Goal: Task Accomplishment & Management: Manage account settings

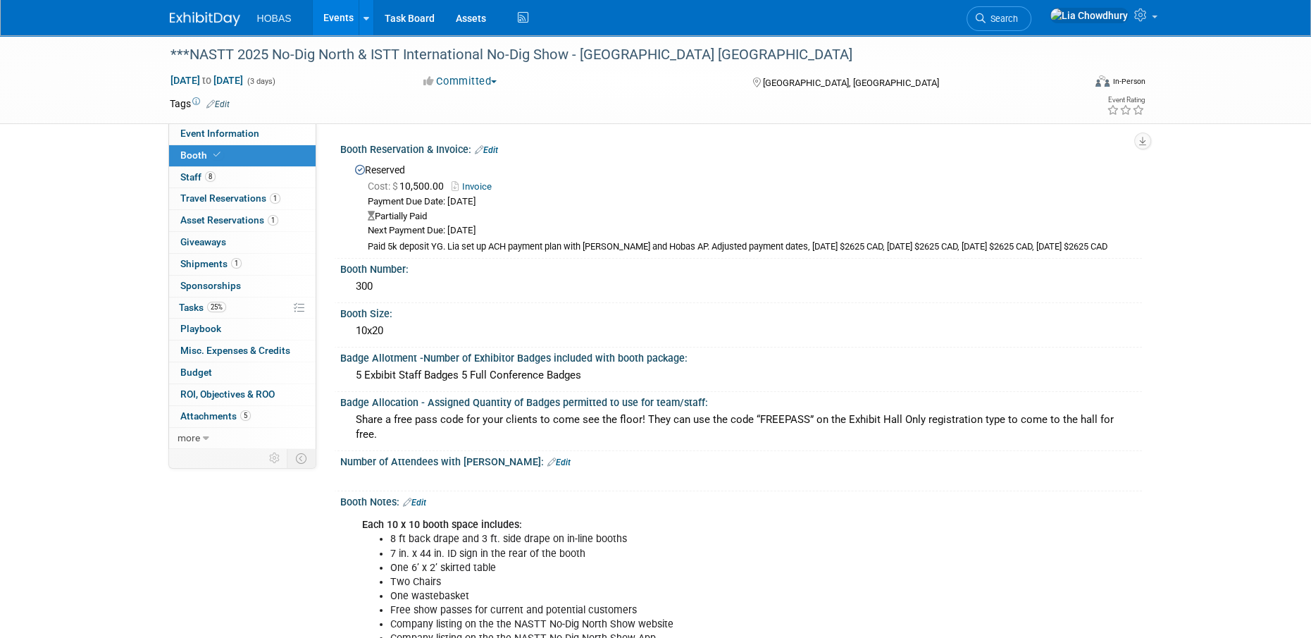
click at [339, 16] on link "Events" at bounding box center [338, 17] width 51 height 35
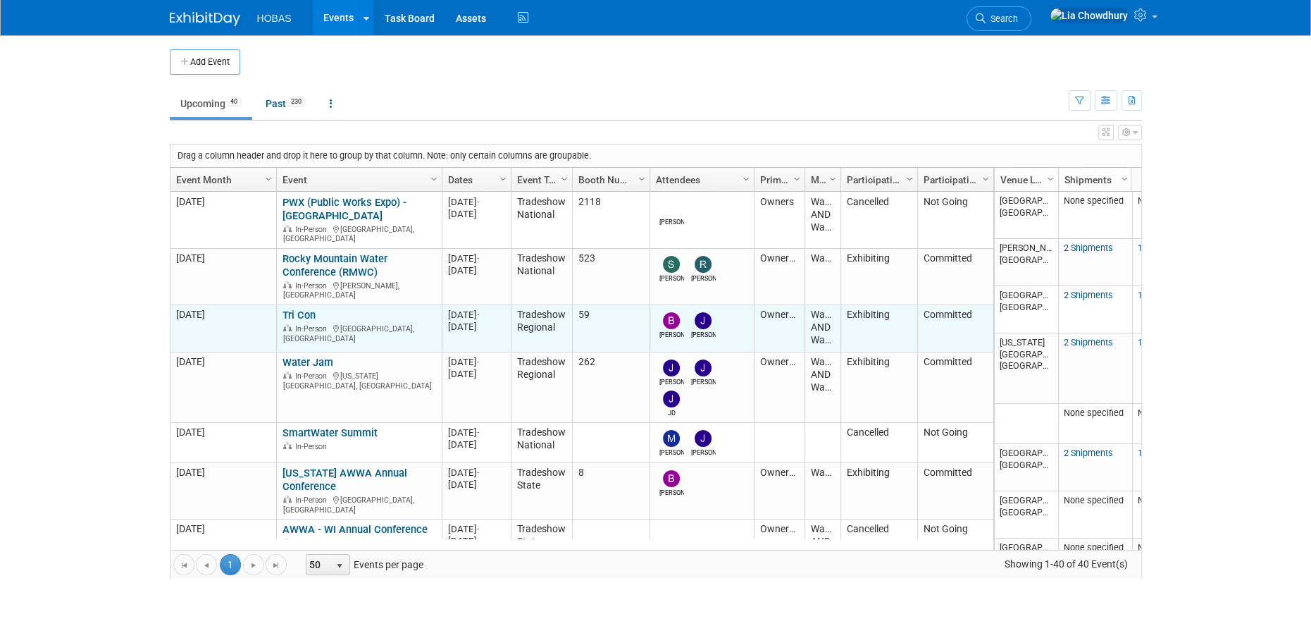
click at [308, 309] on link "Tri Con" at bounding box center [299, 315] width 33 height 13
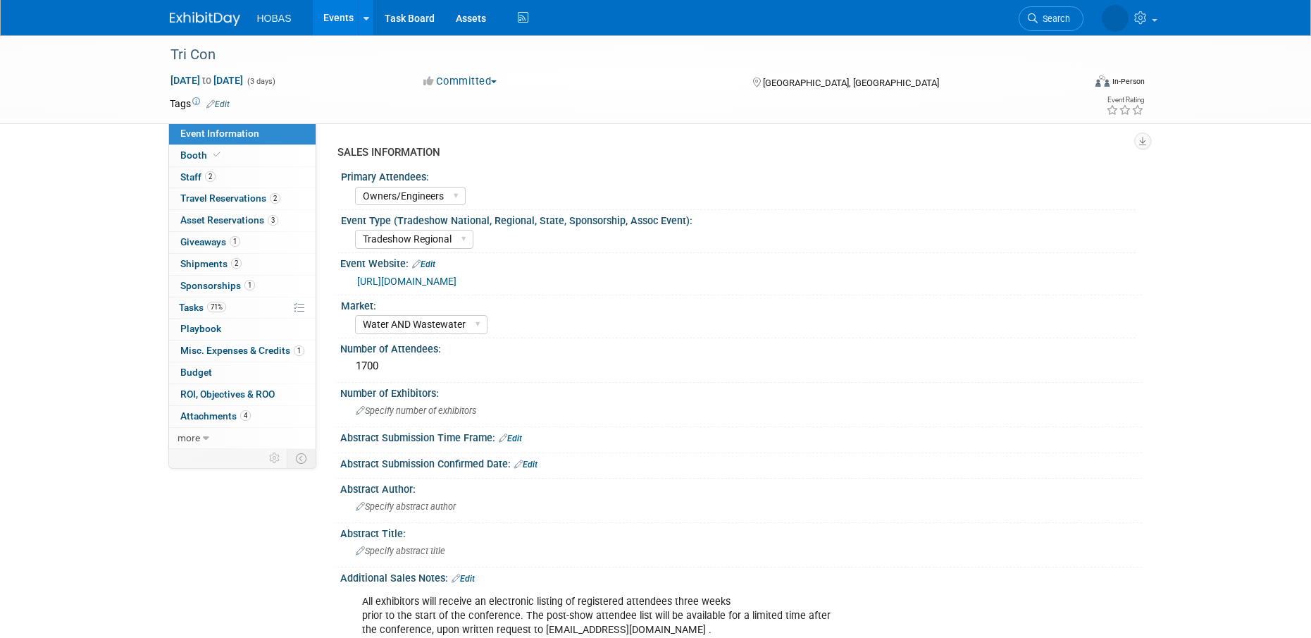
select select "Owners/Engineers"
select select "Tradeshow Regional"
select select "Water AND Wastewater"
select select "Exhibiting"
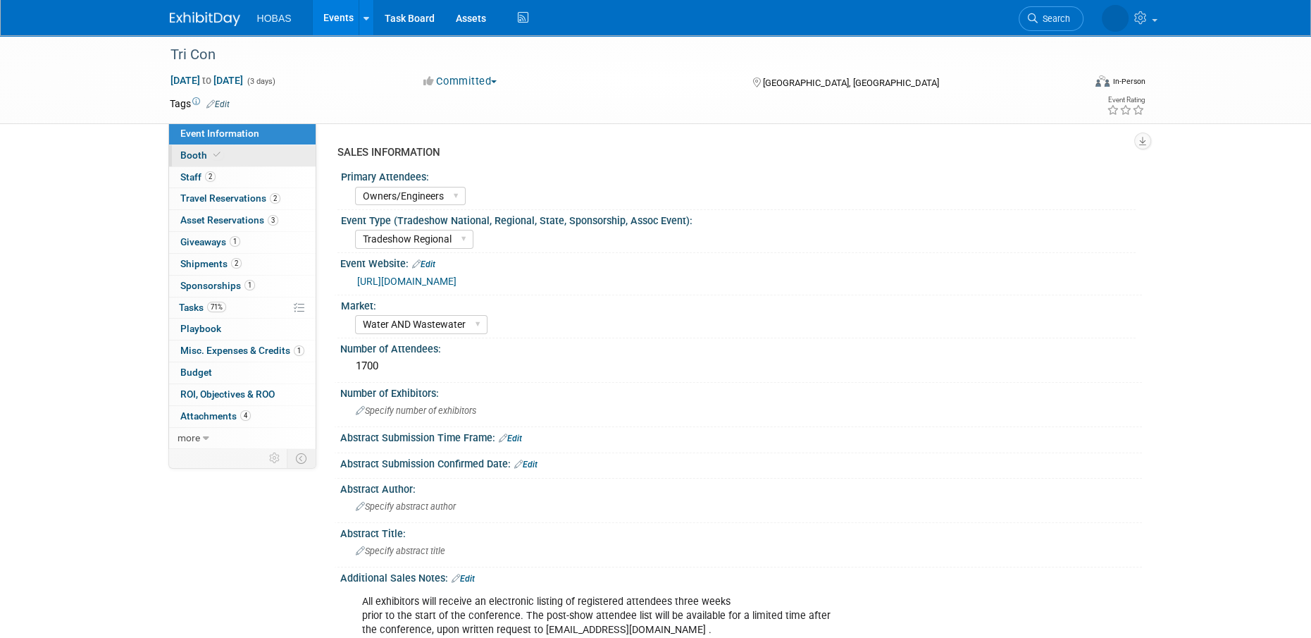
click at [208, 156] on span "Booth" at bounding box center [201, 154] width 43 height 11
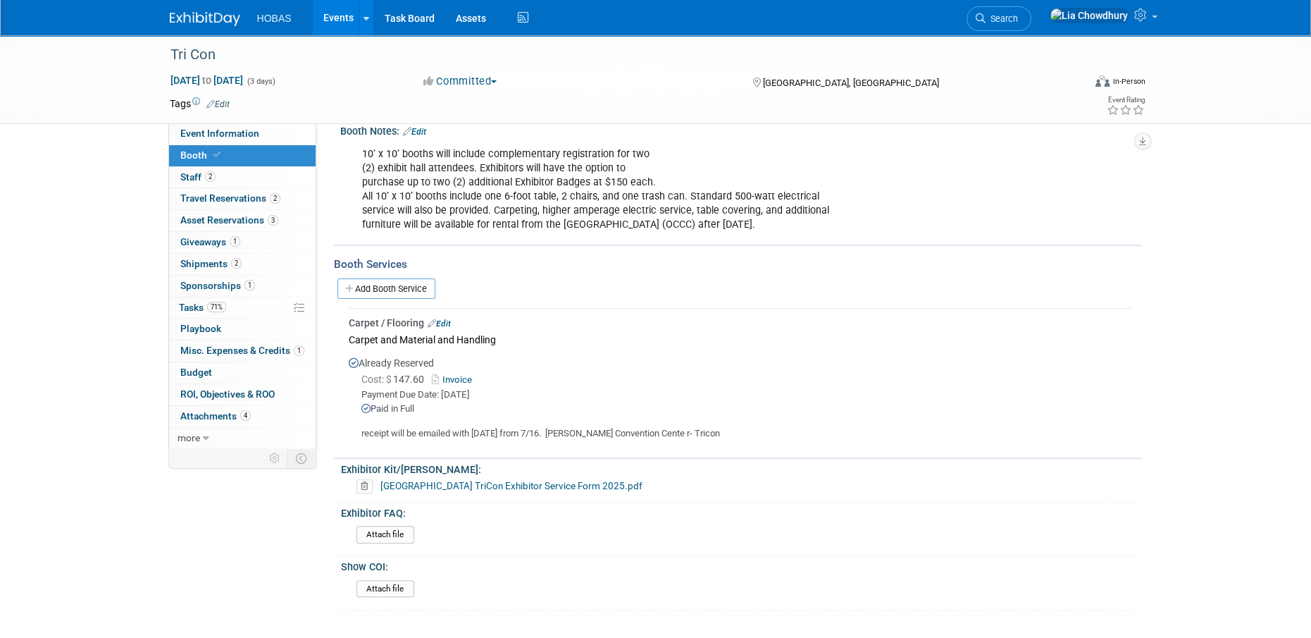
scroll to position [352, 0]
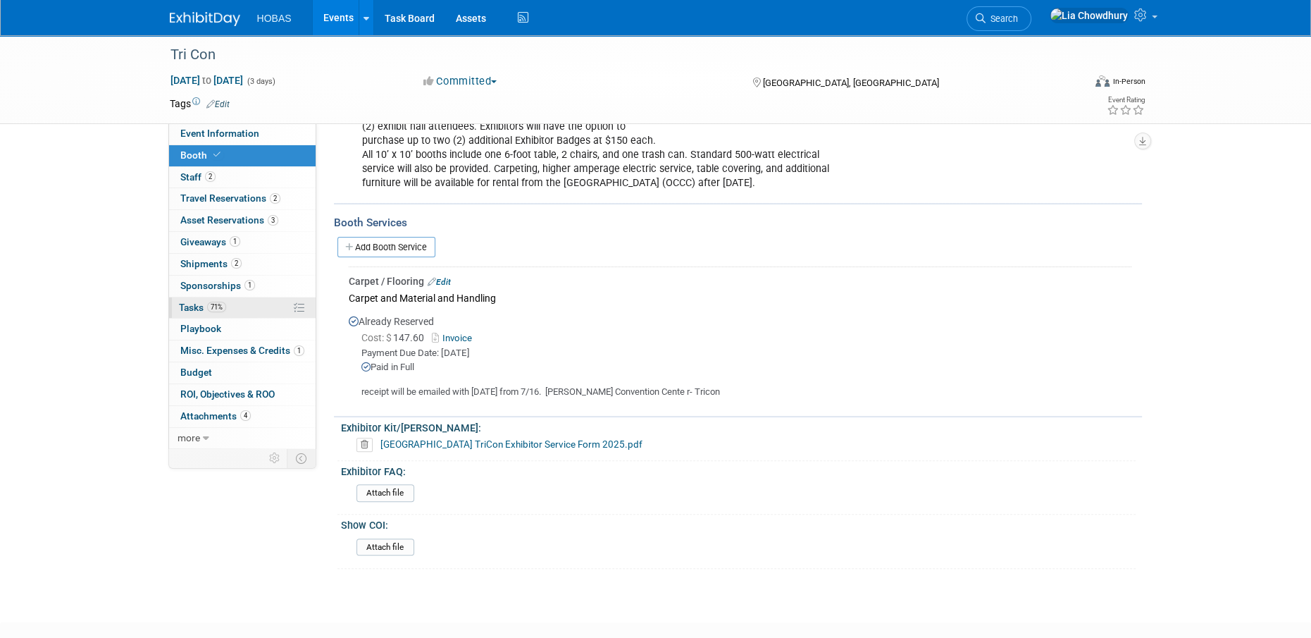
click at [180, 302] on span "Tasks 71%" at bounding box center [202, 307] width 47 height 11
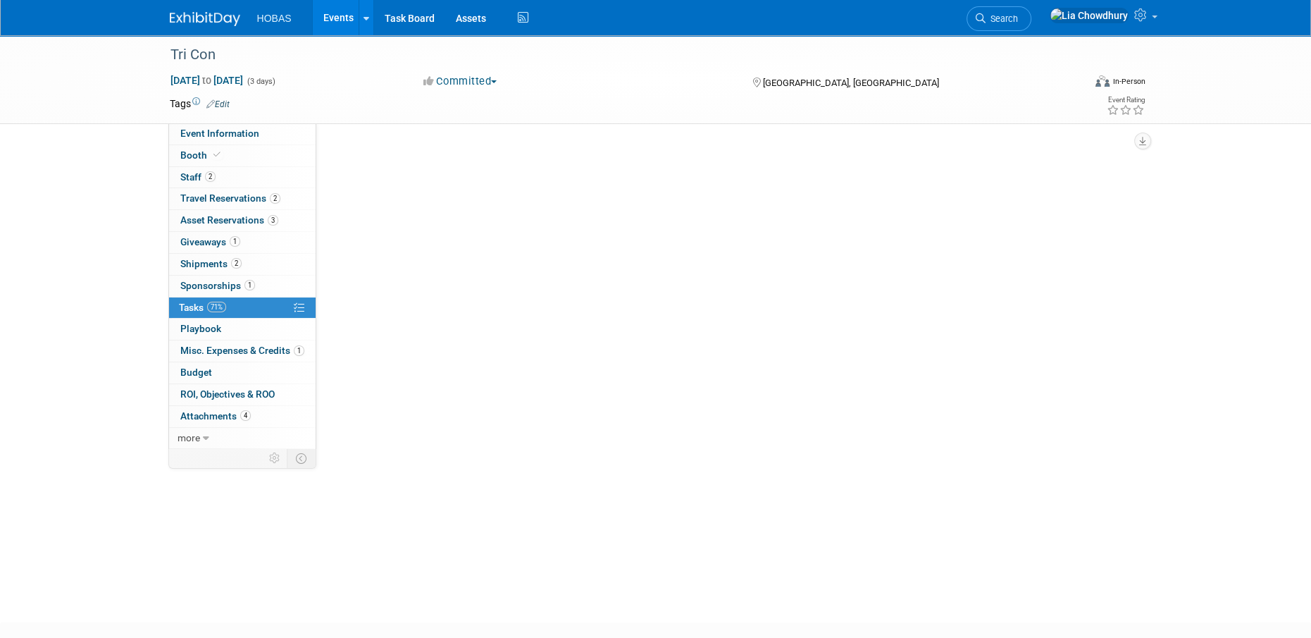
scroll to position [0, 0]
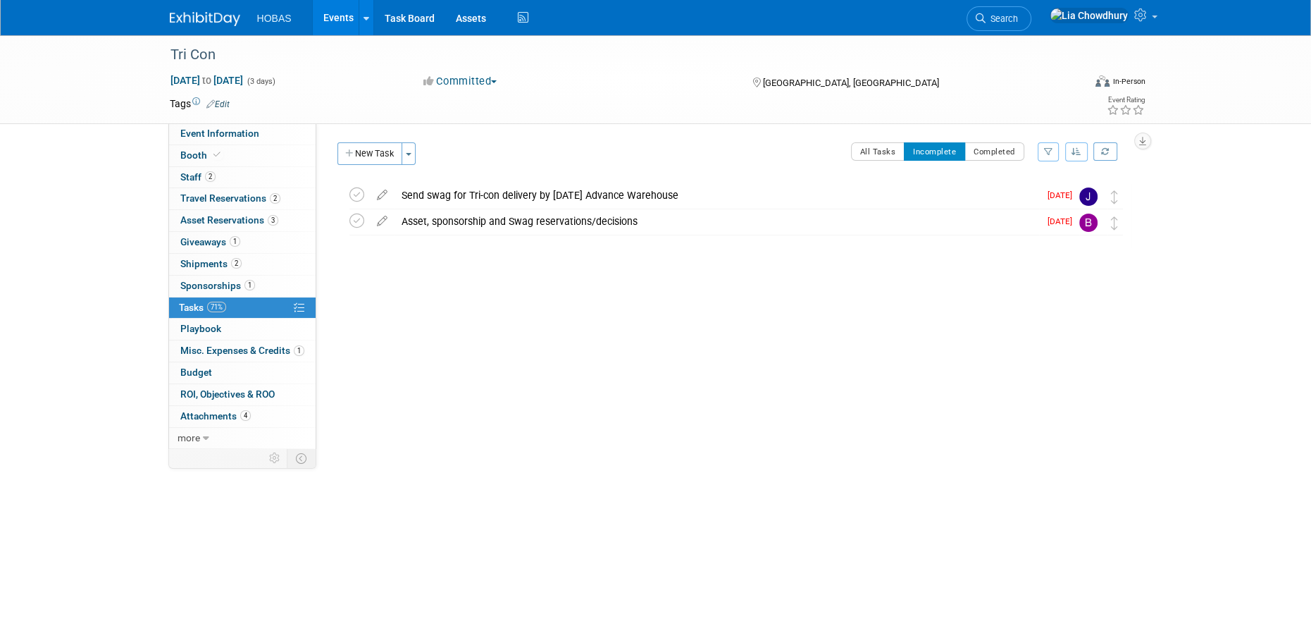
click at [338, 19] on link "Events" at bounding box center [338, 17] width 51 height 35
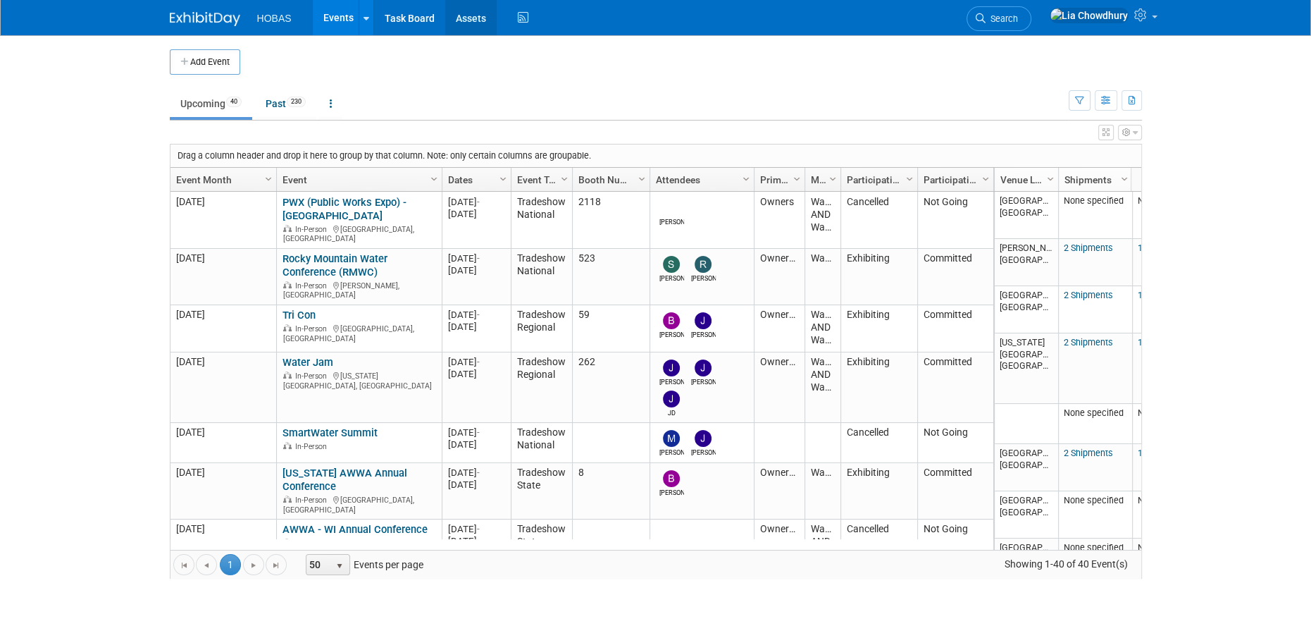
click at [471, 15] on link "Assets" at bounding box center [470, 17] width 51 height 35
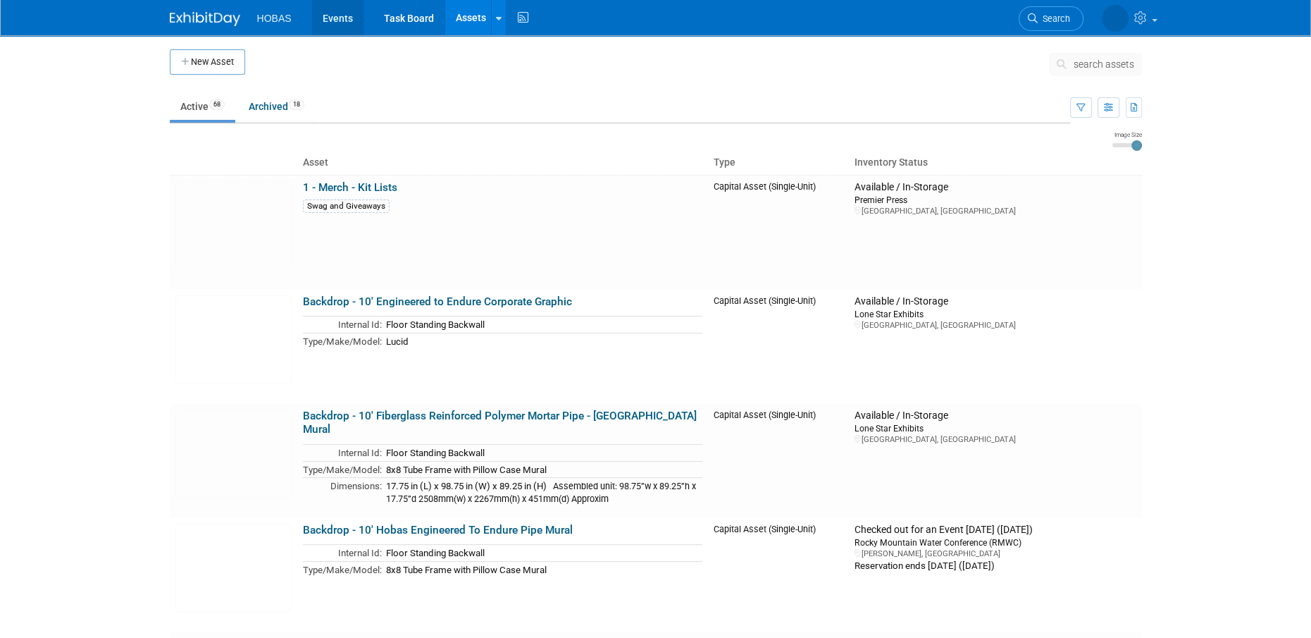
click at [335, 17] on link "Events" at bounding box center [337, 17] width 51 height 35
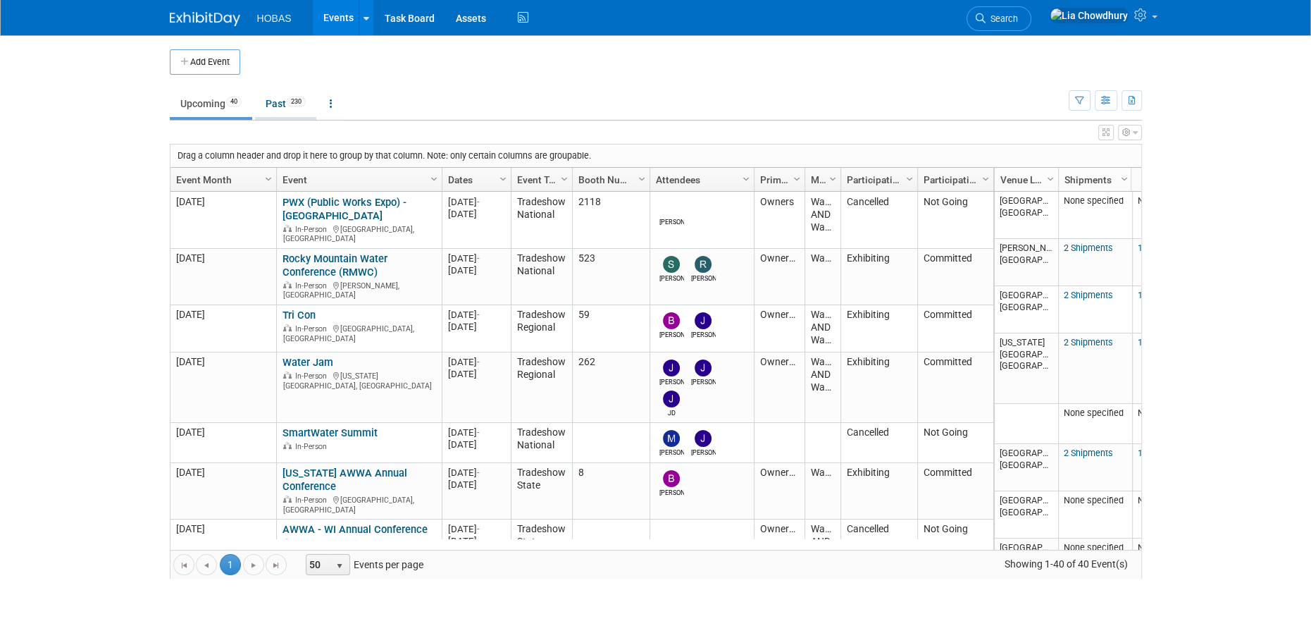
click at [278, 96] on link "Past 230" at bounding box center [285, 103] width 61 height 27
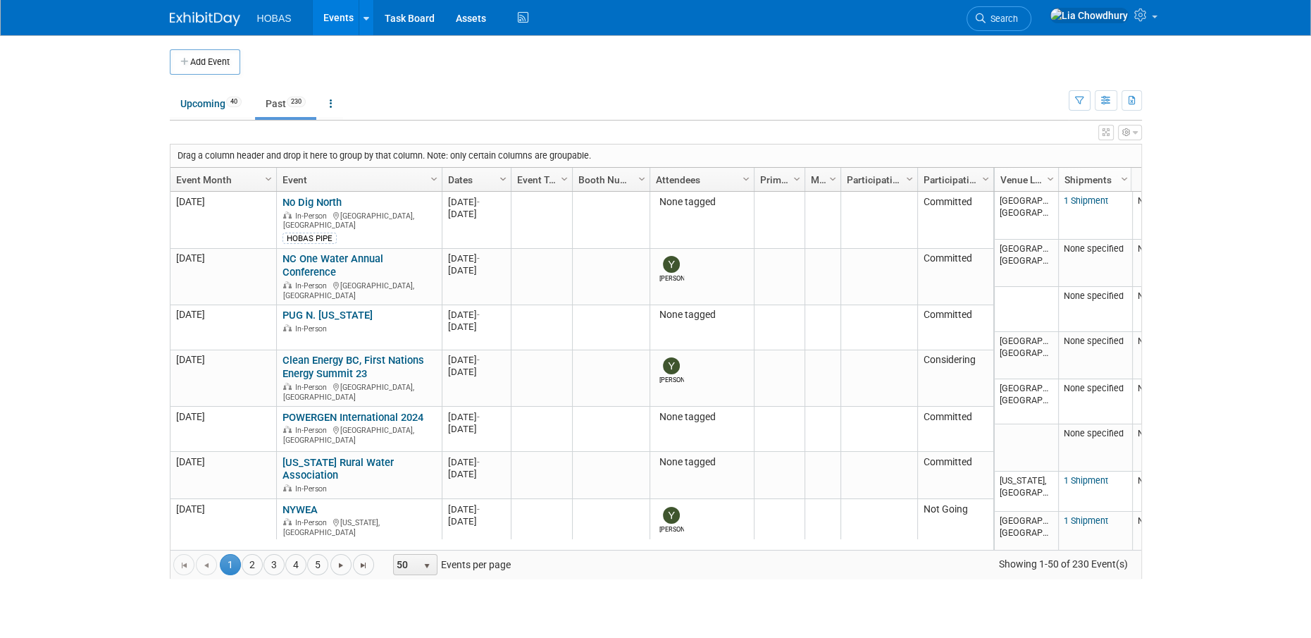
click at [507, 180] on span "Column Settings" at bounding box center [502, 178] width 11 height 11
click at [517, 213] on span "Sort Descending" at bounding box center [552, 222] width 113 height 22
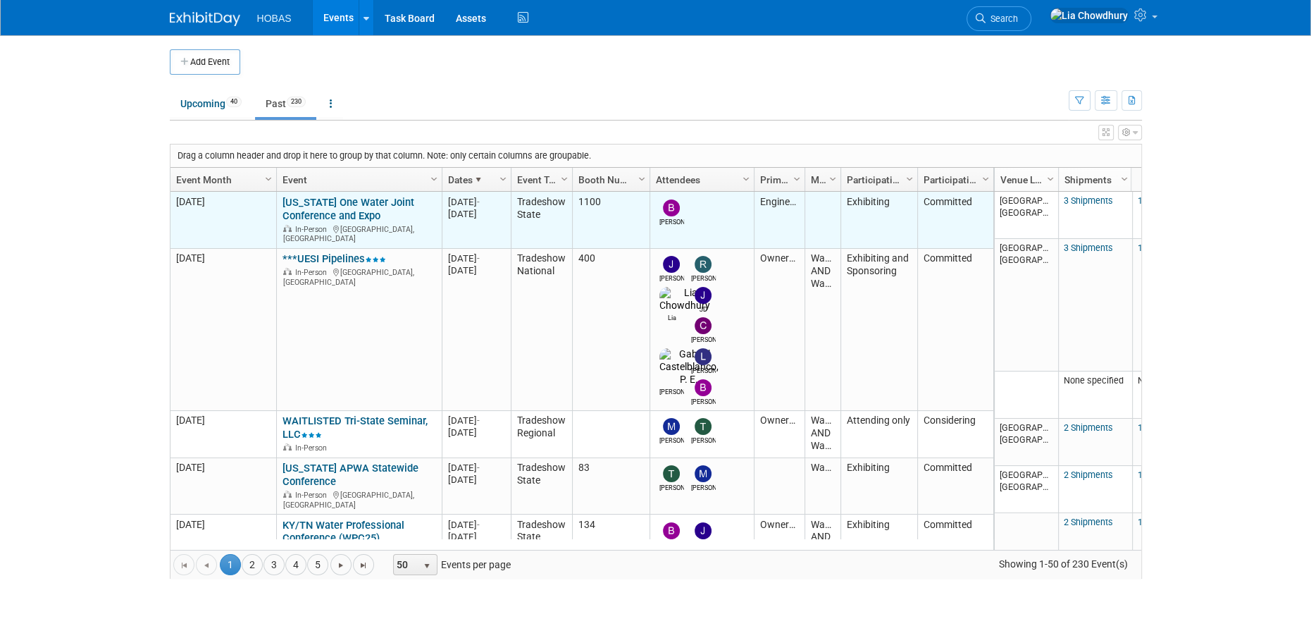
click at [337, 209] on link "[US_STATE] One Water Joint Conference and Expo" at bounding box center [349, 209] width 132 height 26
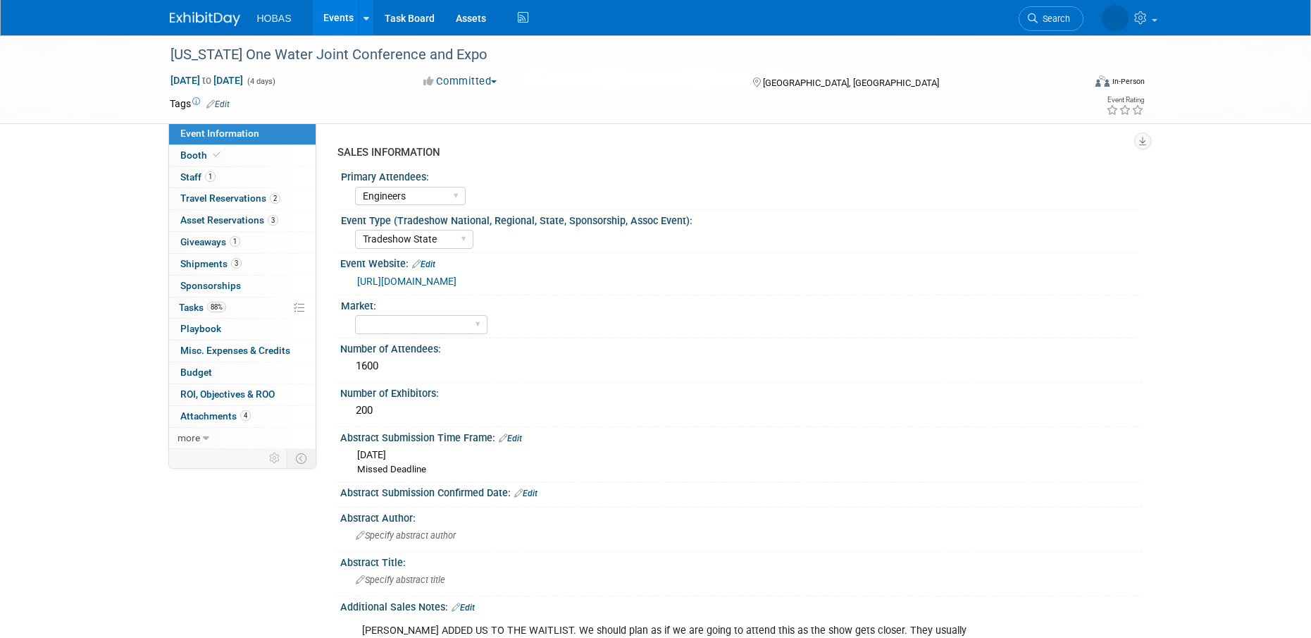
select select "Engineers"
select select "Tradeshow State"
select select "Exhibiting"
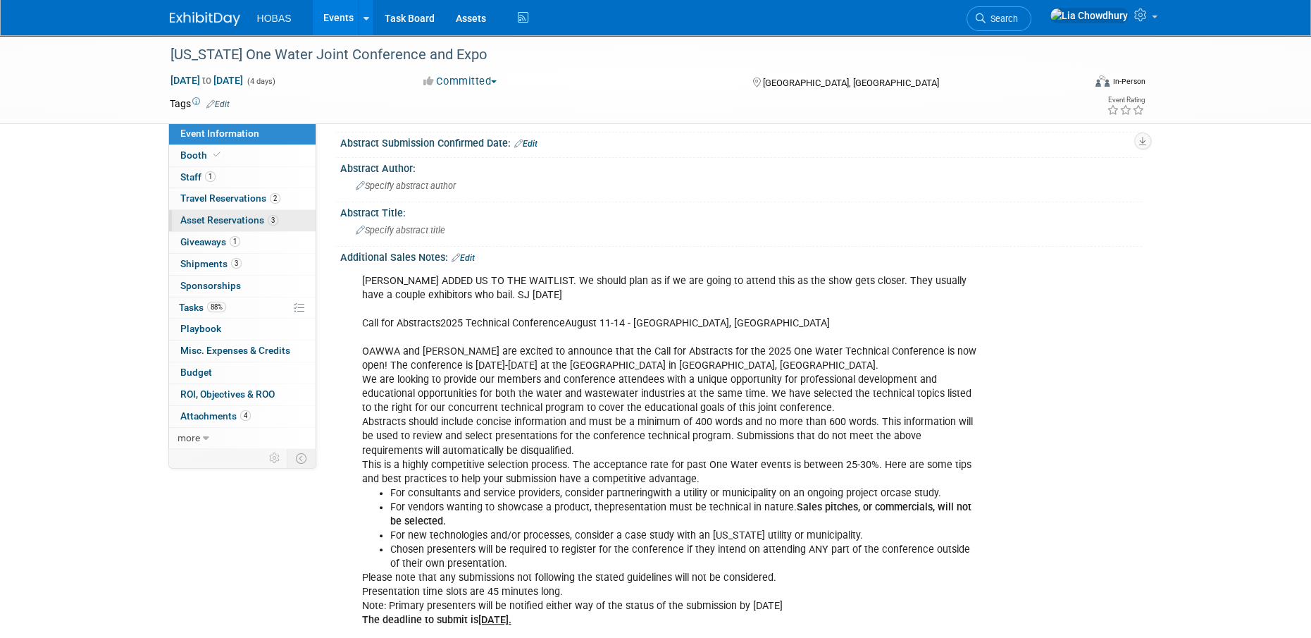
scroll to position [352, 0]
click at [1138, 15] on icon at bounding box center [1142, 14] width 16 height 13
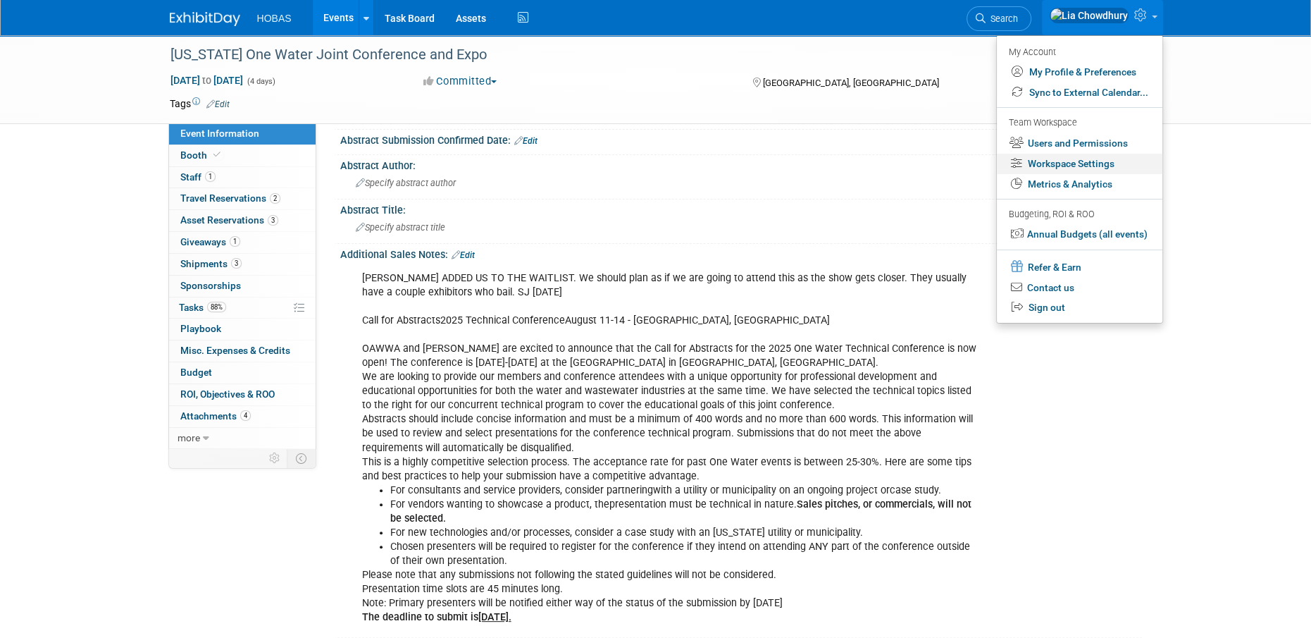
click at [1058, 160] on link "Workspace Settings" at bounding box center [1080, 164] width 166 height 20
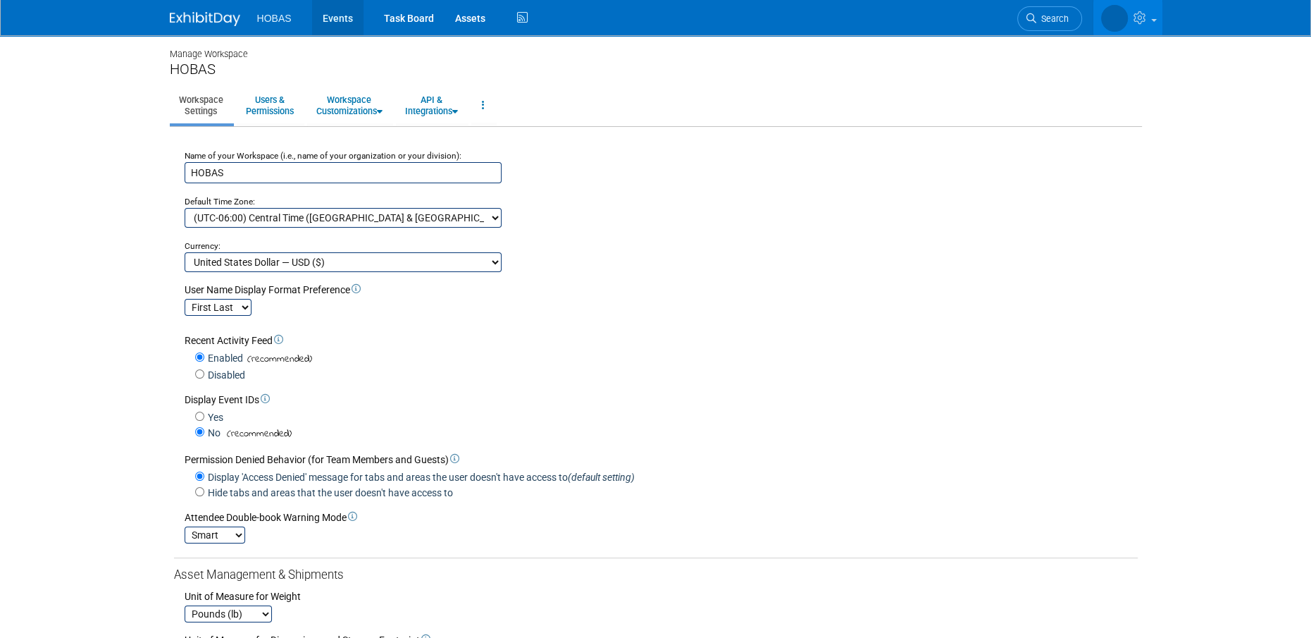
click at [326, 13] on link "Events" at bounding box center [337, 17] width 51 height 35
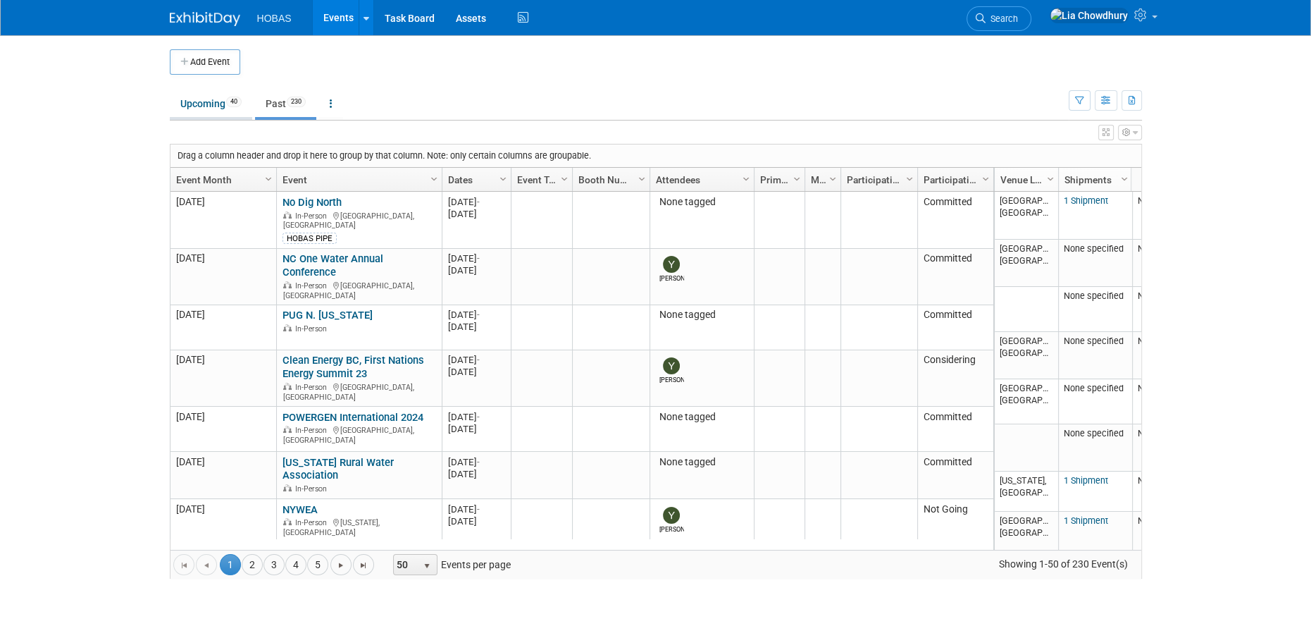
click at [217, 108] on link "Upcoming 40" at bounding box center [211, 103] width 82 height 27
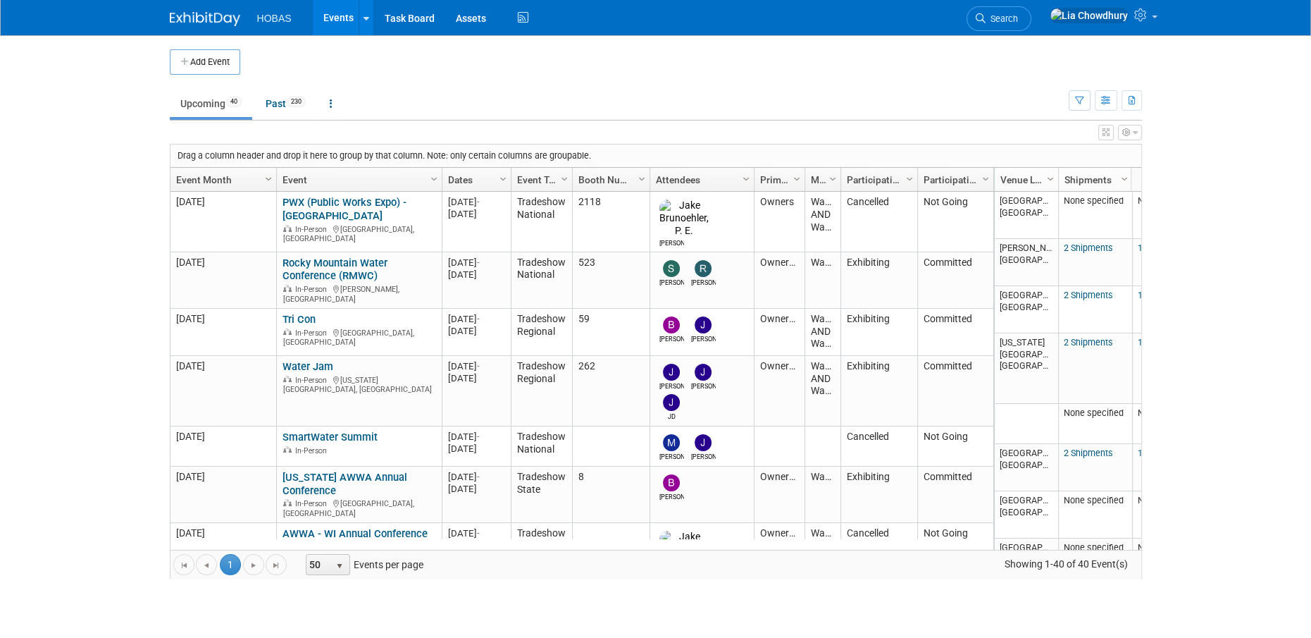
click at [267, 180] on span "Column Settings" at bounding box center [268, 178] width 11 height 11
click at [266, 175] on span "Column Settings" at bounding box center [268, 178] width 11 height 11
click at [266, 176] on span "Column Settings" at bounding box center [268, 178] width 11 height 11
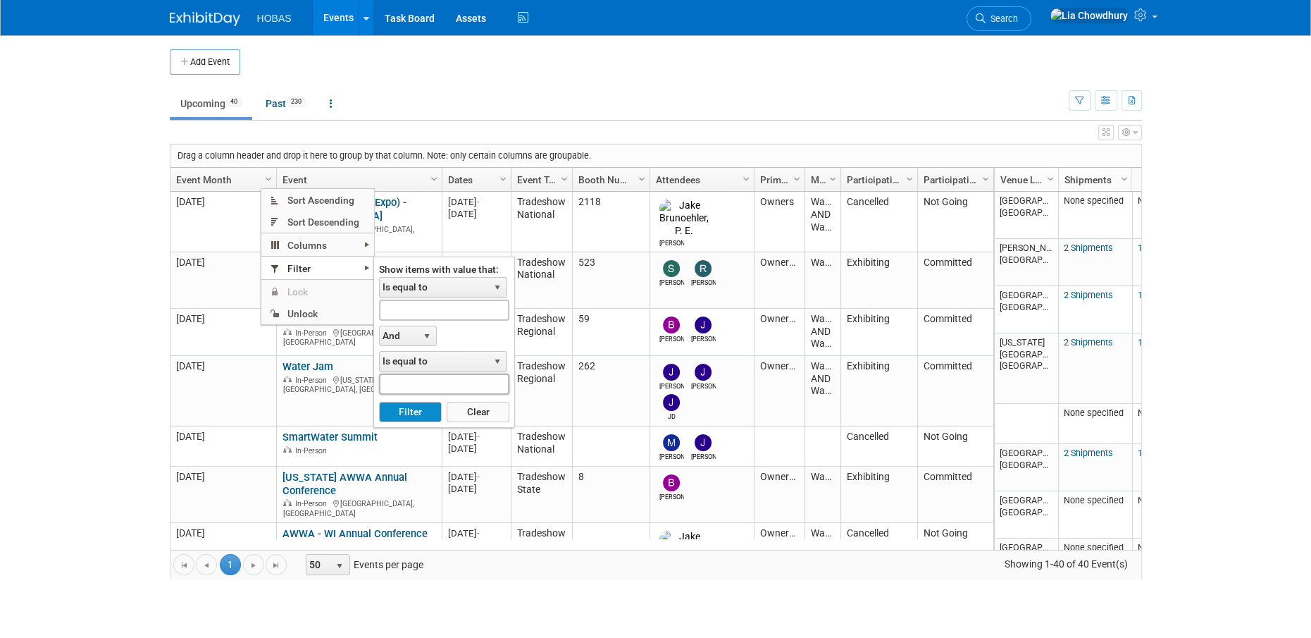
click at [412, 383] on input "text" at bounding box center [444, 383] width 130 height 20
type input "2026"
click at [392, 409] on button "Filter" at bounding box center [410, 412] width 63 height 21
type input "2026"
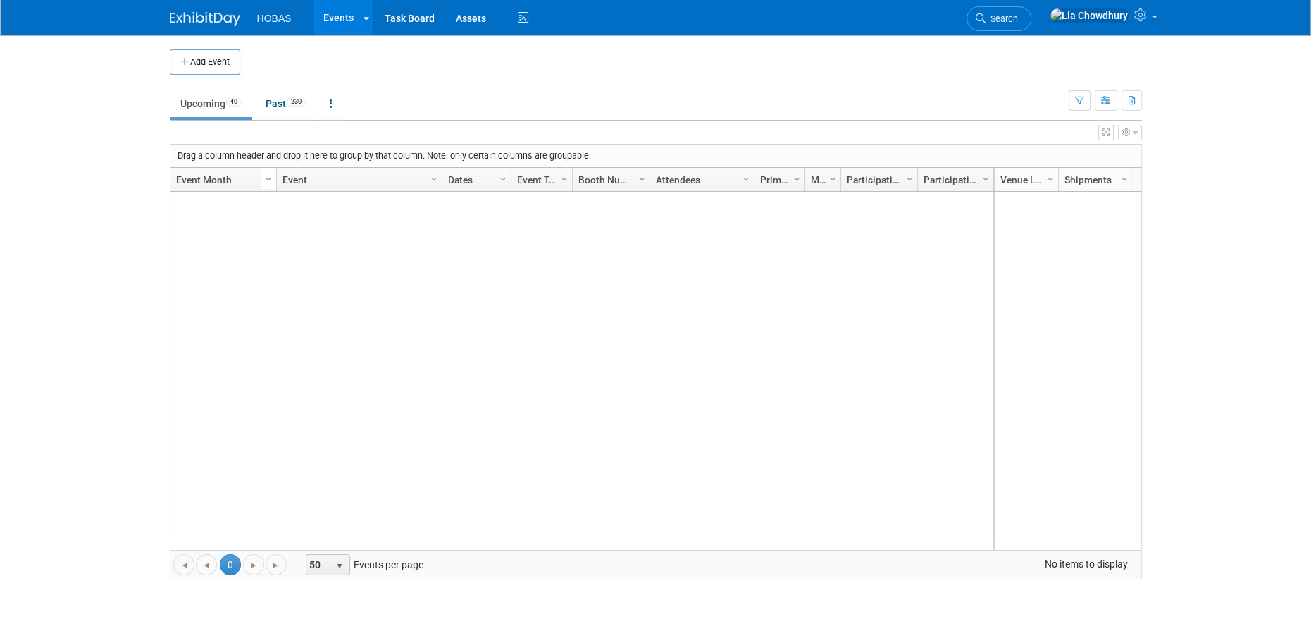
click at [268, 174] on span "Column Settings" at bounding box center [268, 178] width 11 height 11
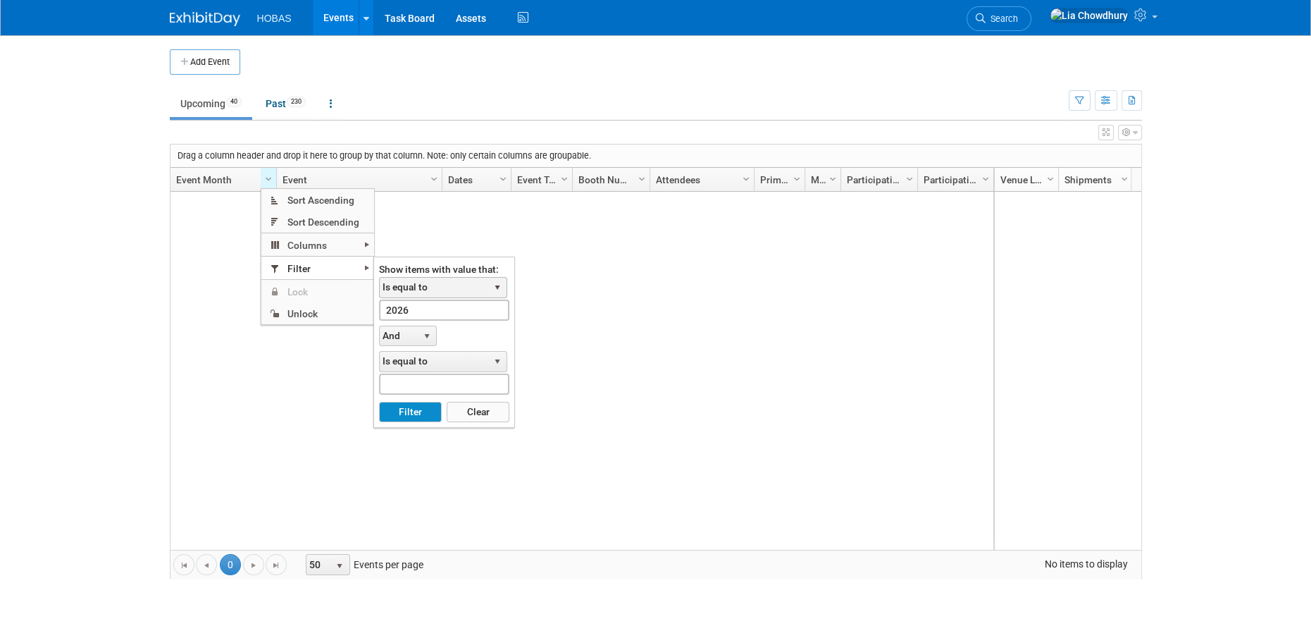
click at [493, 285] on span "select" at bounding box center [497, 287] width 11 height 11
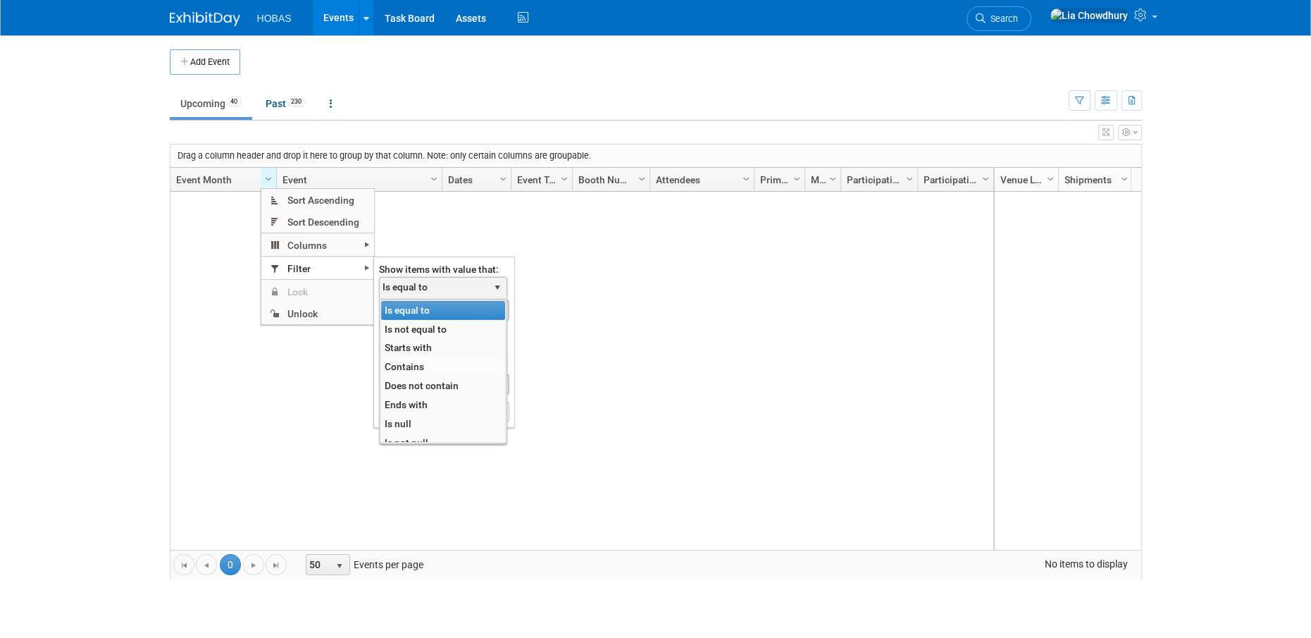
click at [405, 364] on li "Contains" at bounding box center [443, 366] width 124 height 19
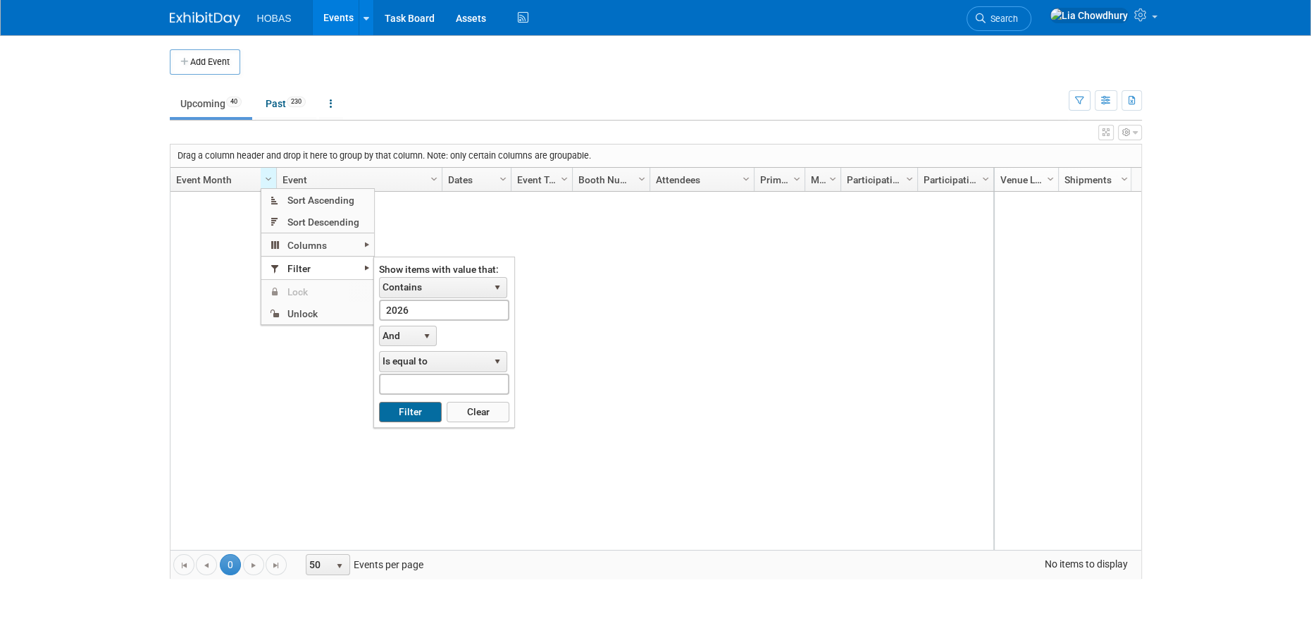
click at [389, 420] on button "Filter" at bounding box center [410, 412] width 63 height 21
type input "2026"
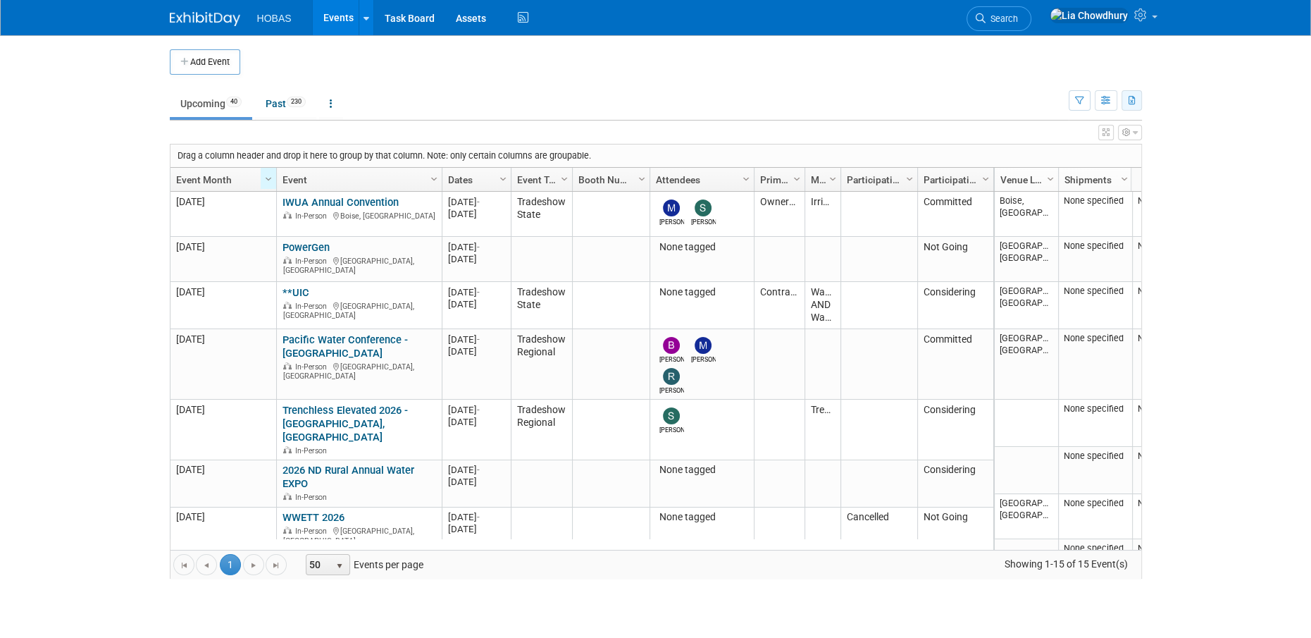
click at [1129, 104] on icon "button" at bounding box center [1133, 101] width 8 height 9
click at [994, 142] on link "Export Current View (40 Events)" at bounding box center [1054, 145] width 153 height 20
click at [908, 85] on td "Upcoming 40 Past 230 All Events 270 Past and Upcoming Grouped Annually Events g…" at bounding box center [619, 98] width 899 height 46
click at [214, 94] on link "Upcoming 40" at bounding box center [211, 103] width 82 height 27
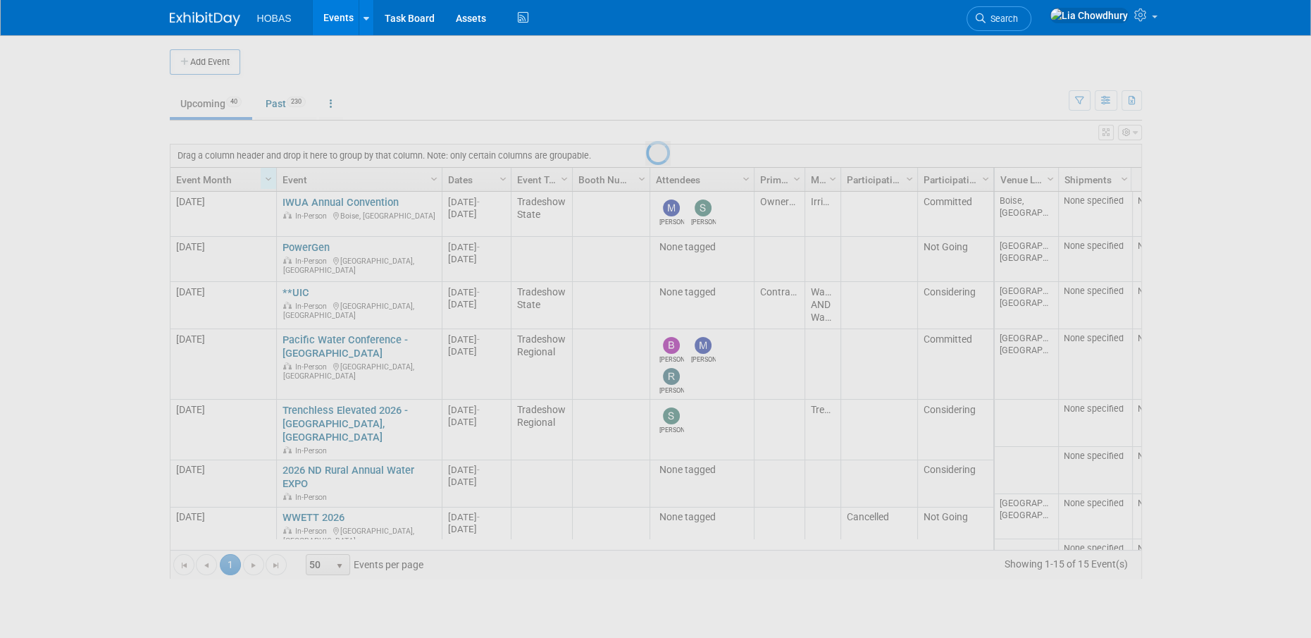
click at [646, 104] on div at bounding box center [656, 319] width 20 height 638
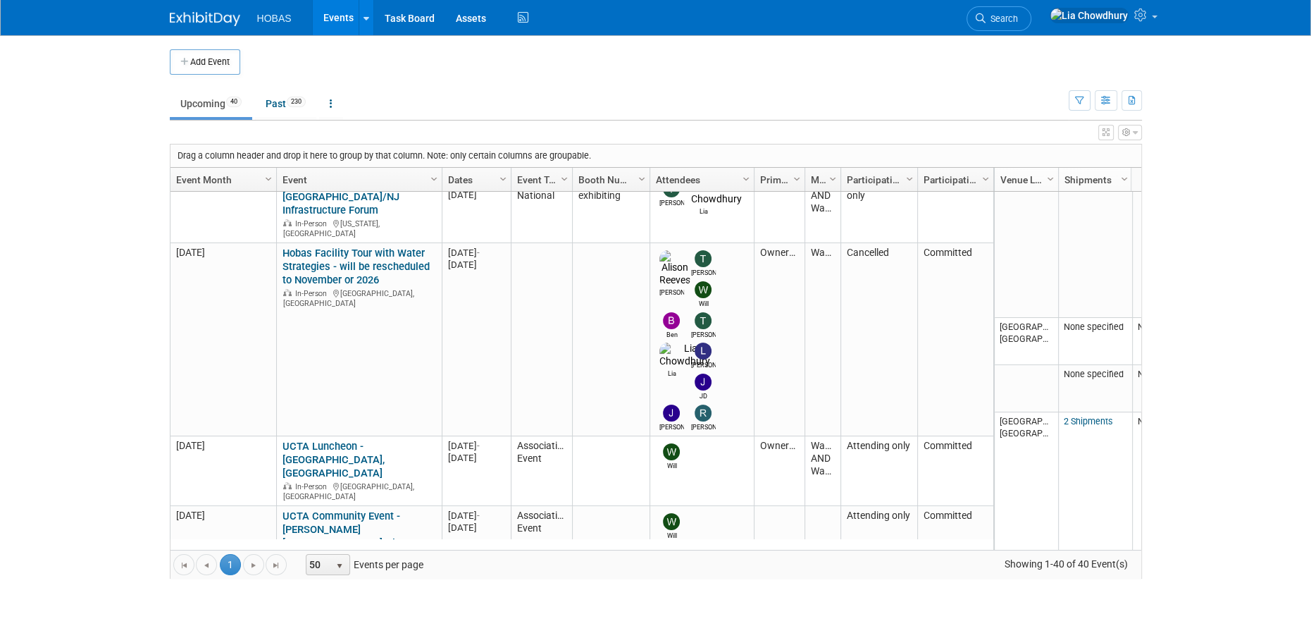
scroll to position [669, 0]
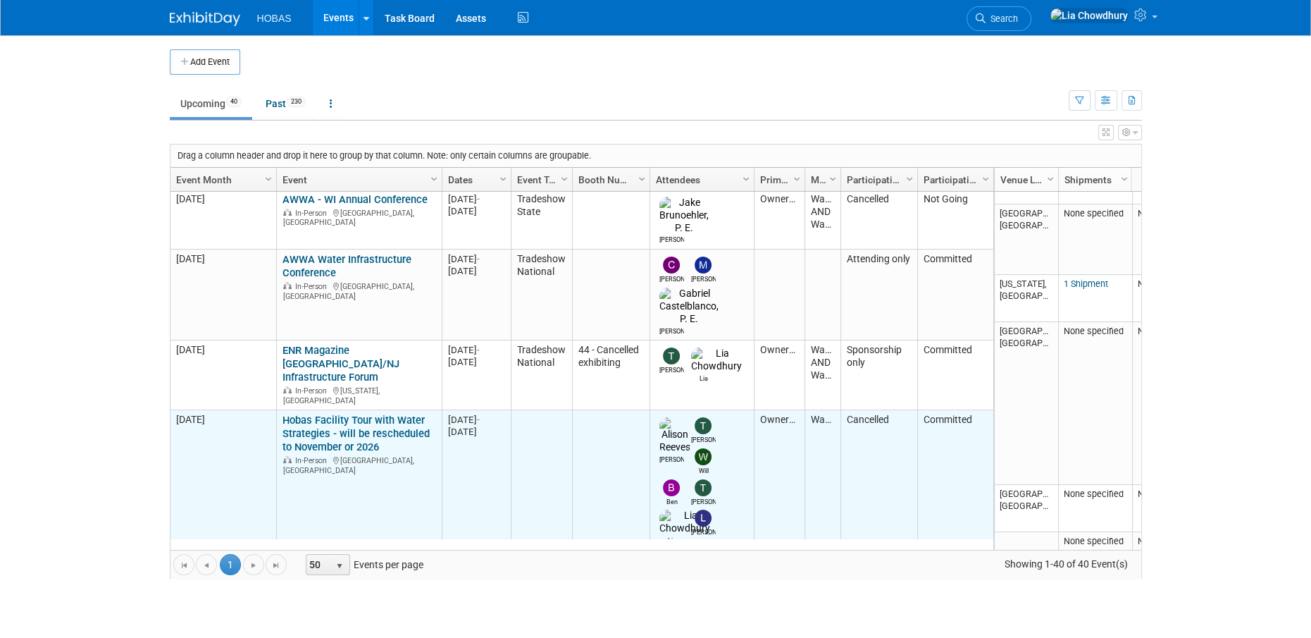
scroll to position [501, 0]
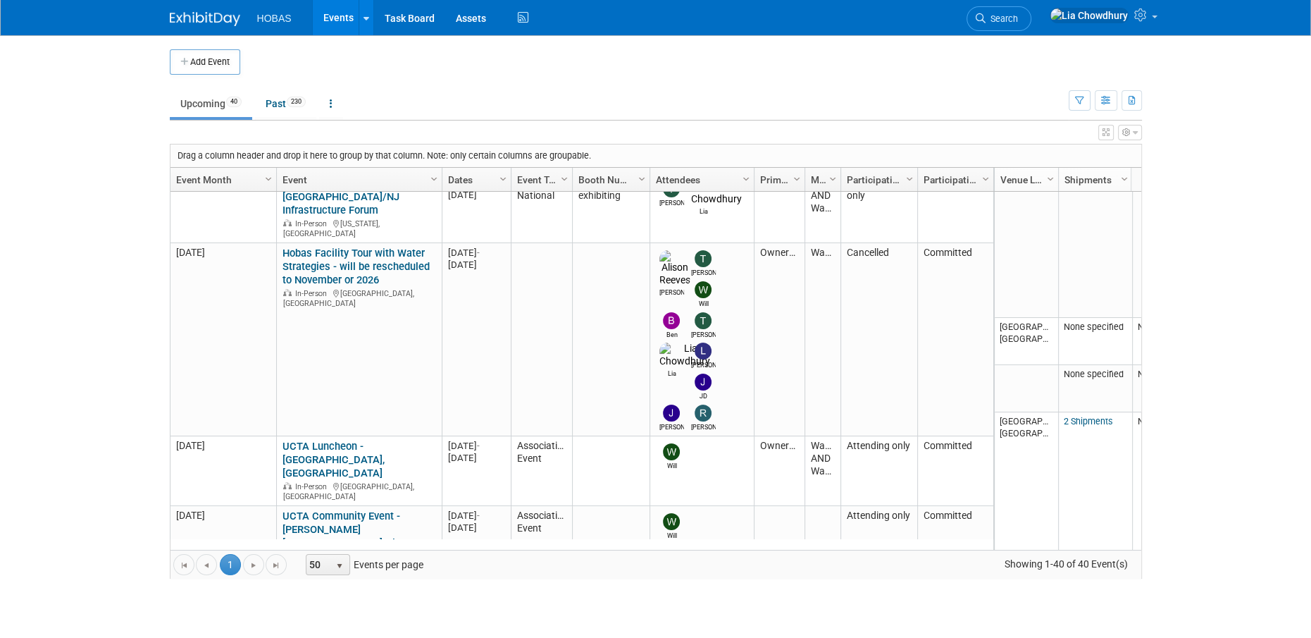
click at [330, 570] on link "***WEFTEC 2025 - [GEOGRAPHIC_DATA]" at bounding box center [343, 583] width 121 height 26
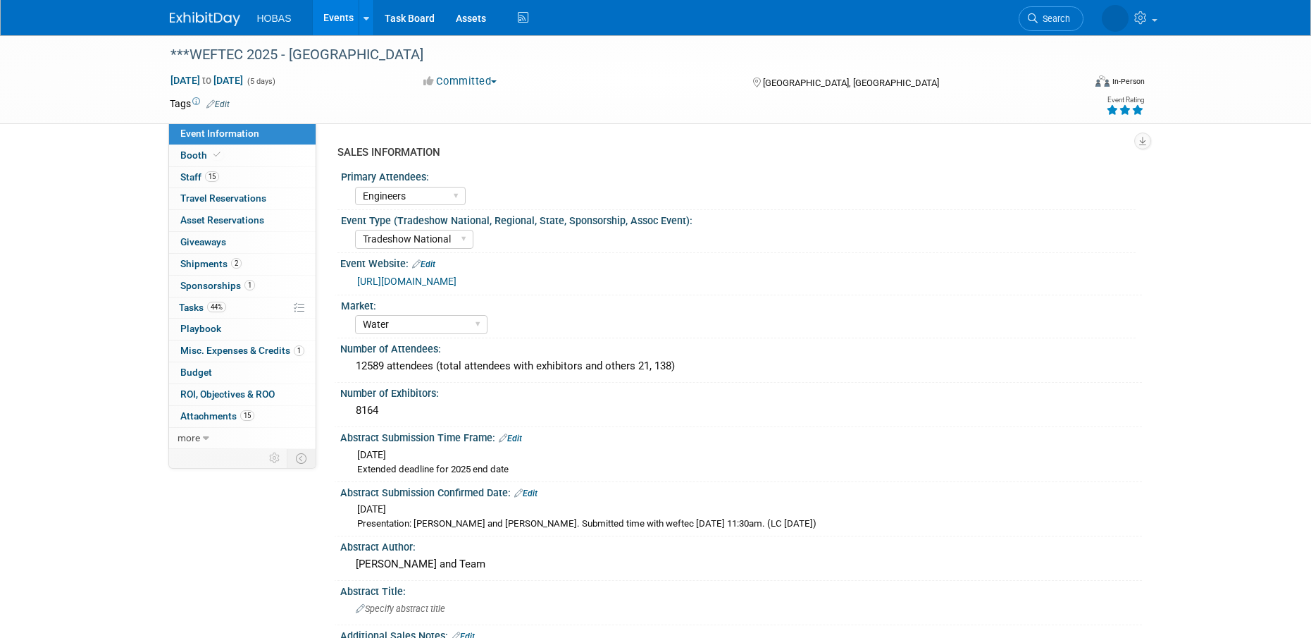
select select "Engineers"
select select "Tradeshow National"
select select "Water"
select select "Exhibiting and Sponsoring"
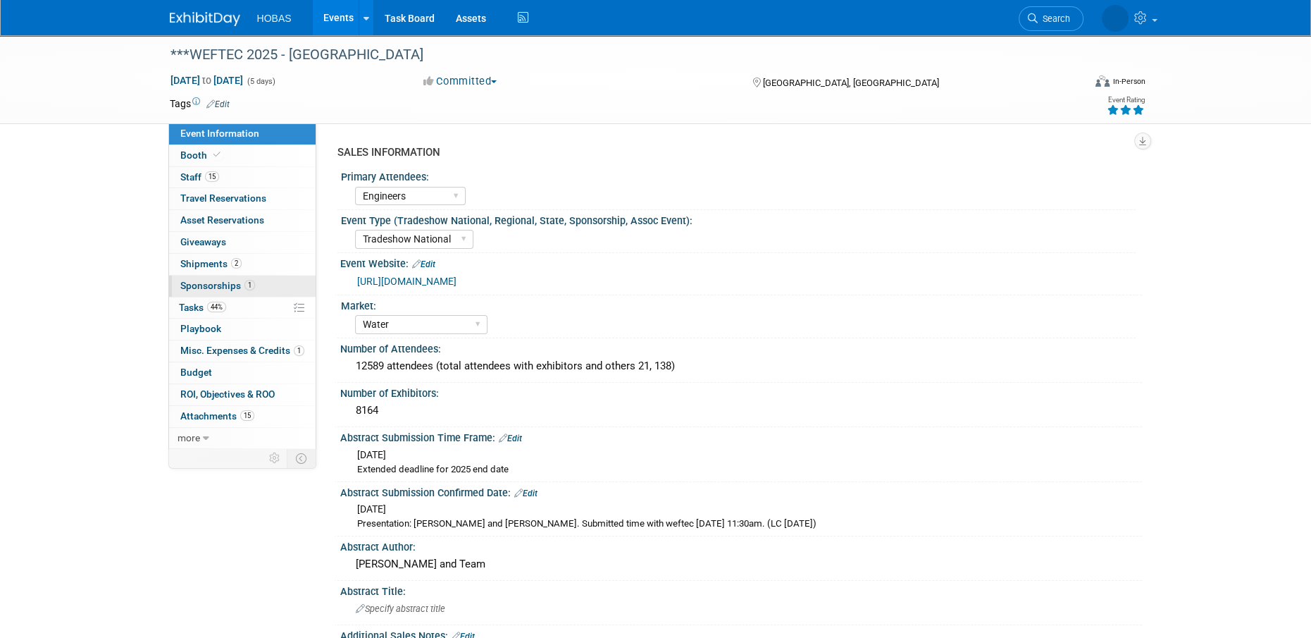
click at [199, 283] on span "Sponsorships 1" at bounding box center [217, 285] width 75 height 11
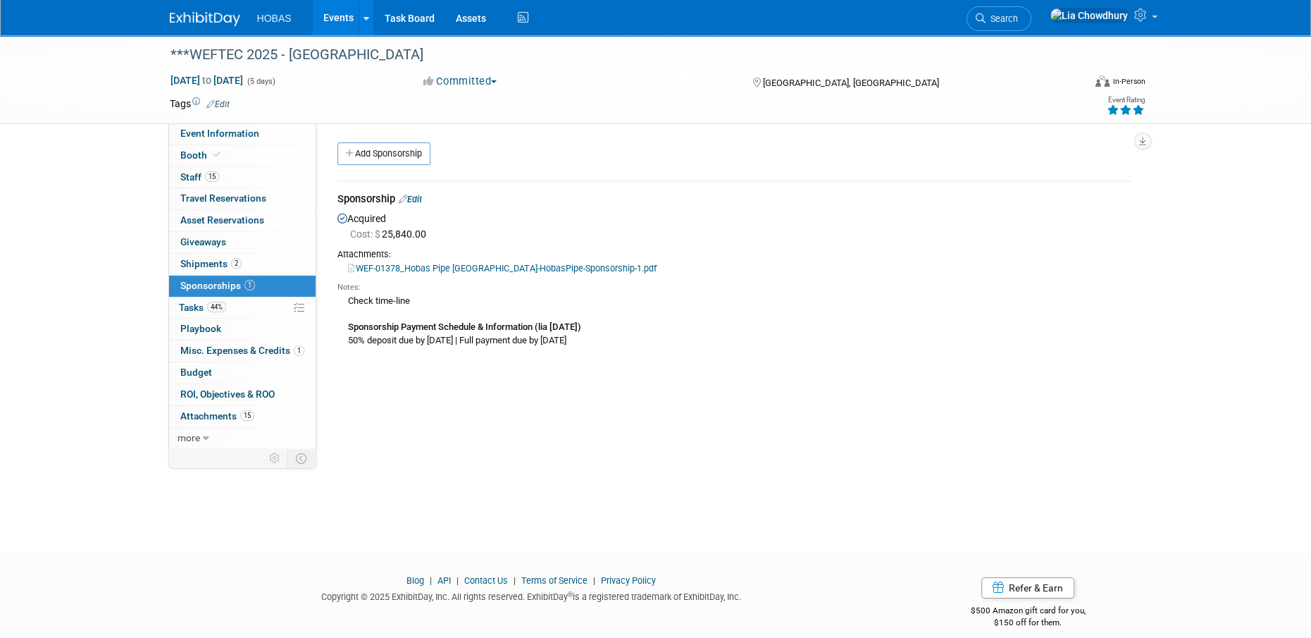
click at [422, 194] on link "Edit" at bounding box center [410, 199] width 23 height 11
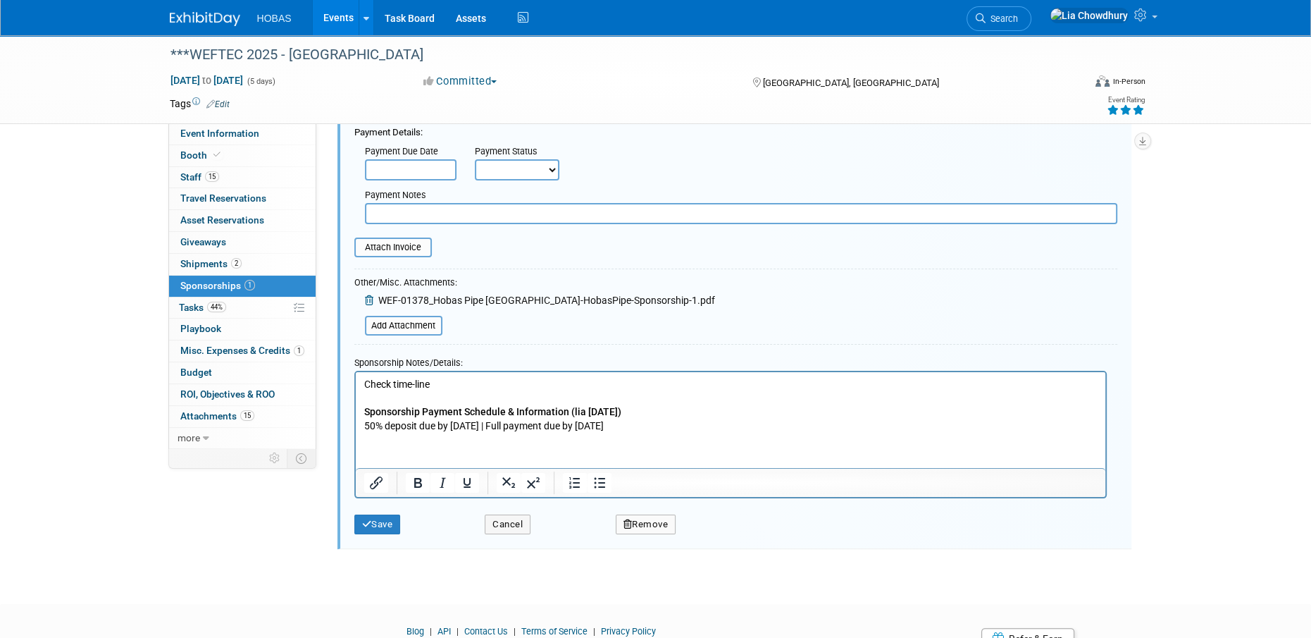
scroll to position [232, 0]
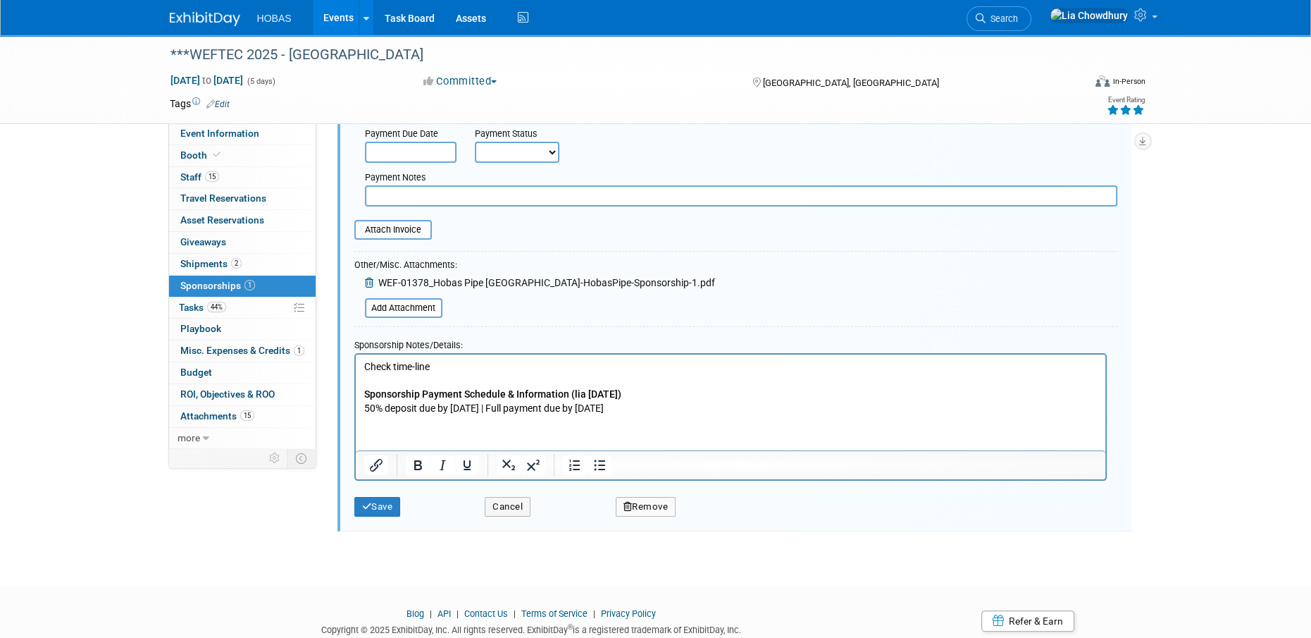
click at [708, 413] on p "Check time-line Sponsorship Payment Schedule & Information (lia 2/23/25) 50% de…" at bounding box center [731, 386] width 734 height 55
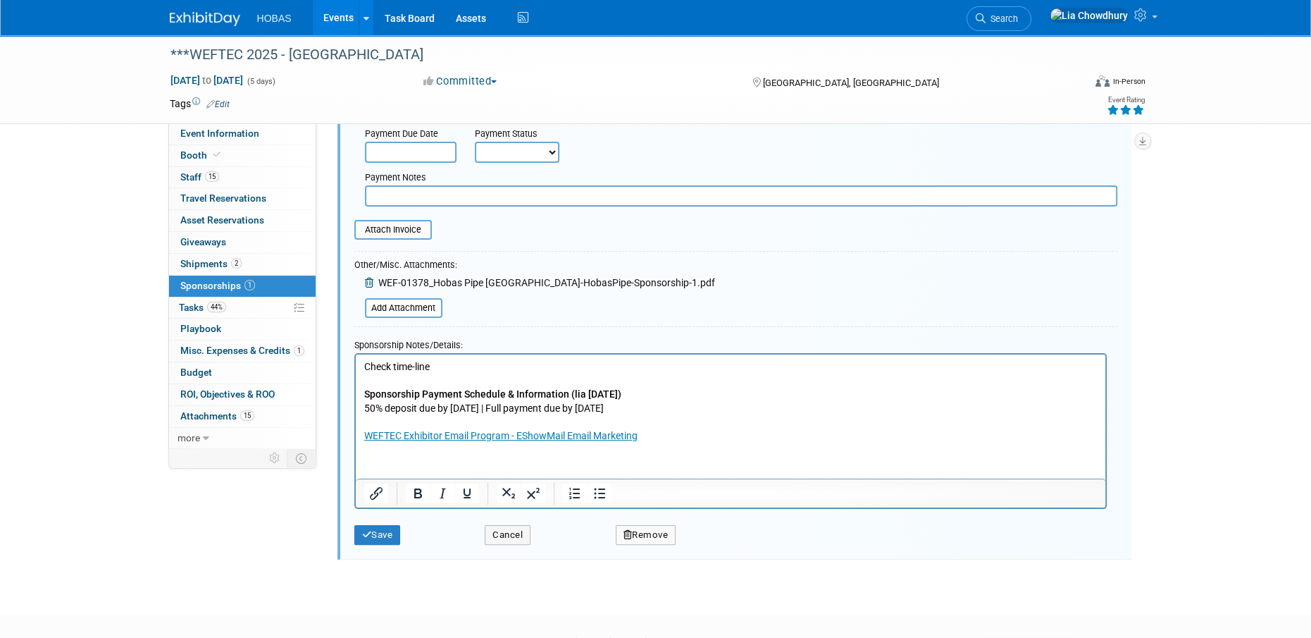
click at [368, 426] on p "Rich Text Area. Press ALT-0 for help." at bounding box center [731, 421] width 734 height 14
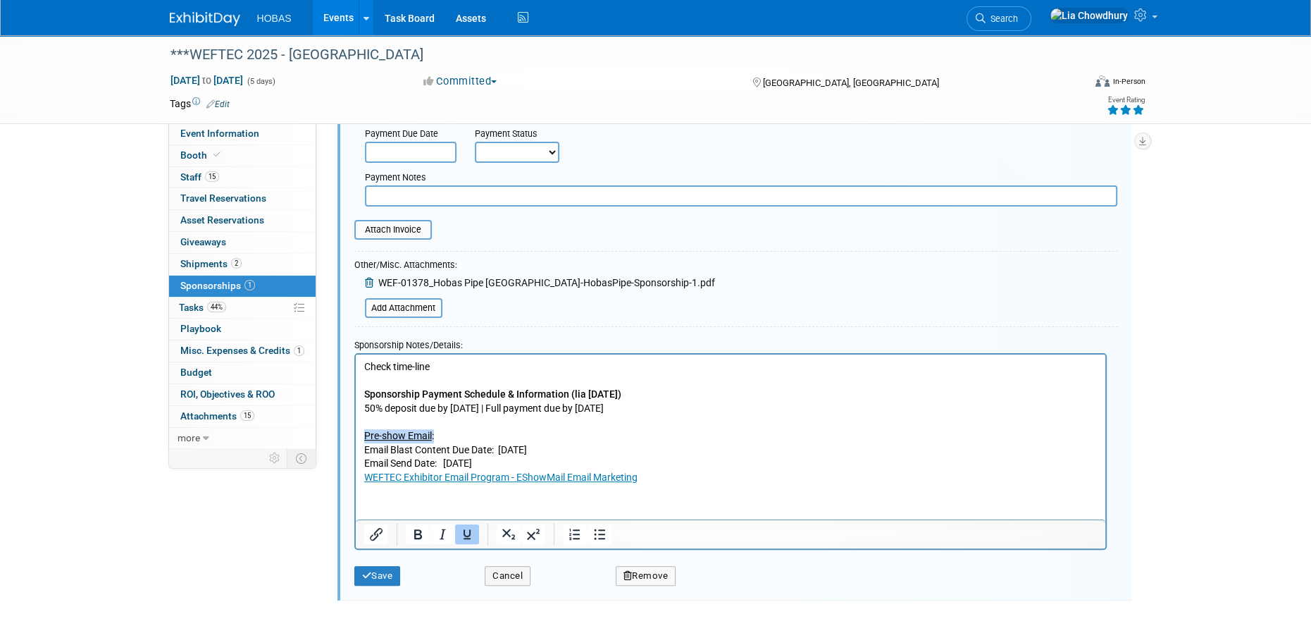
drag, startPoint x: 444, startPoint y: 436, endPoint x: 650, endPoint y: 793, distance: 412.6
click at [355, 438] on html "Check time-line Sponsorship Payment Schedule & Information (lia 2/23/25) 50% de…" at bounding box center [730, 419] width 750 height 130
click at [709, 468] on p "Email Send Date: 9/18/25" at bounding box center [731, 463] width 734 height 14
drag, startPoint x: 661, startPoint y: 477, endPoint x: 359, endPoint y: 448, distance: 303.0
click at [359, 448] on html "Check time-line Sponsorship Payment Schedule & Information (lia 2/23/25) 50% de…" at bounding box center [730, 419] width 750 height 130
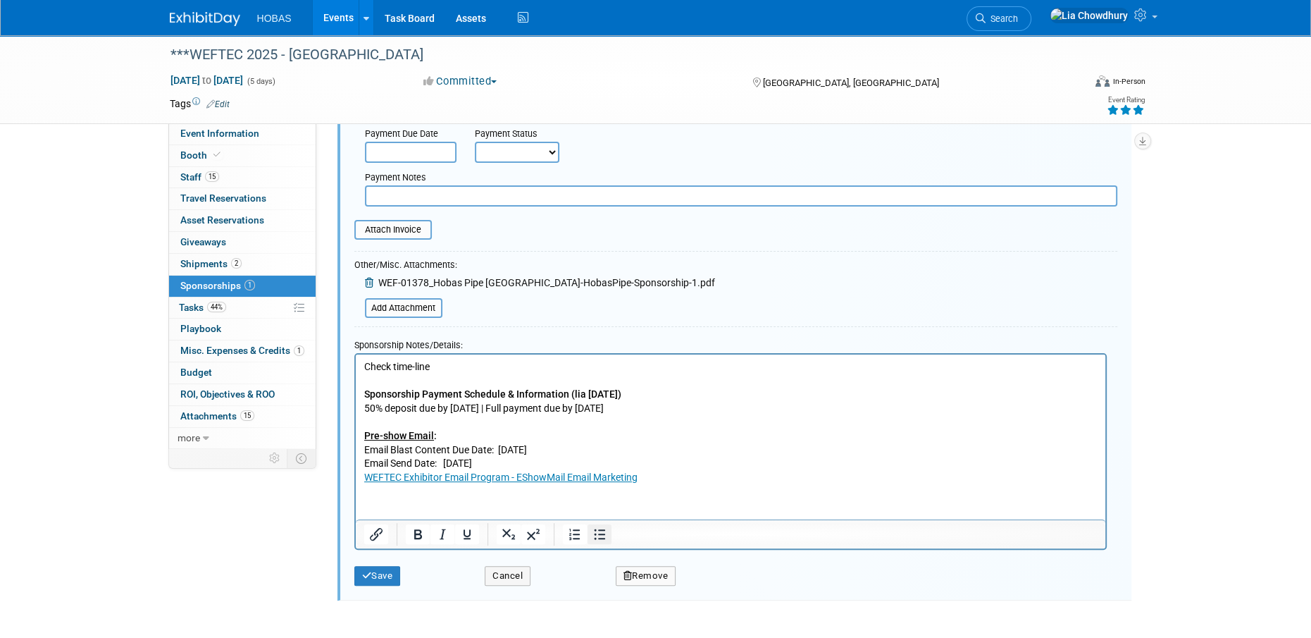
click at [600, 533] on icon "Bullet list" at bounding box center [599, 533] width 11 height 11
click at [735, 451] on li "Email Blast Content Due Date: 9/4/25" at bounding box center [744, 450] width 705 height 14
click at [349, 400] on div "Description (e.g. "Attendee Badge Sponsorship"): Sponsorship Acquisition Status…" at bounding box center [735, 275] width 794 height 650
click at [376, 422] on p "Rich Text Area. Press ALT-0 for help." at bounding box center [731, 421] width 734 height 14
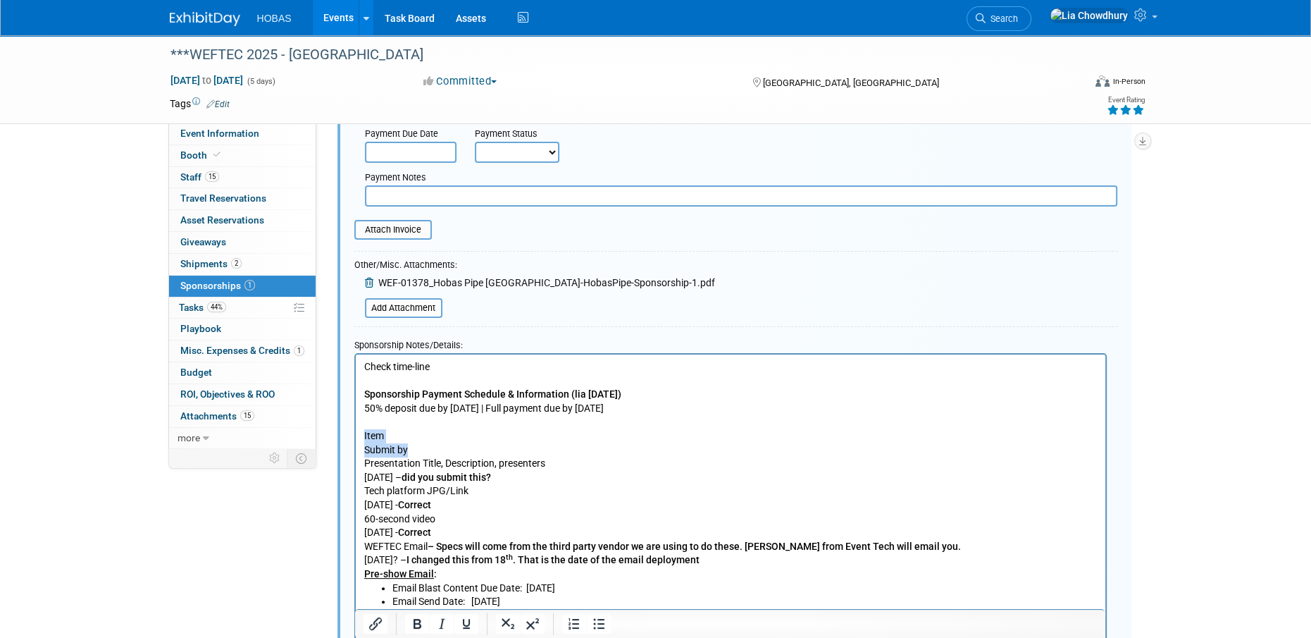
drag, startPoint x: 425, startPoint y: 448, endPoint x: 335, endPoint y: 438, distance: 90.1
click at [355, 438] on html "Check time-line Sponsorship Payment Schedule & Information (lia 2/23/25) 50% de…" at bounding box center [730, 488] width 750 height 268
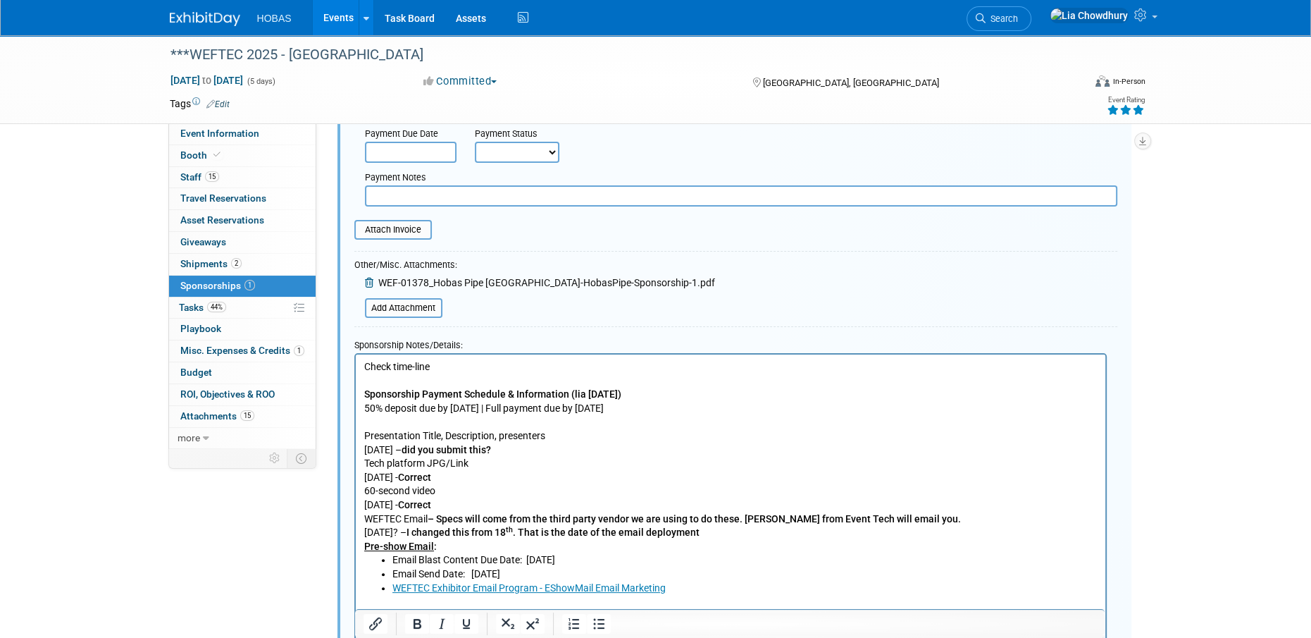
click at [569, 433] on p "Presentation Title, Description, presenters" at bounding box center [731, 435] width 734 height 14
click at [423, 444] on p "Friday, July 25 – did you submit this?" at bounding box center [731, 450] width 734 height 14
click at [596, 622] on icon "Bullet list" at bounding box center [598, 623] width 17 height 17
drag, startPoint x: 464, startPoint y: 447, endPoint x: 654, endPoint y: 447, distance: 189.6
click at [654, 447] on li "Friday, July 25 – did you submit this?" at bounding box center [744, 450] width 705 height 14
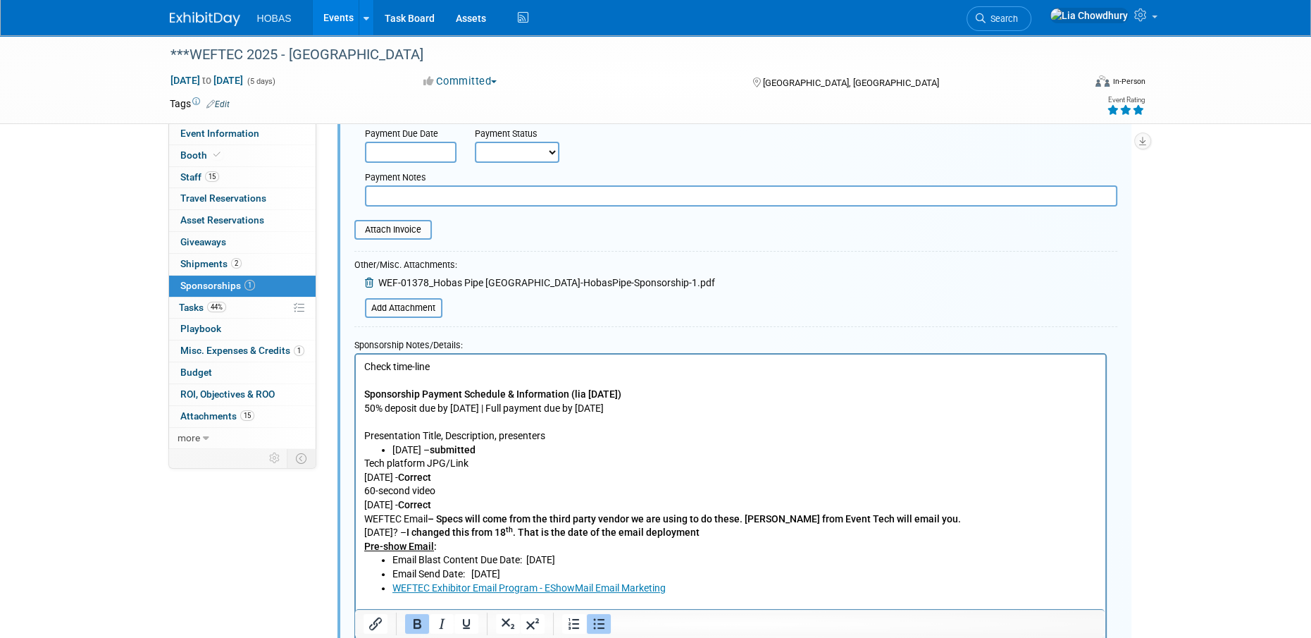
click at [364, 459] on p "Tech platform JPG/Link" at bounding box center [731, 463] width 734 height 14
click at [494, 462] on p "Tech platform JPG/Link" at bounding box center [731, 463] width 734 height 14
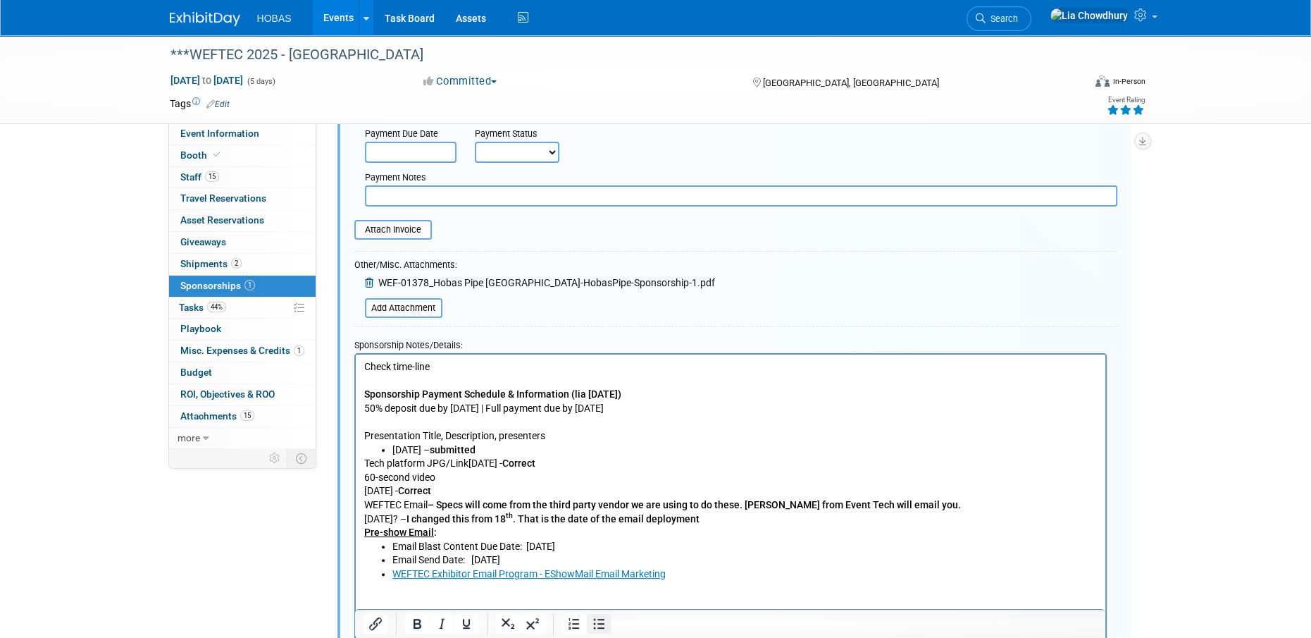
click at [598, 621] on icon "Bullet list" at bounding box center [598, 623] width 17 height 17
click at [563, 460] on b "Correct" at bounding box center [546, 462] width 33 height 11
click at [469, 447] on b "submitted" at bounding box center [452, 448] width 46 height 11
drag, startPoint x: 726, startPoint y: 442, endPoint x: 709, endPoint y: 457, distance: 22.9
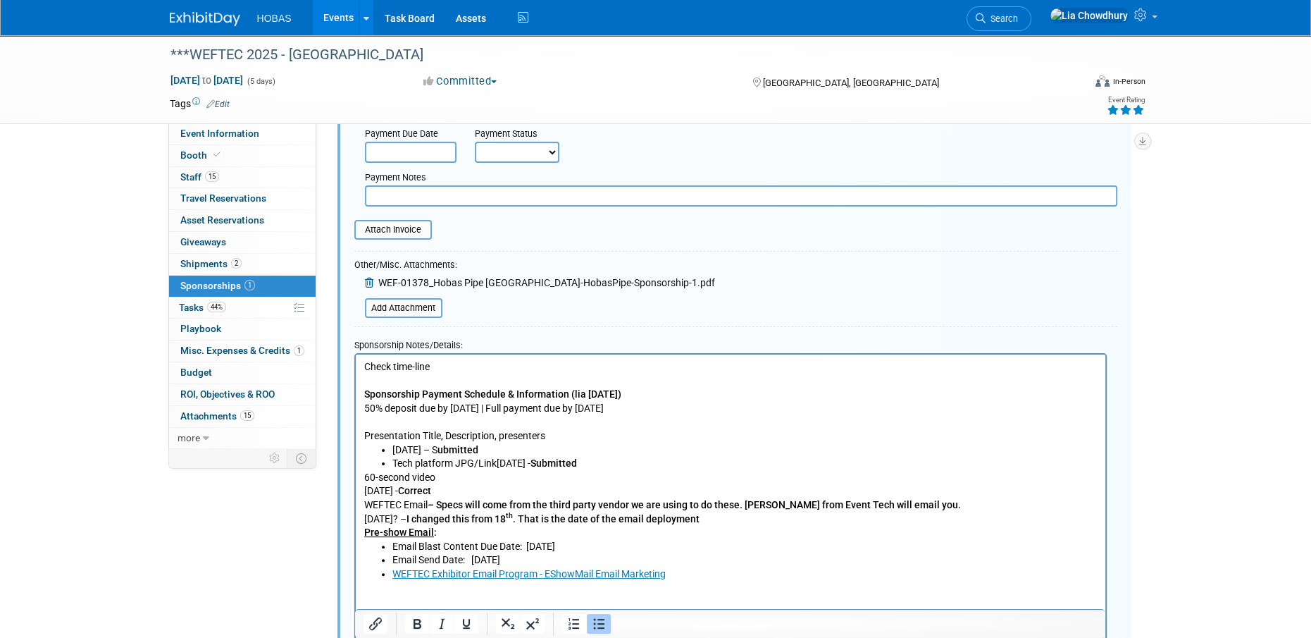
click at [724, 445] on li "Friday, July 25 – S ubmitted" at bounding box center [744, 450] width 705 height 14
click at [665, 465] on li "Tech platform JPG/Link Friday, August 8 - Submitted" at bounding box center [744, 463] width 705 height 14
click at [398, 476] on p "60-second video" at bounding box center [731, 477] width 734 height 14
click at [596, 626] on icon "Bullet list" at bounding box center [598, 623] width 17 height 17
click at [502, 475] on li "60-second video" at bounding box center [744, 477] width 705 height 14
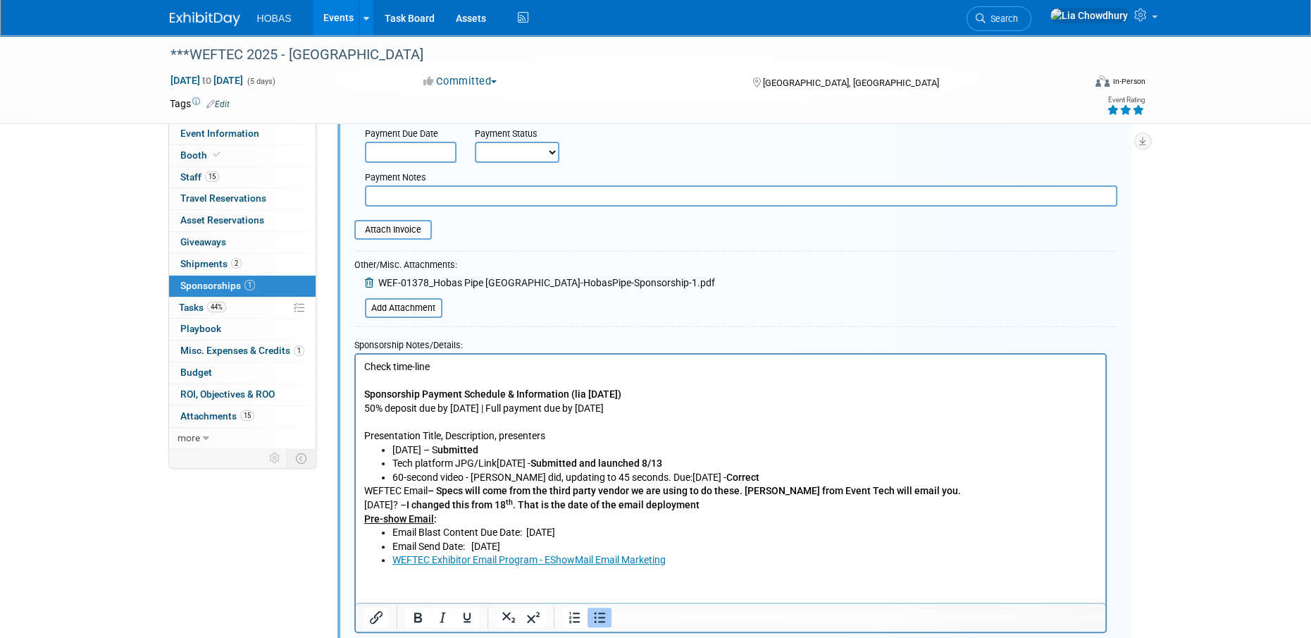
click at [759, 476] on b "Correct" at bounding box center [742, 476] width 33 height 11
click at [759, 472] on b "Correct" at bounding box center [742, 476] width 33 height 11
drag, startPoint x: 801, startPoint y: 472, endPoint x: 671, endPoint y: 481, distance: 130.6
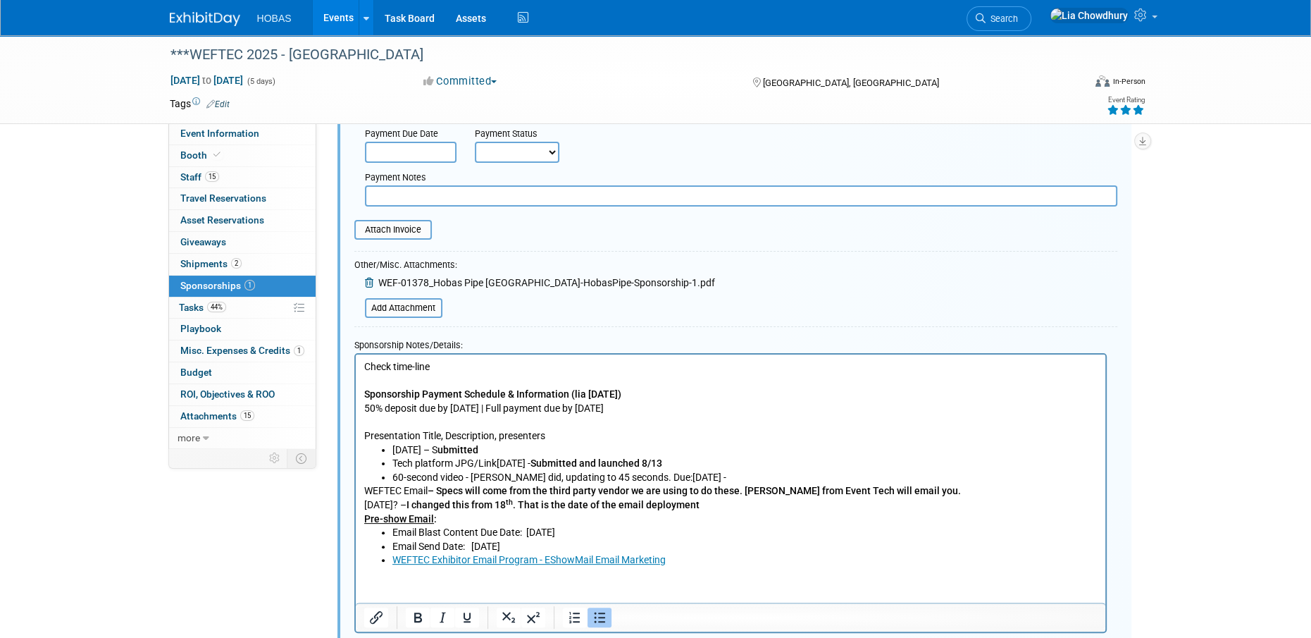
click at [671, 481] on li "60-second video - Gabriel Carrasco did, updating to 45 seconds. Due: Tuesday, A…" at bounding box center [744, 477] width 705 height 14
click at [717, 518] on p "Pre-show Email :" at bounding box center [731, 519] width 734 height 14
click at [363, 484] on body "Check time-line Sponsorship Payment Schedule & Information (lia 2/23/25) 50% de…" at bounding box center [730, 462] width 735 height 207
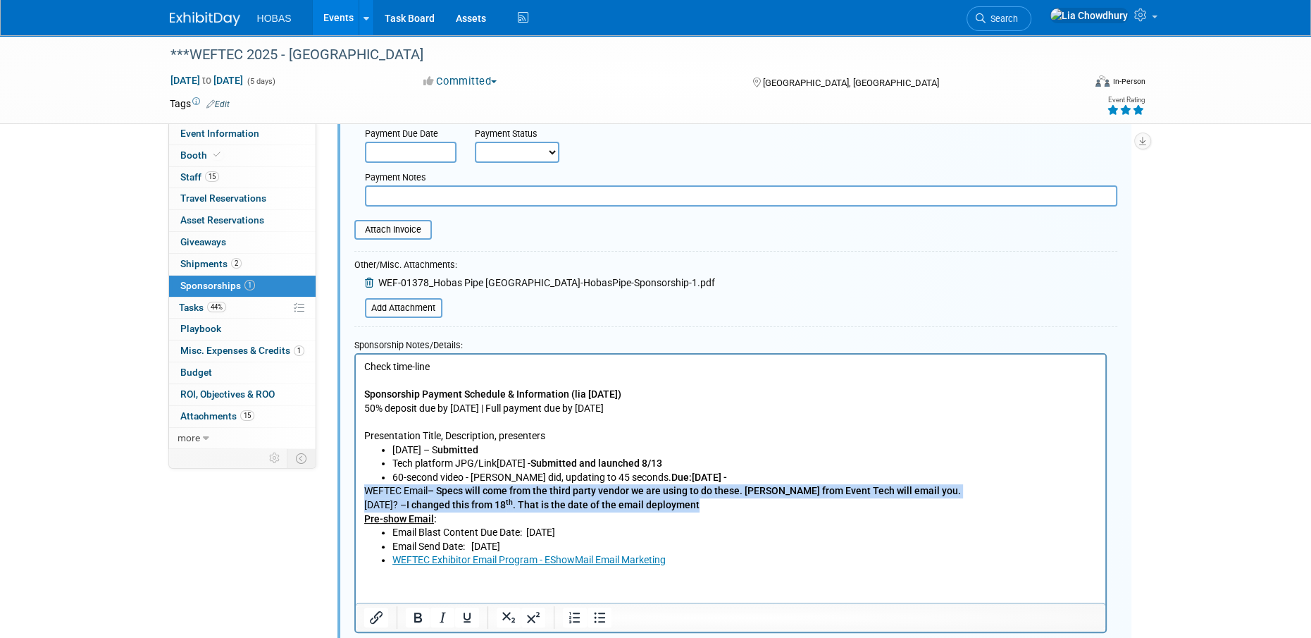
drag, startPoint x: 362, startPoint y: 484, endPoint x: 767, endPoint y: 505, distance: 405.7
click at [767, 505] on body "Check time-line Sponsorship Payment Schedule & Information (lia 2/23/25) 50% de…" at bounding box center [730, 462] width 735 height 207
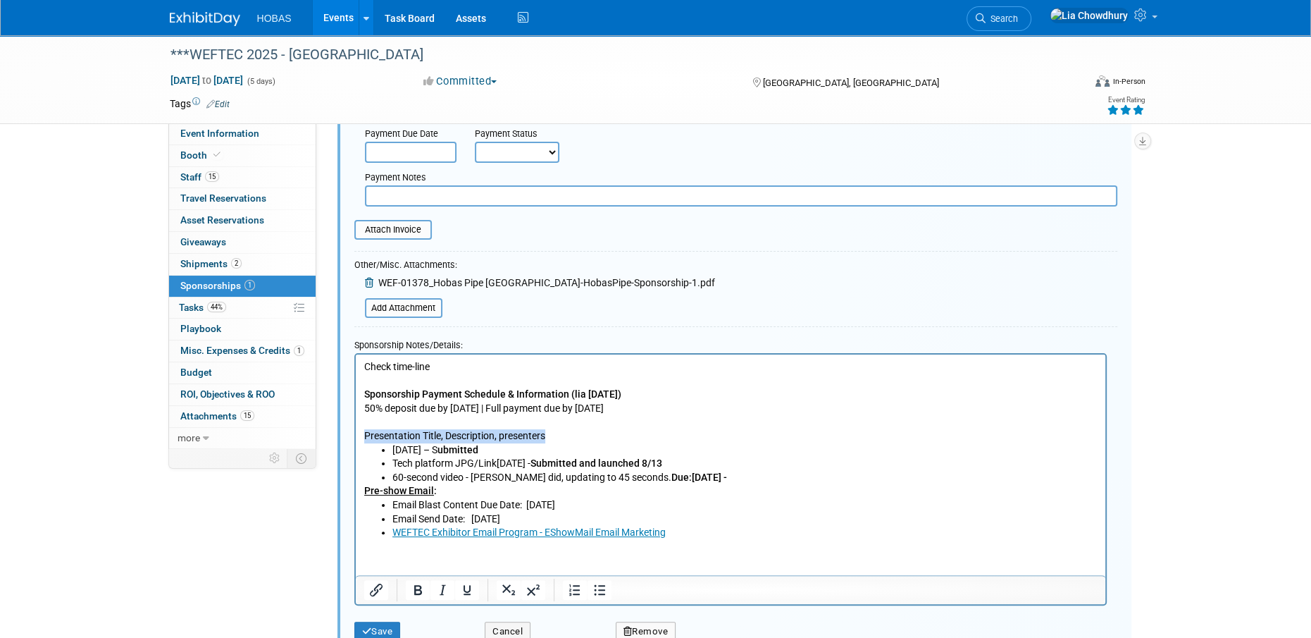
drag, startPoint x: 365, startPoint y: 429, endPoint x: 559, endPoint y: 431, distance: 194.5
click at [559, 431] on p "Presentation Title, Description, presenters" at bounding box center [731, 435] width 734 height 14
click at [564, 435] on p "Presentation Title, Description, presenters" at bounding box center [731, 435] width 734 height 14
click at [573, 435] on p "Presentation Title, Description, presenters" at bounding box center [731, 435] width 734 height 14
click at [574, 435] on p "Presentation Title, Description, presenters" at bounding box center [731, 435] width 734 height 14
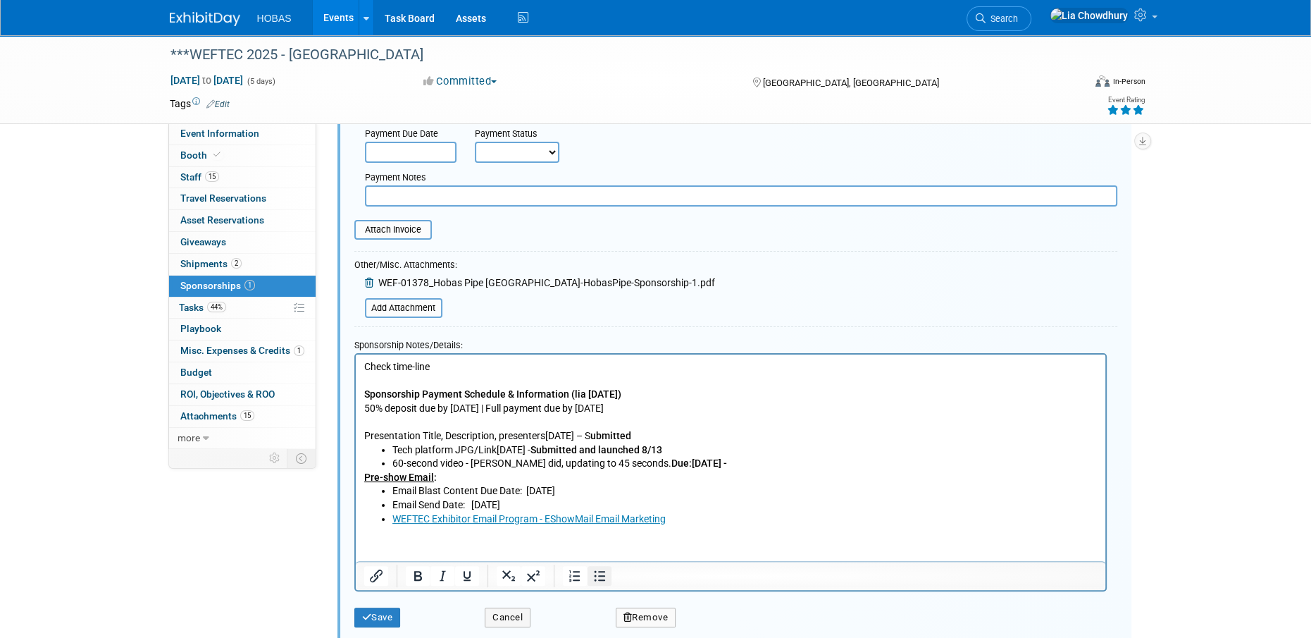
click at [595, 583] on icon "Bullet list" at bounding box center [598, 575] width 17 height 17
click at [384, 414] on p "Rich Text Area. Press ALT-0 for help." at bounding box center [731, 421] width 734 height 14
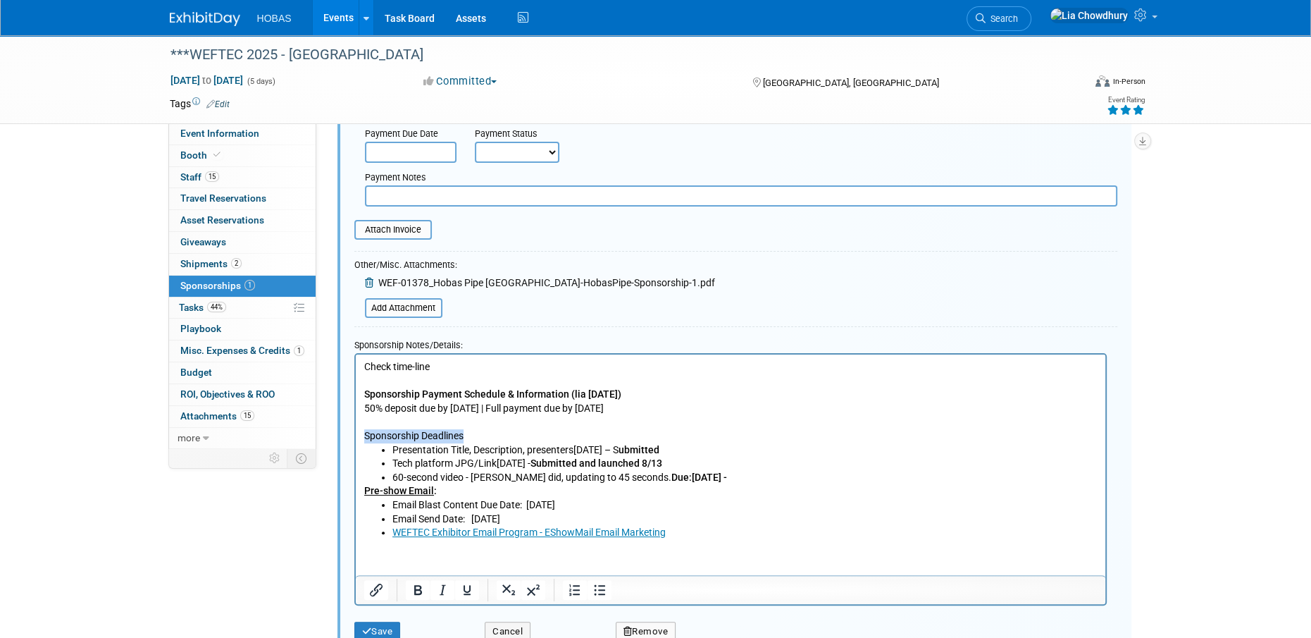
drag, startPoint x: 495, startPoint y: 432, endPoint x: 342, endPoint y: 440, distance: 153.1
click at [355, 440] on html "Check time-line Sponsorship Payment Schedule & Information (lia 2/23/25) 50% de…" at bounding box center [730, 446] width 750 height 185
click at [447, 488] on p "Pre-show Email :" at bounding box center [731, 490] width 734 height 14
click at [405, 486] on u "Pre-show Email" at bounding box center [399, 489] width 70 height 11
drag, startPoint x: 676, startPoint y: 532, endPoint x: 700, endPoint y: 841, distance: 309.6
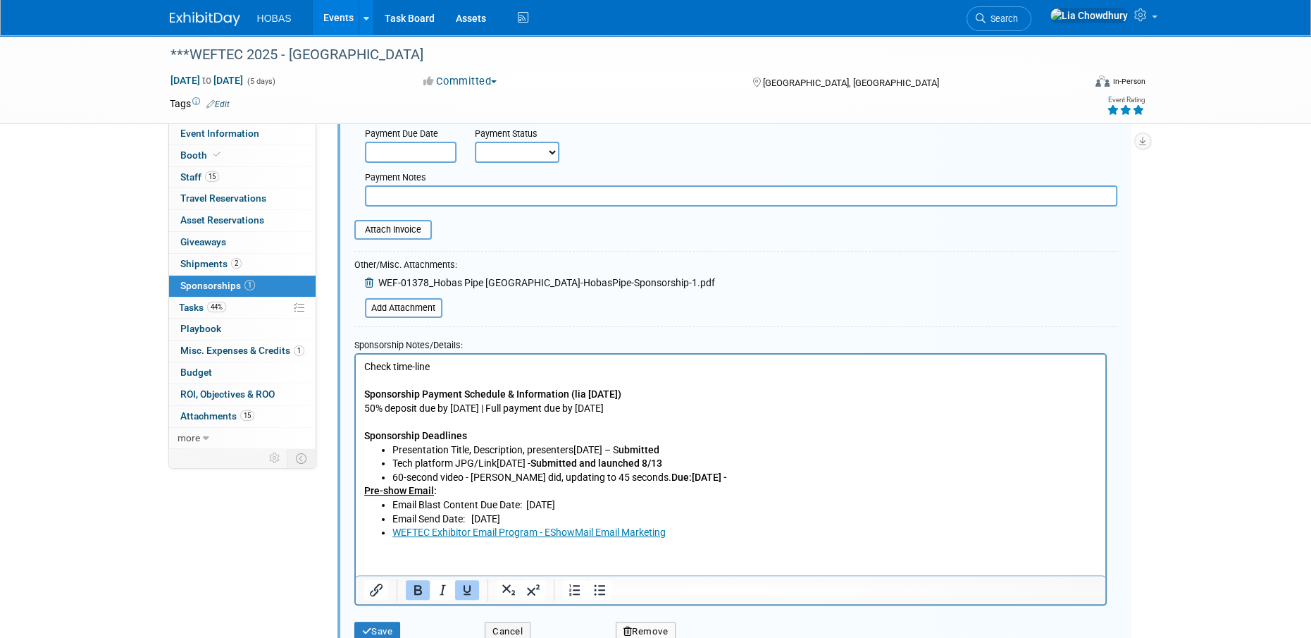
click at [355, 486] on html "Check time-line Sponsorship Payment Schedule & Information (lia 2/23/25) 50% de…" at bounding box center [730, 446] width 750 height 185
click at [603, 594] on icon "Bullet list" at bounding box center [599, 589] width 11 height 11
click at [388, 501] on ul "Presentation Title, Description, presenters Friday, July 25 – S ubmitted Tech p…" at bounding box center [731, 491] width 734 height 97
click at [654, 523] on li "Email Send Date: 9/18/25" at bounding box center [744, 519] width 705 height 14
drag, startPoint x: 682, startPoint y: 531, endPoint x: 382, endPoint y: 505, distance: 301.4
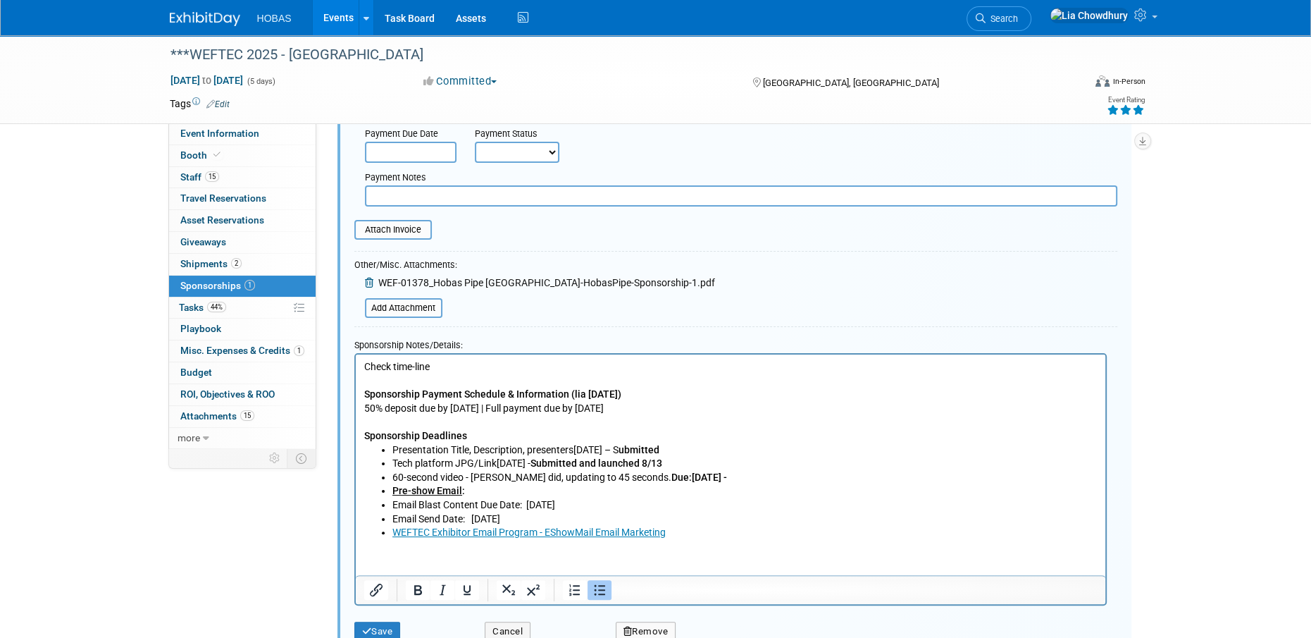
click at [382, 505] on ul "Presentation Title, Description, presenters Friday, July 25 – S ubmitted Tech p…" at bounding box center [731, 491] width 734 height 97
click at [501, 539] on html "Check time-line Sponsorship Payment Schedule & Information (lia 2/23/25) 50% de…" at bounding box center [730, 446] width 750 height 185
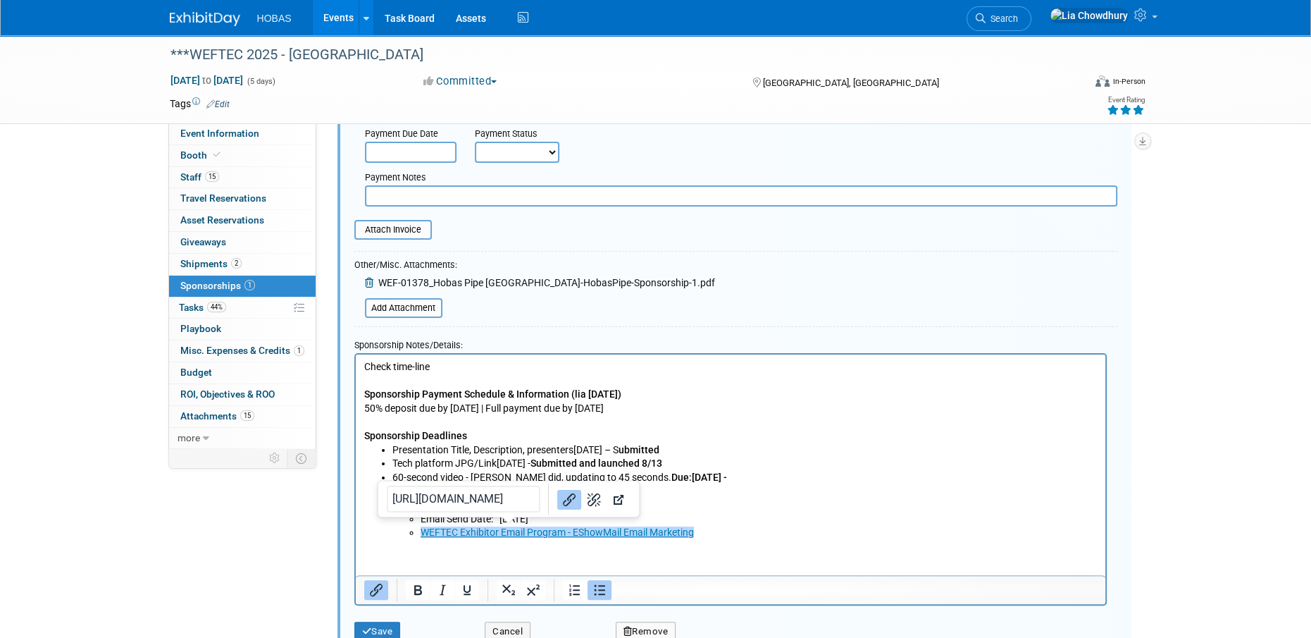
click at [905, 524] on li "Email Send Date: 9/18/25" at bounding box center [758, 519] width 677 height 14
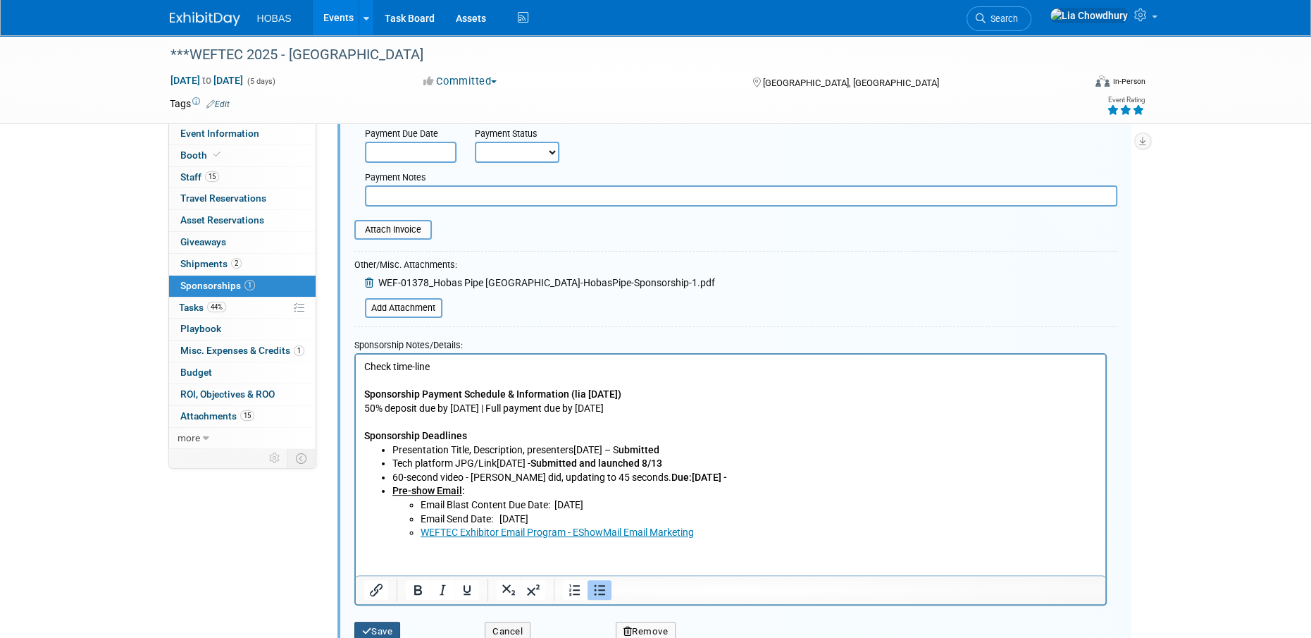
click at [388, 631] on button "Save" at bounding box center [377, 632] width 47 height 20
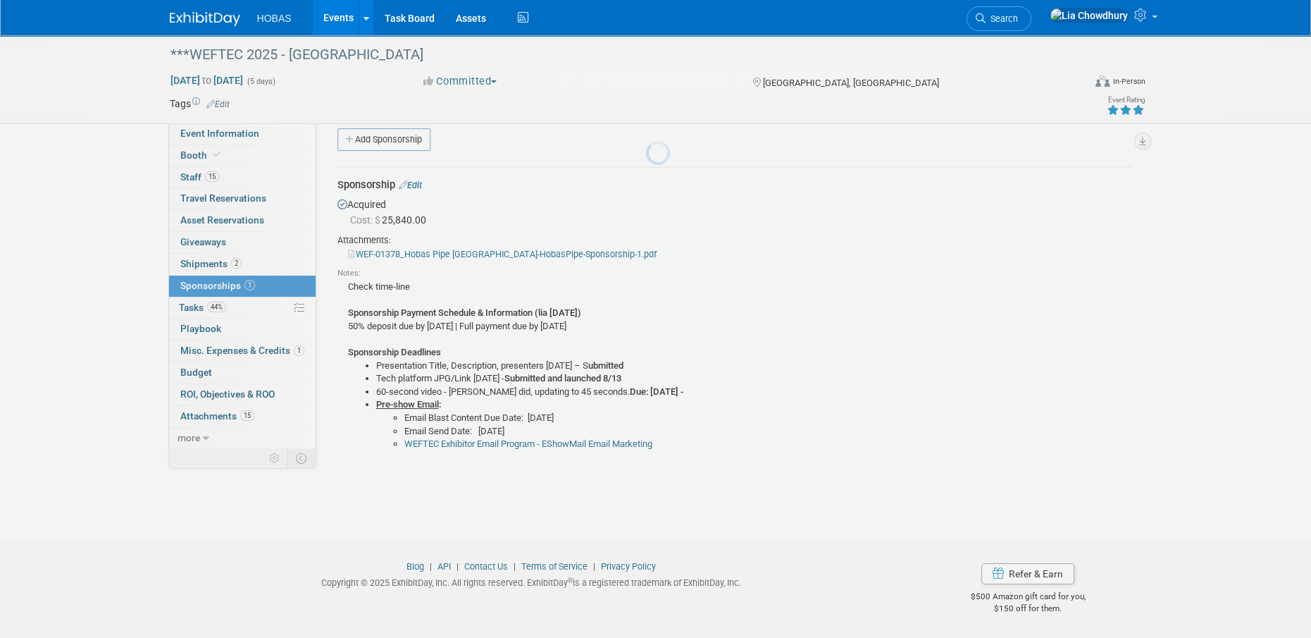
scroll to position [14, 0]
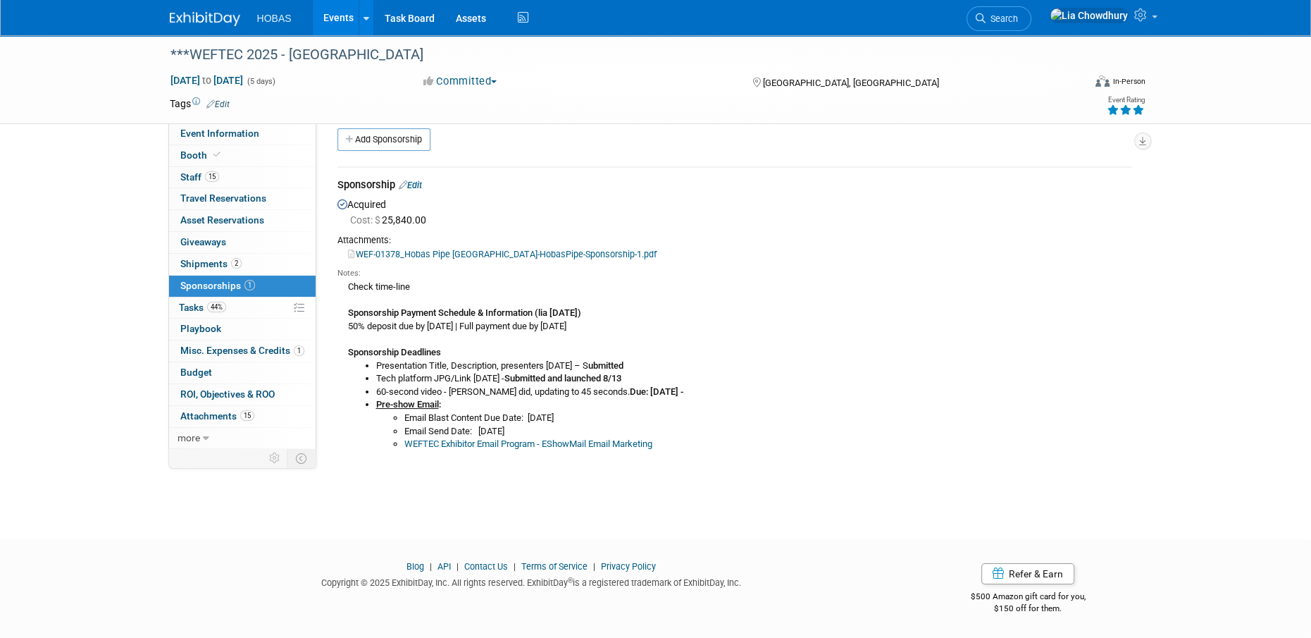
click at [352, 9] on link "Events" at bounding box center [338, 17] width 51 height 35
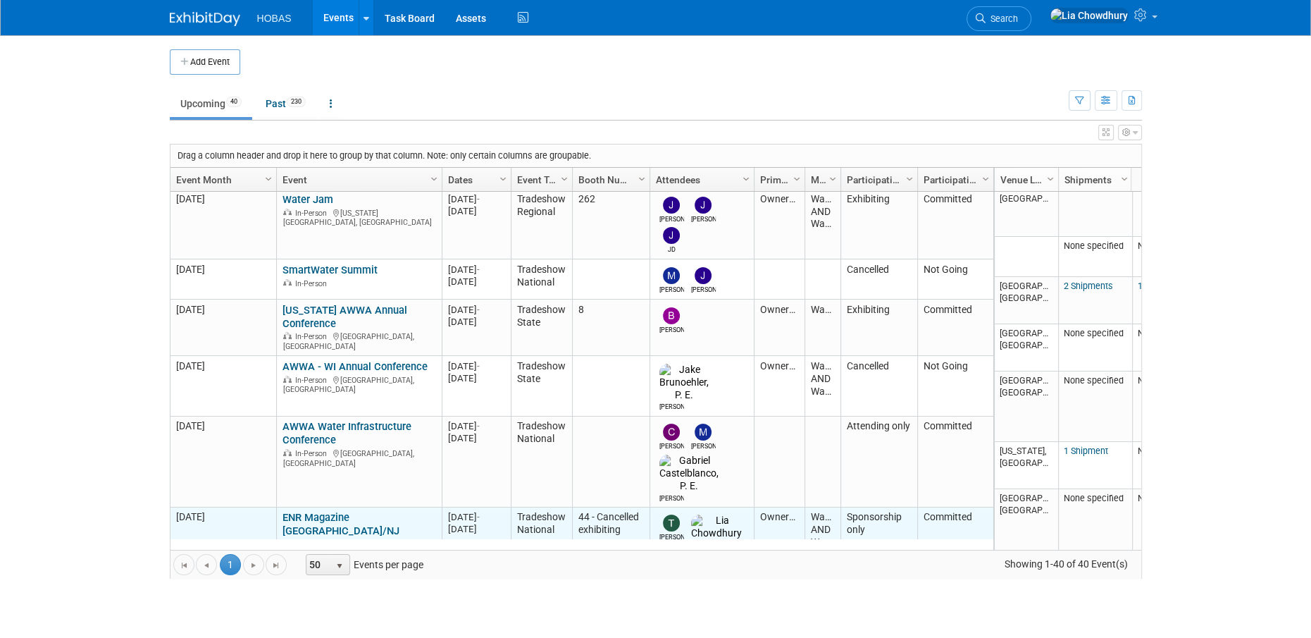
click at [328, 511] on link "ENR Magazine [GEOGRAPHIC_DATA]/NJ Infrastructure Forum" at bounding box center [341, 530] width 117 height 39
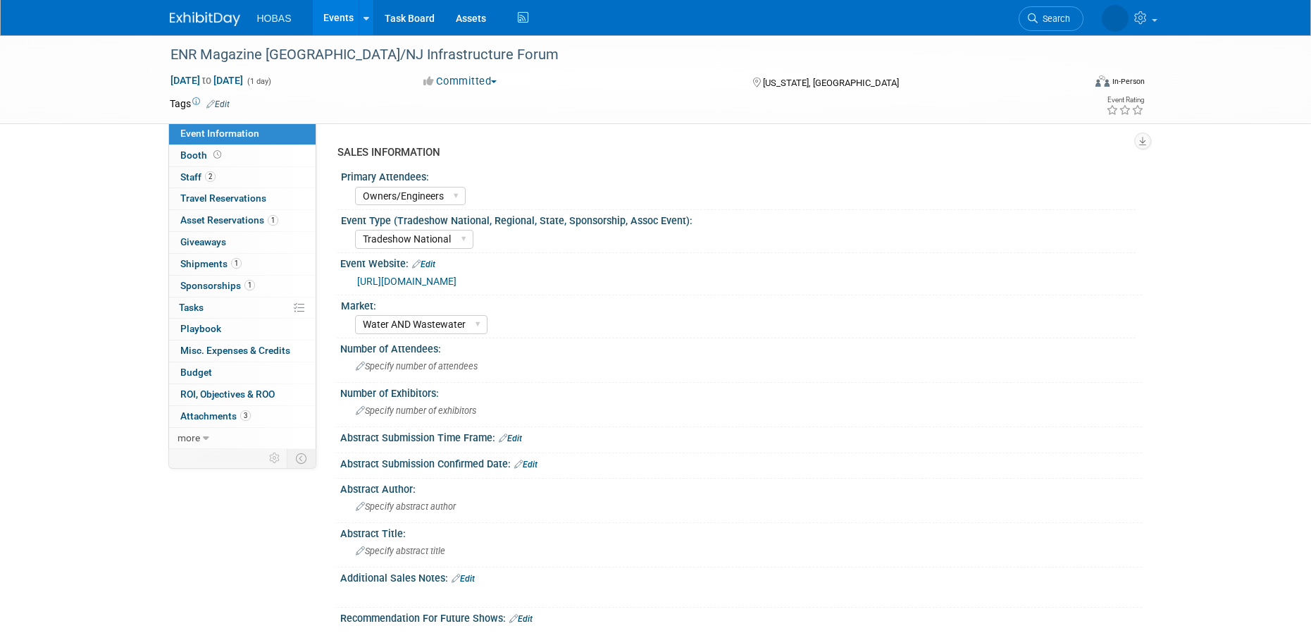
select select "Owners/Engineers"
select select "Tradeshow National"
select select "Water AND Wastewater"
select select "Sponsorship only"
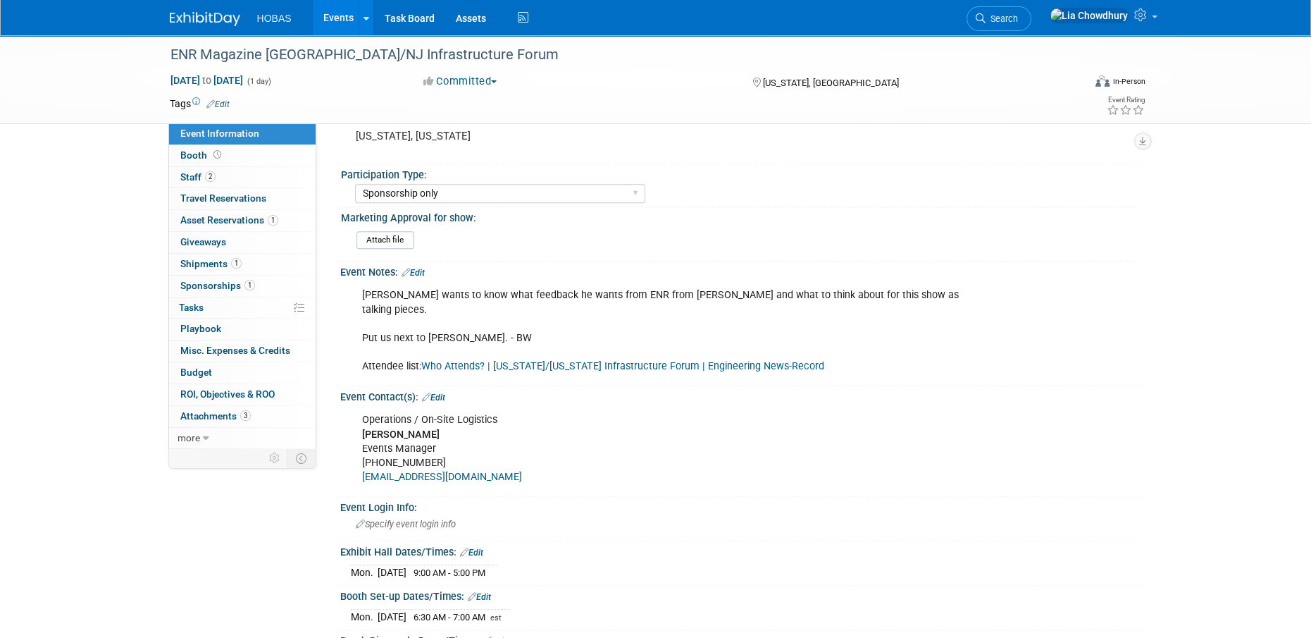
scroll to position [634, 0]
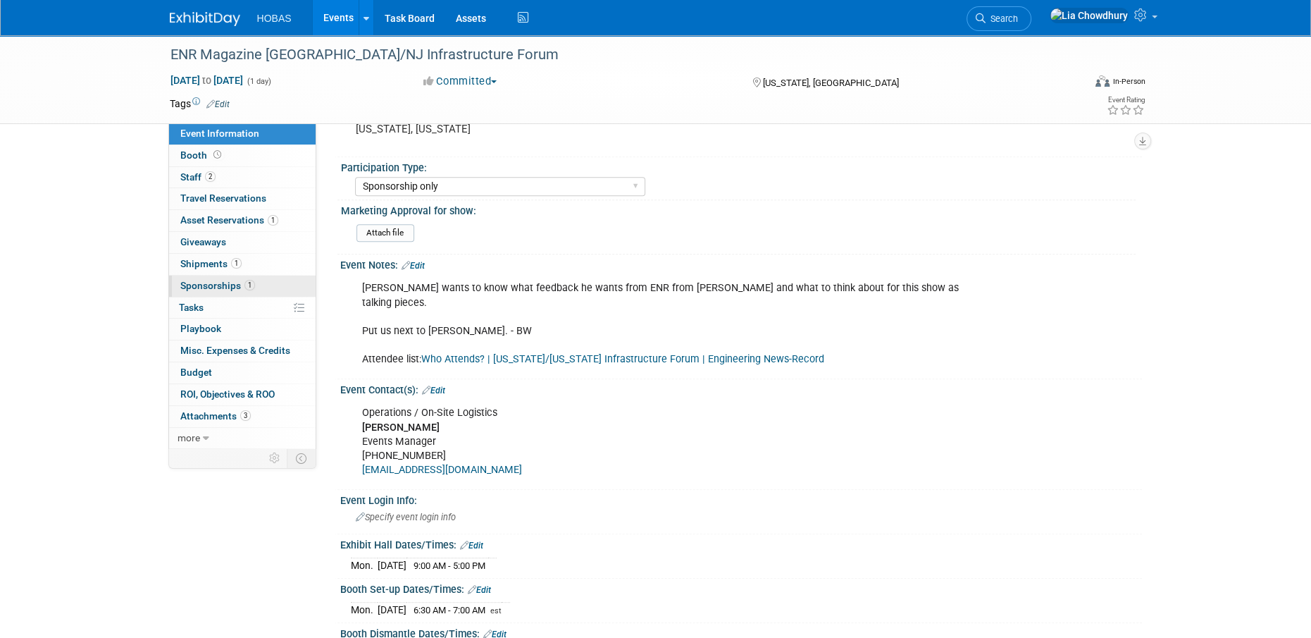
click at [218, 285] on span "Sponsorships 1" at bounding box center [217, 285] width 75 height 11
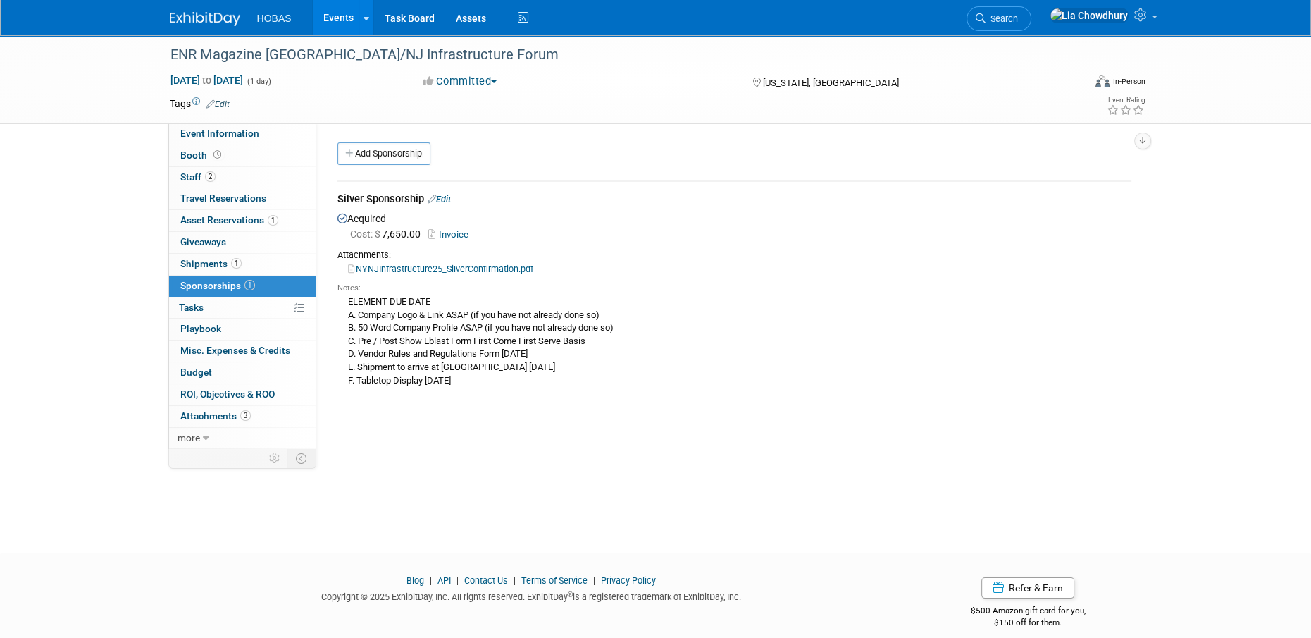
click at [446, 195] on link "Edit" at bounding box center [439, 199] width 23 height 11
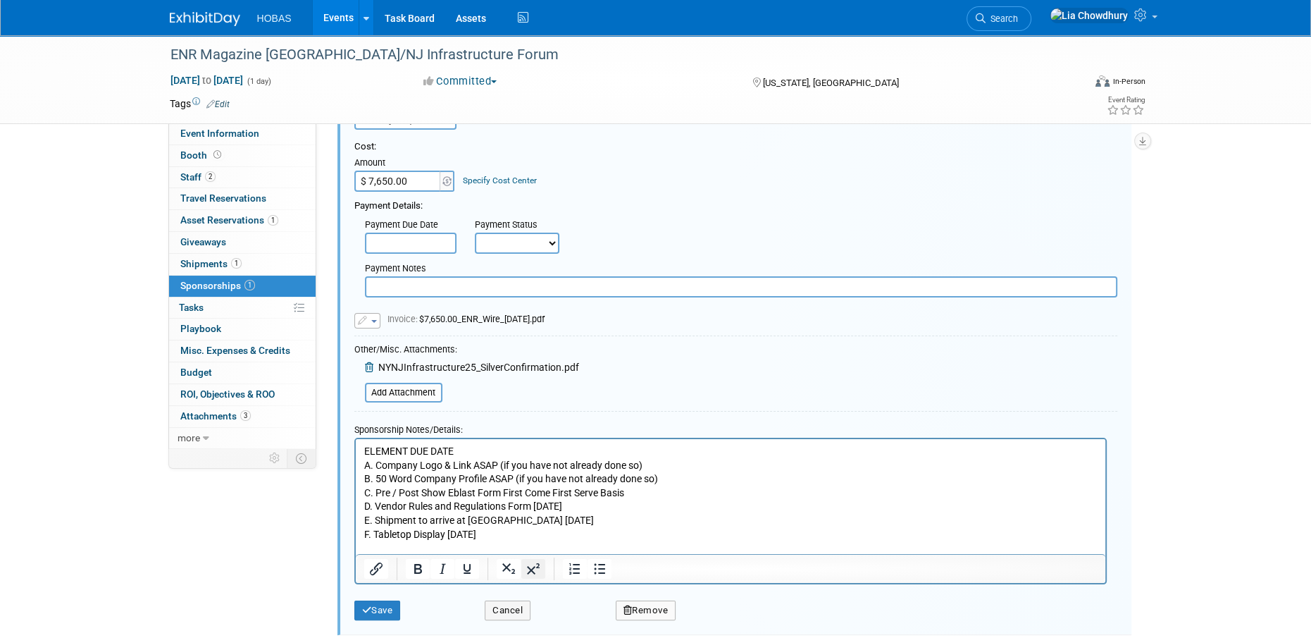
scroll to position [292, 0]
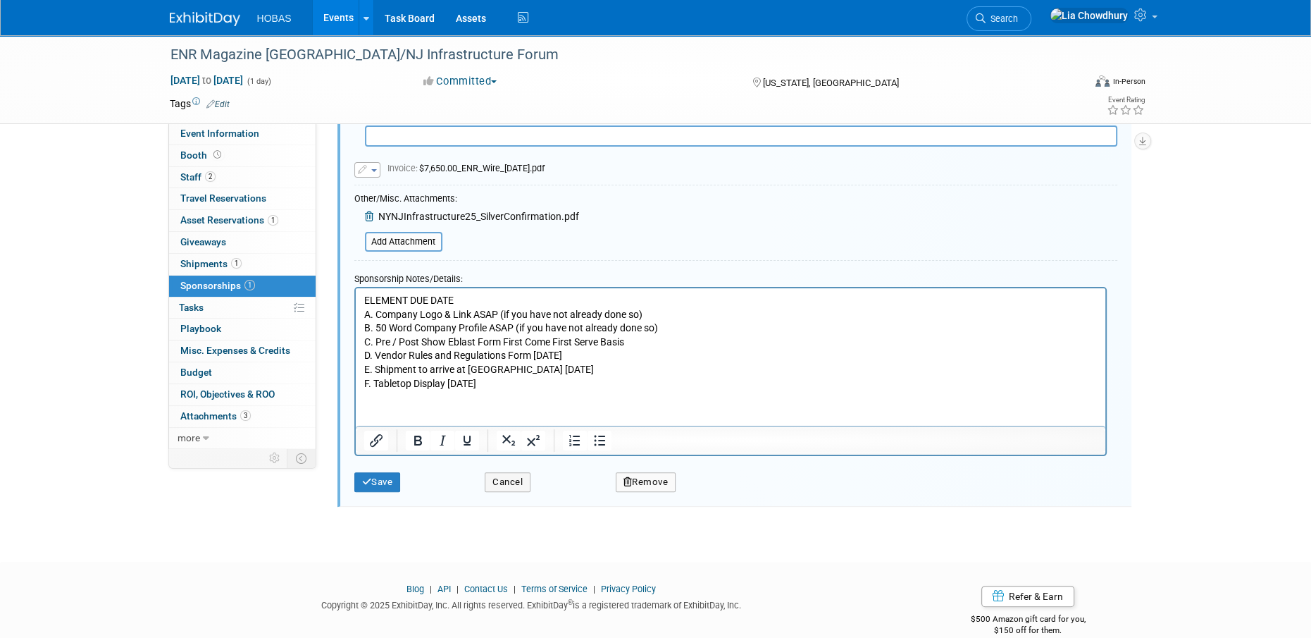
click at [630, 381] on p "ELEMENT DUE DATE A. Company Logo & Link ASAP (if you have not already done so) …" at bounding box center [731, 342] width 734 height 97
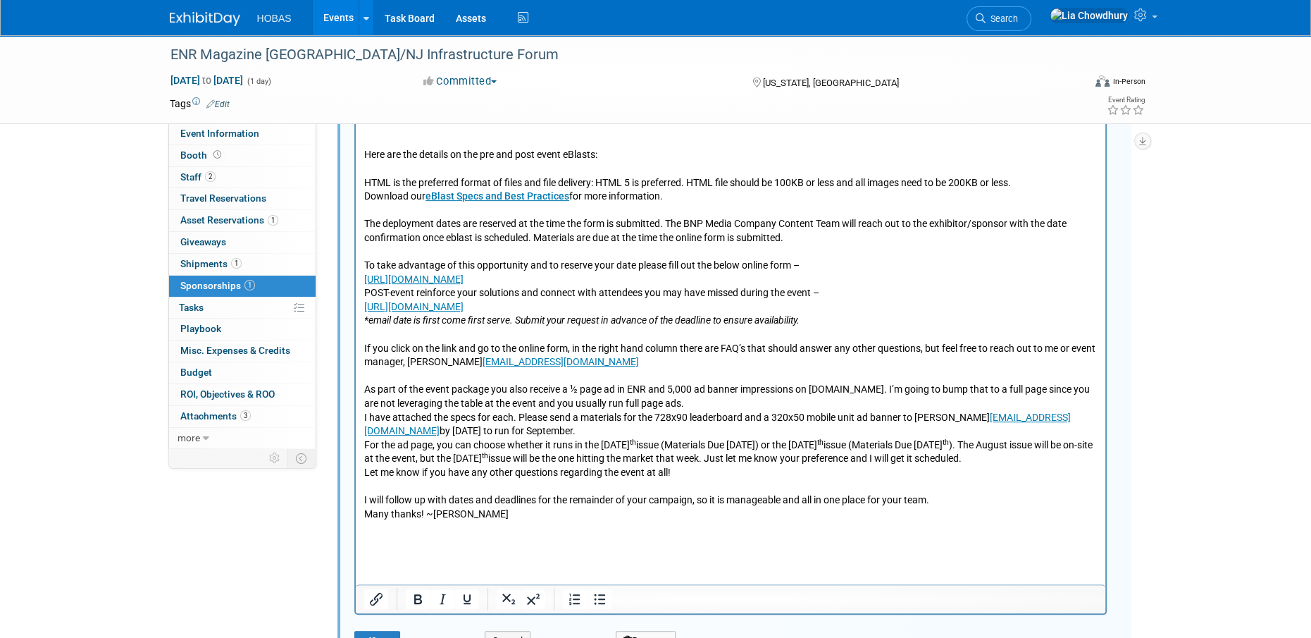
scroll to position [642, 0]
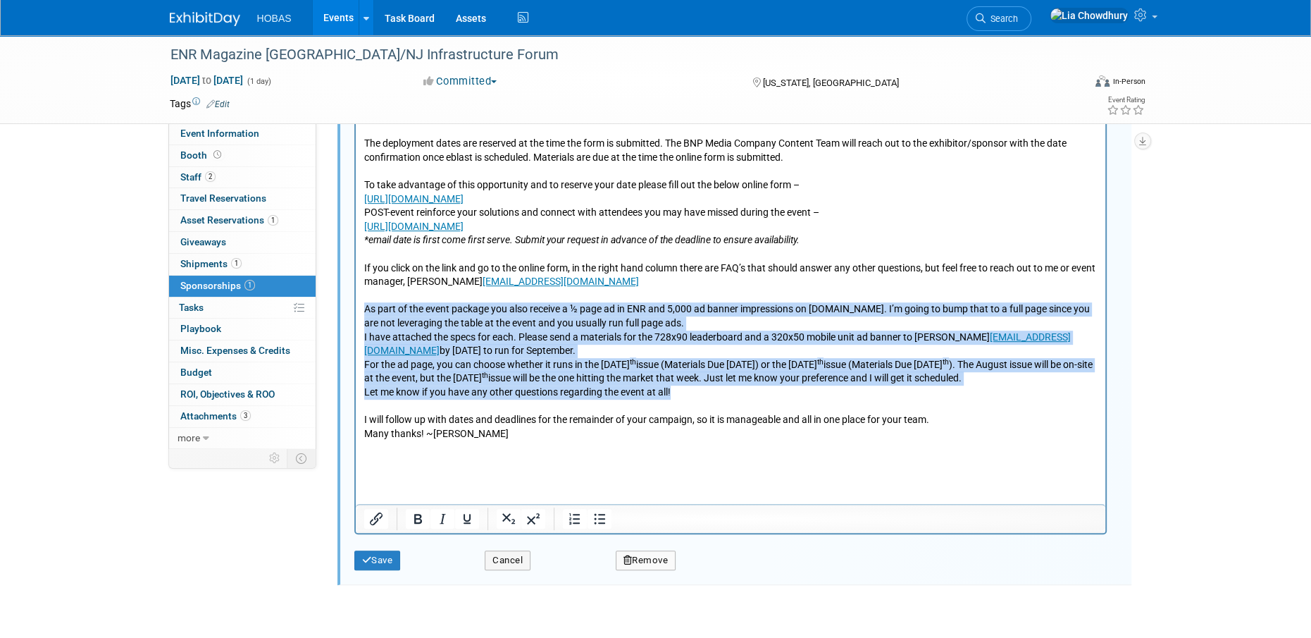
drag, startPoint x: 716, startPoint y: 407, endPoint x: 536, endPoint y: 461, distance: 187.7
click at [356, 316] on html "ELEMENT DUE DATE A. Company Logo & Link ASAP (if you have not already done so) …" at bounding box center [730, 197] width 750 height 517
click at [598, 518] on icon "Bullet list" at bounding box center [599, 519] width 11 height 11
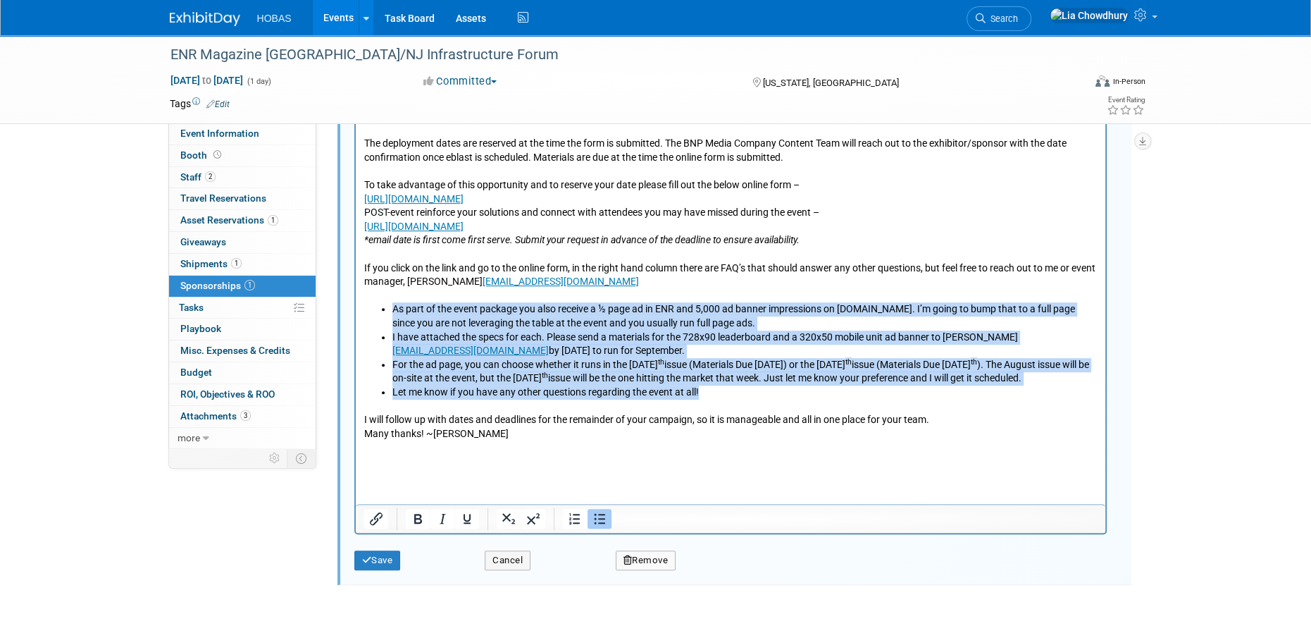
click at [488, 314] on li "As part of the event package you also receive a ½ page ad in ENR and 5,000 ad b…" at bounding box center [744, 316] width 705 height 27
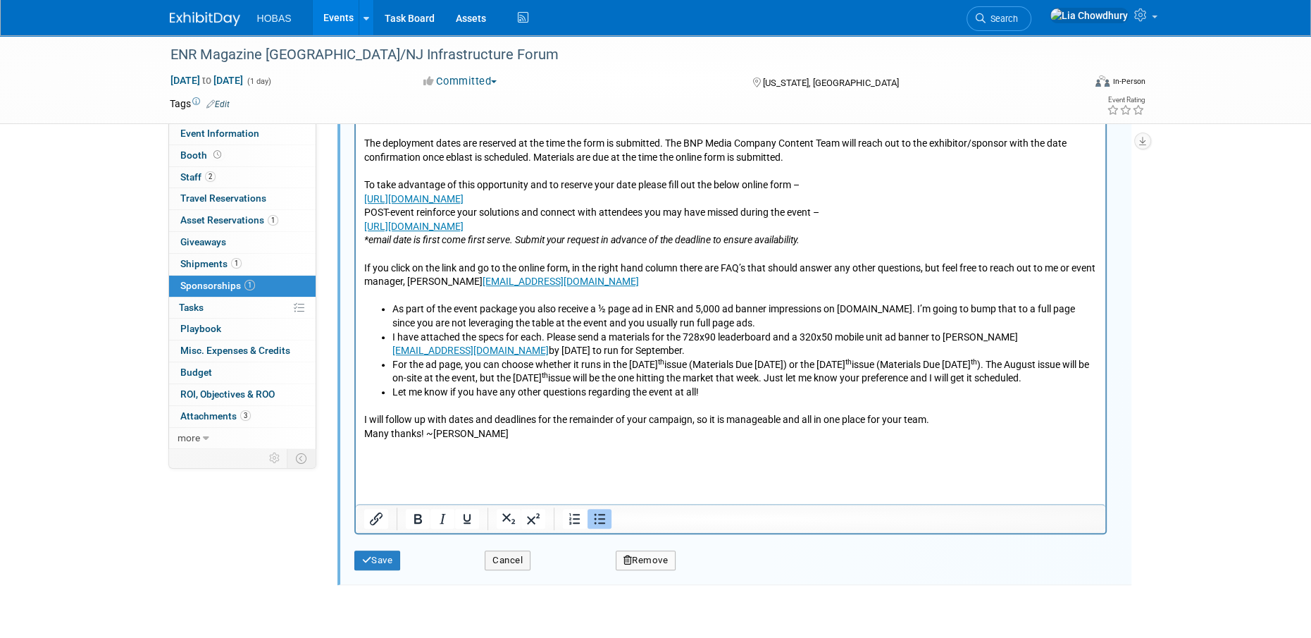
click at [758, 318] on li "As part of the event package you also receive a ½ page ad in ENR and 5,000 ad b…" at bounding box center [744, 316] width 705 height 27
click at [392, 336] on li "I have attached the specs for each. Please send a materials for the 728x90 lead…" at bounding box center [744, 344] width 705 height 27
click at [394, 366] on li "For the ad page, you can choose whether it runs in the August 25 th issue (Mate…" at bounding box center [744, 372] width 705 height 27
click at [588, 351] on li "I have attached the specs for each. Please send a materials for the 728x90 lead…" at bounding box center [758, 344] width 677 height 27
click at [893, 366] on li "For the ad page, you can choose whether it runs in the August 25 th issue (Mate…" at bounding box center [744, 372] width 705 height 27
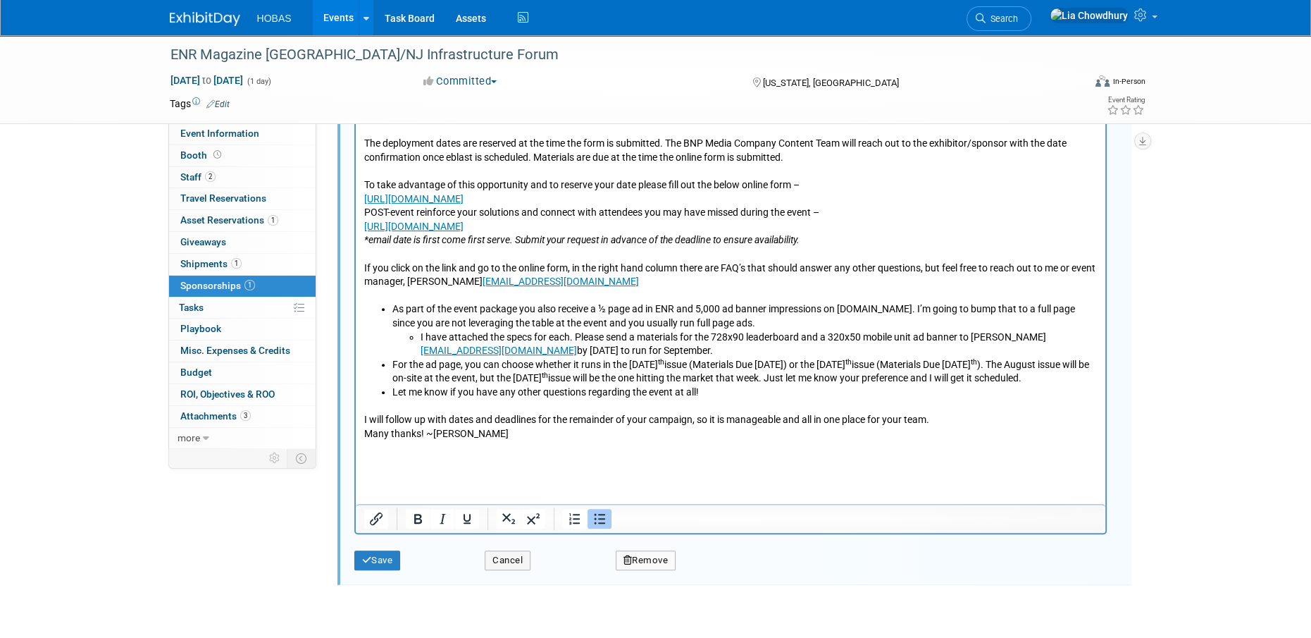
click at [1006, 364] on li "For the ad page, you can choose whether it runs in the August 25 th issue (Mate…" at bounding box center [744, 372] width 705 height 27
click at [385, 362] on ul "As part of the event package you also receive a ½ page ad in ENR and 5,000 ad b…" at bounding box center [731, 351] width 734 height 97
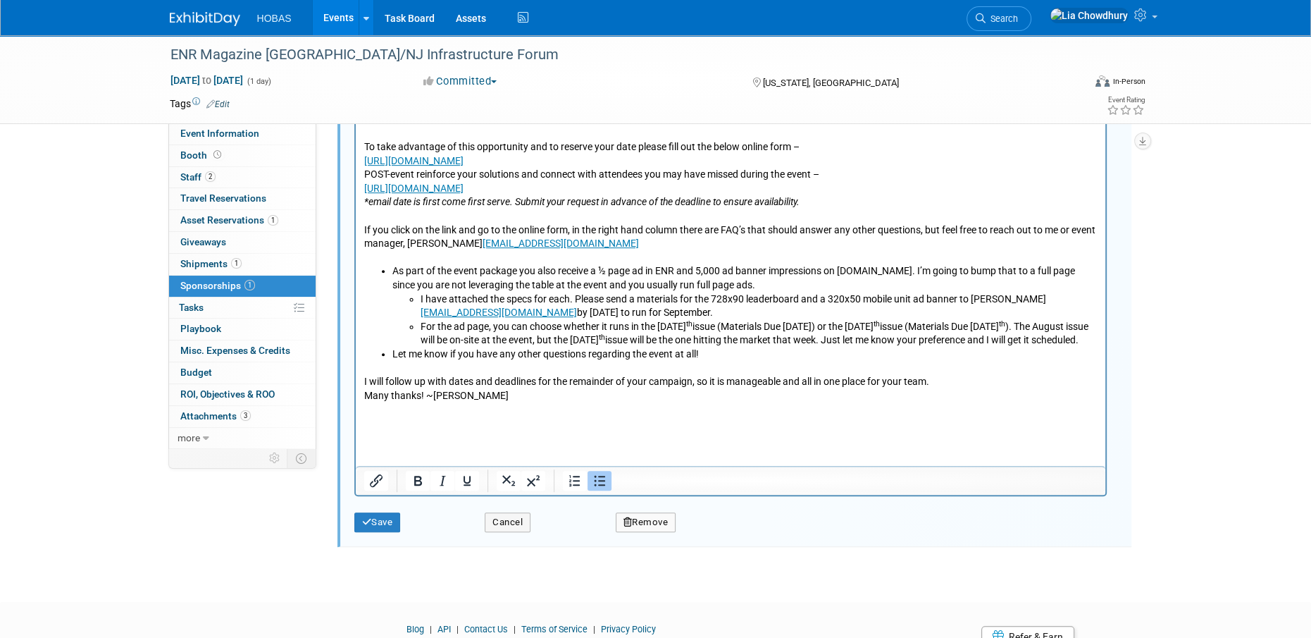
scroll to position [712, 0]
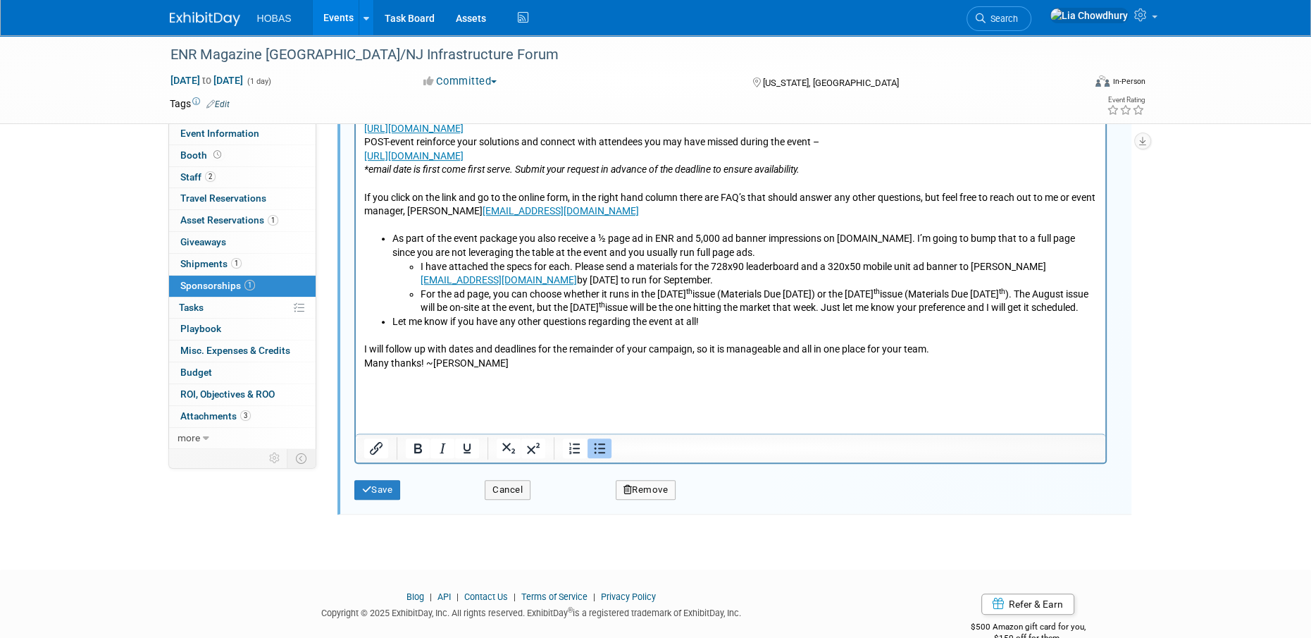
click at [705, 271] on li "I have attached the specs for each. Please send a materials for the 728x90 lead…" at bounding box center [758, 274] width 677 height 27
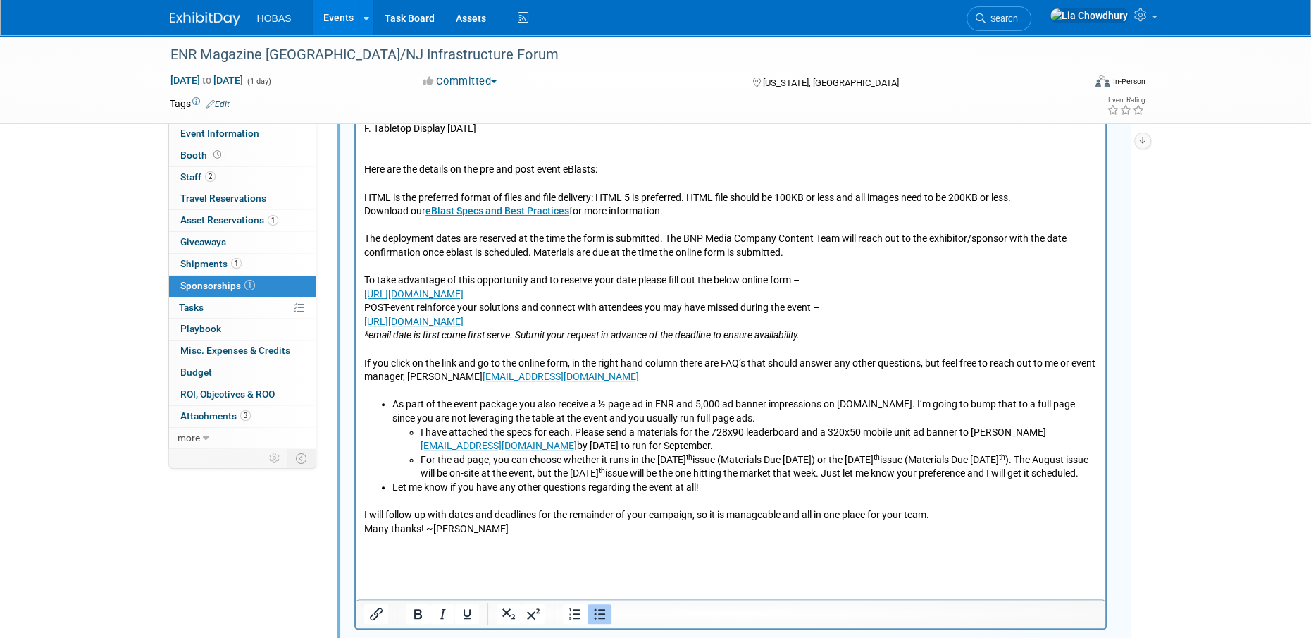
scroll to position [571, 0]
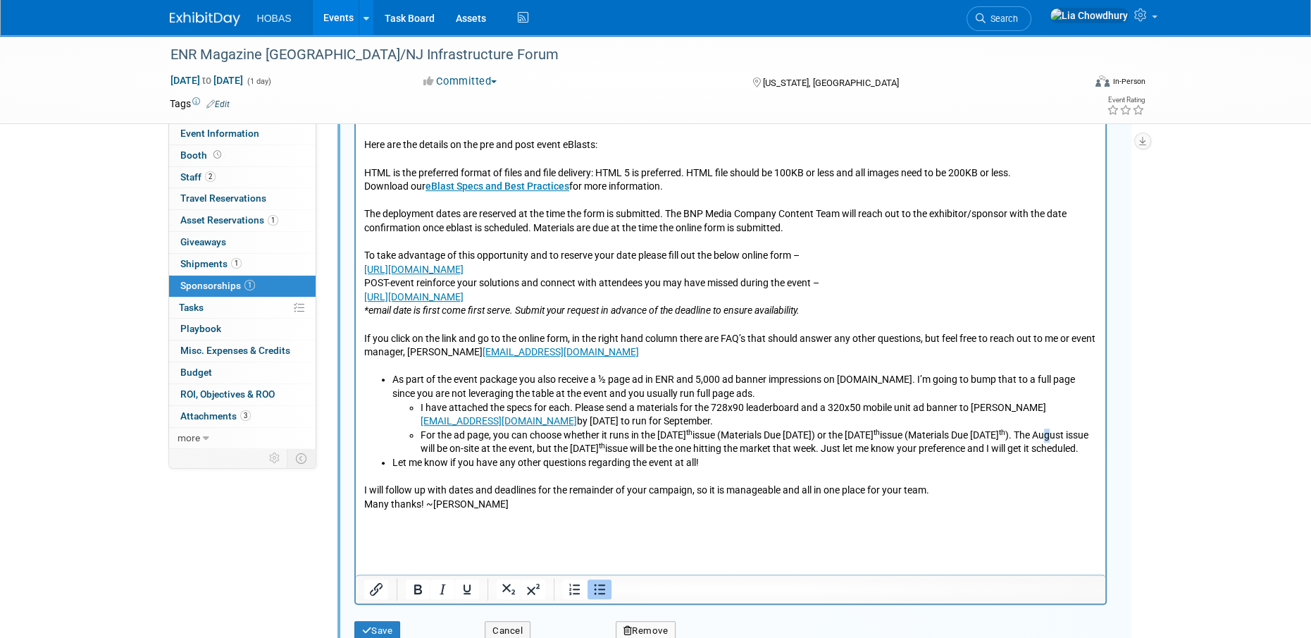
click at [479, 447] on li "For the ad page, you can choose whether it runs in the August 25 th issue (Mate…" at bounding box center [758, 441] width 677 height 27
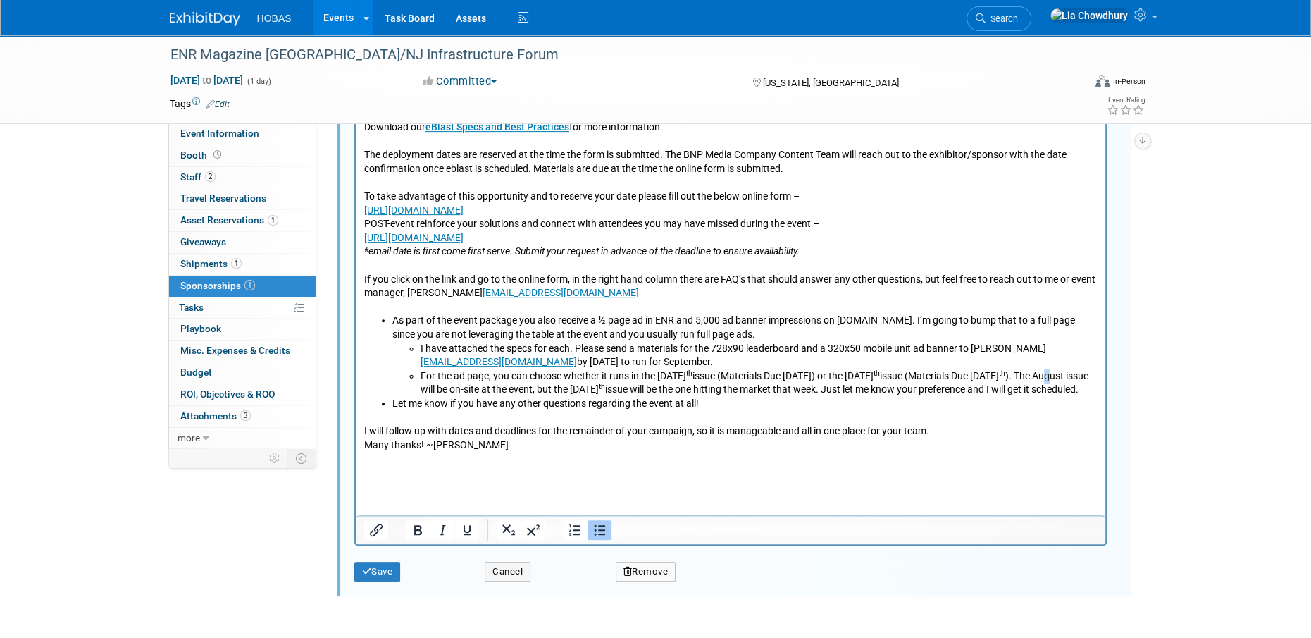
scroll to position [743, 0]
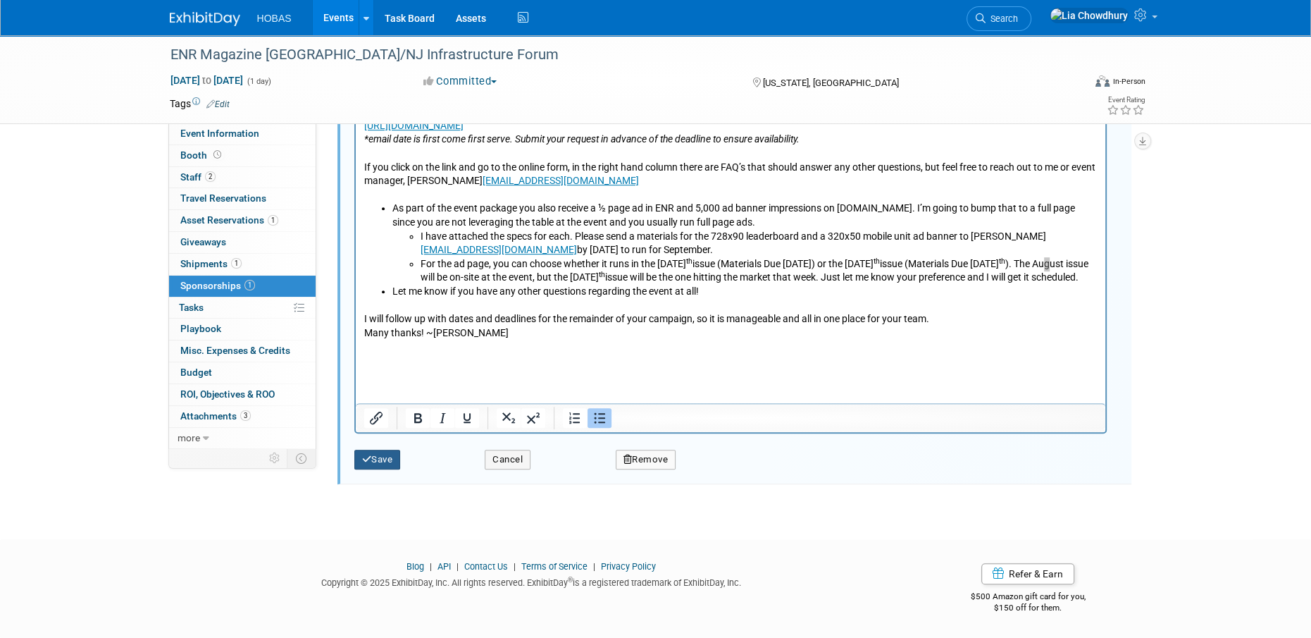
click at [387, 461] on button "Save" at bounding box center [377, 460] width 47 height 20
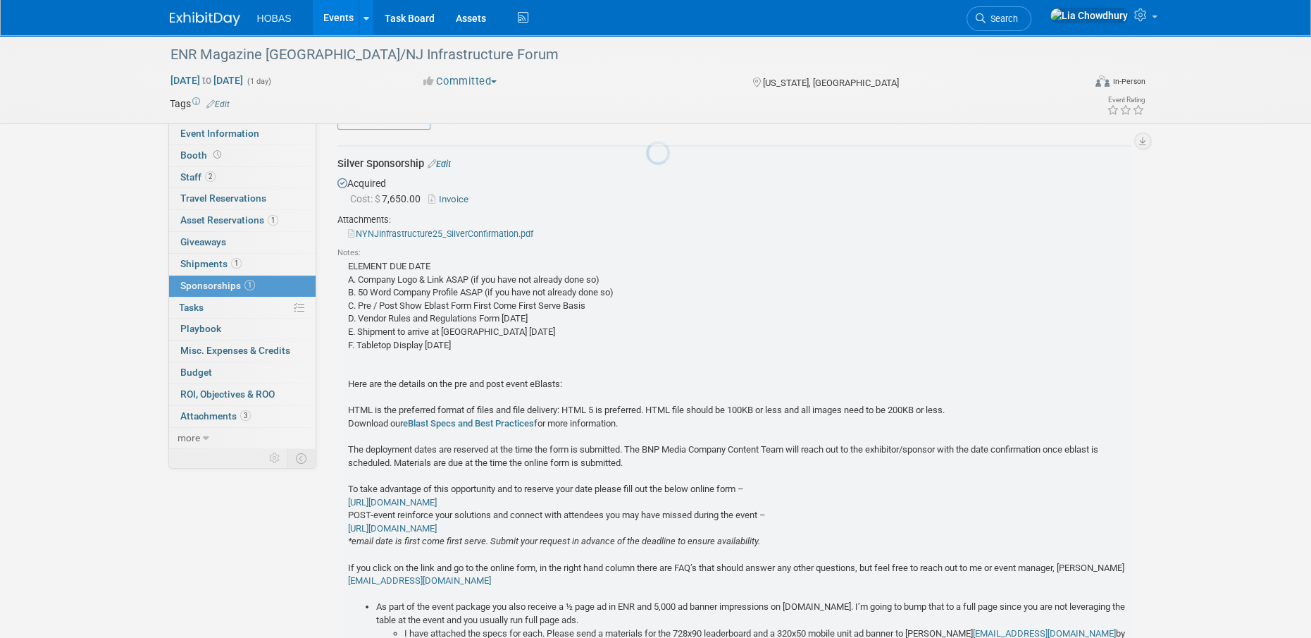
scroll to position [20, 0]
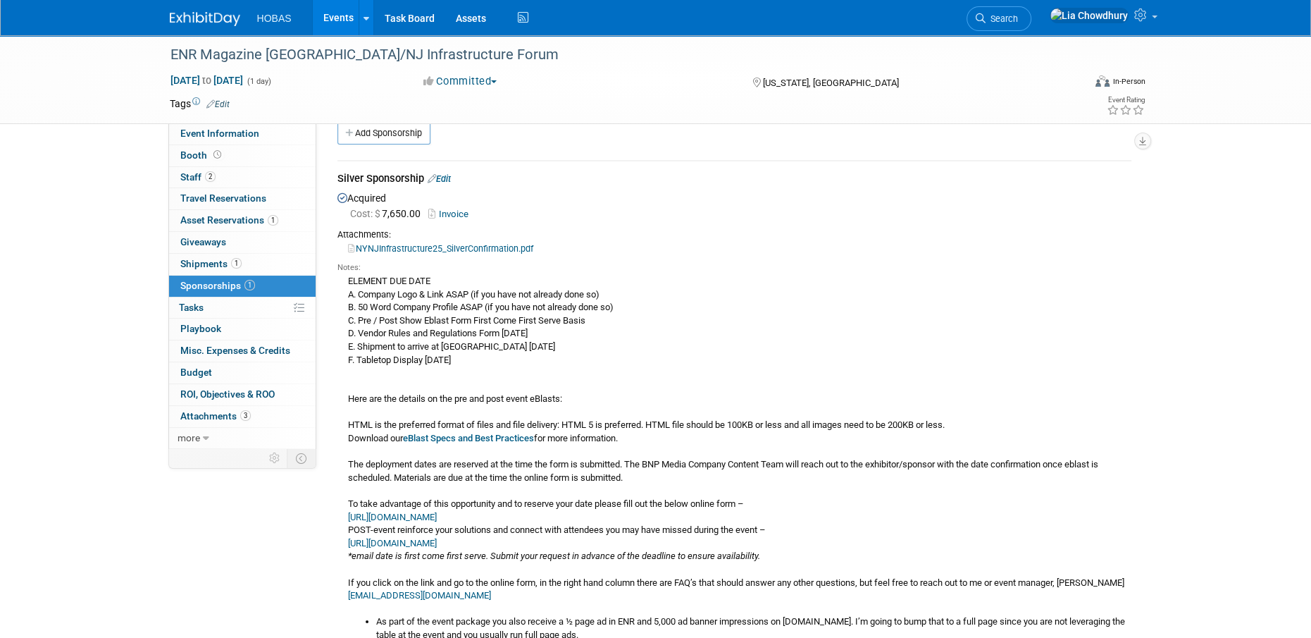
click at [337, 21] on link "Events" at bounding box center [338, 17] width 51 height 35
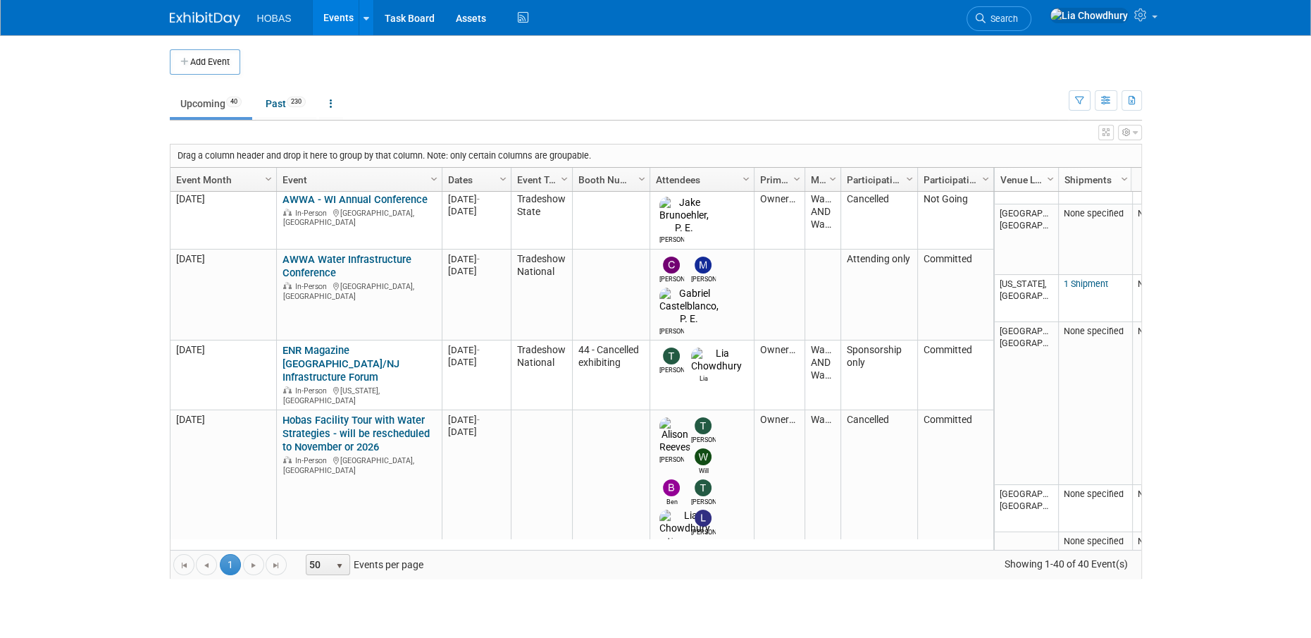
scroll to position [585, 0]
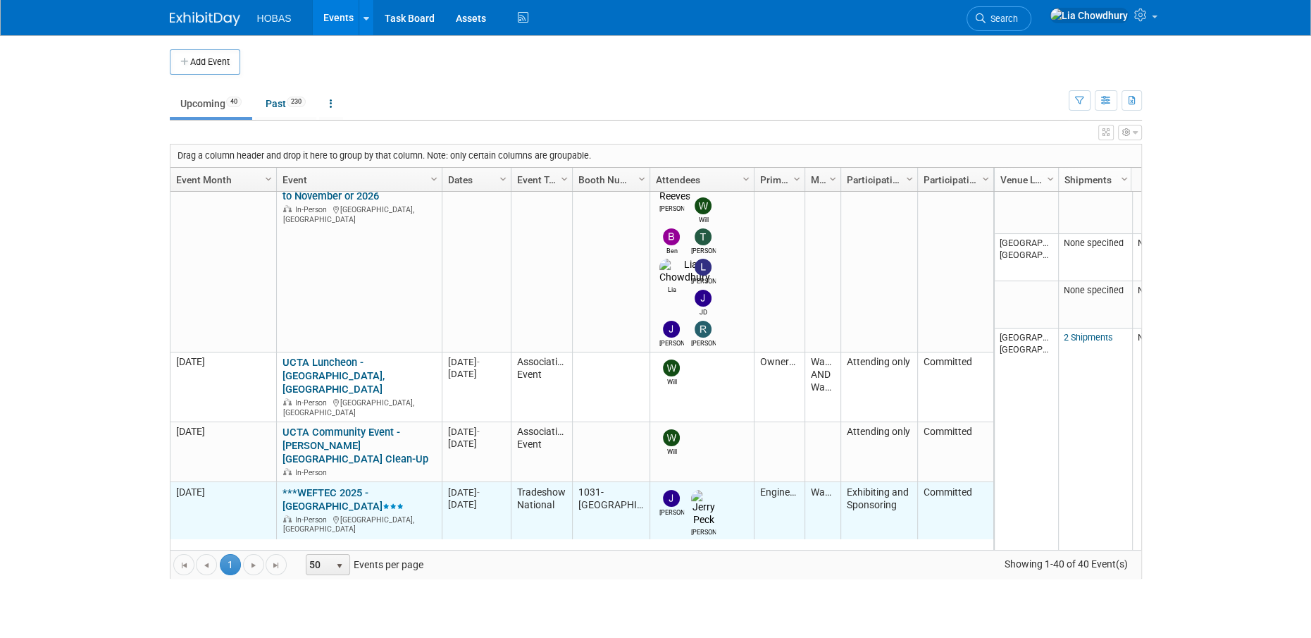
click at [343, 486] on link "***WEFTEC 2025 - [GEOGRAPHIC_DATA]" at bounding box center [343, 499] width 121 height 26
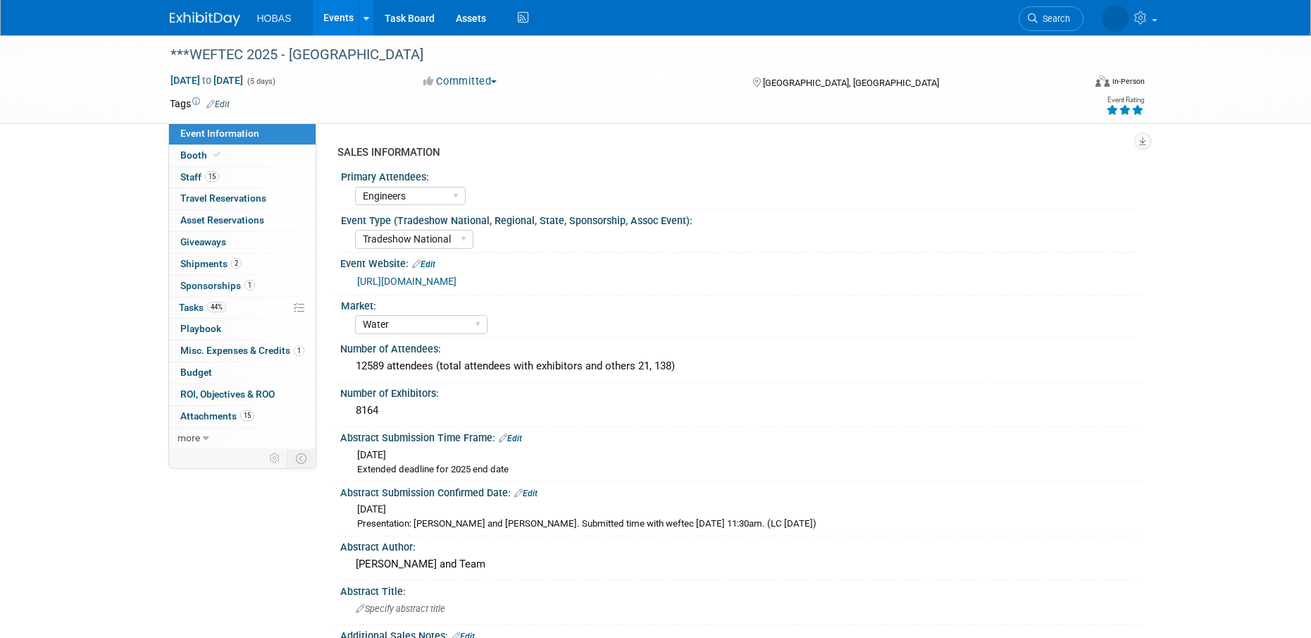
select select "Engineers"
select select "Tradeshow National"
select select "Water"
select select "Exhibiting and Sponsoring"
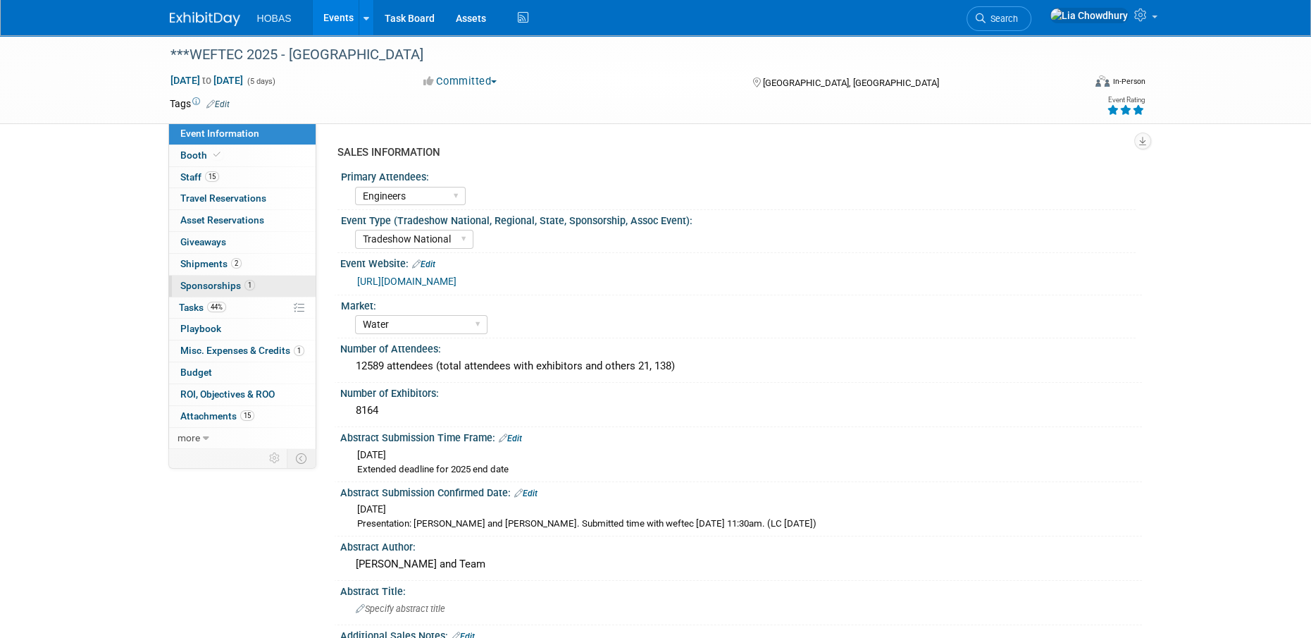
click at [199, 285] on span "Sponsorships 1" at bounding box center [217, 285] width 75 height 11
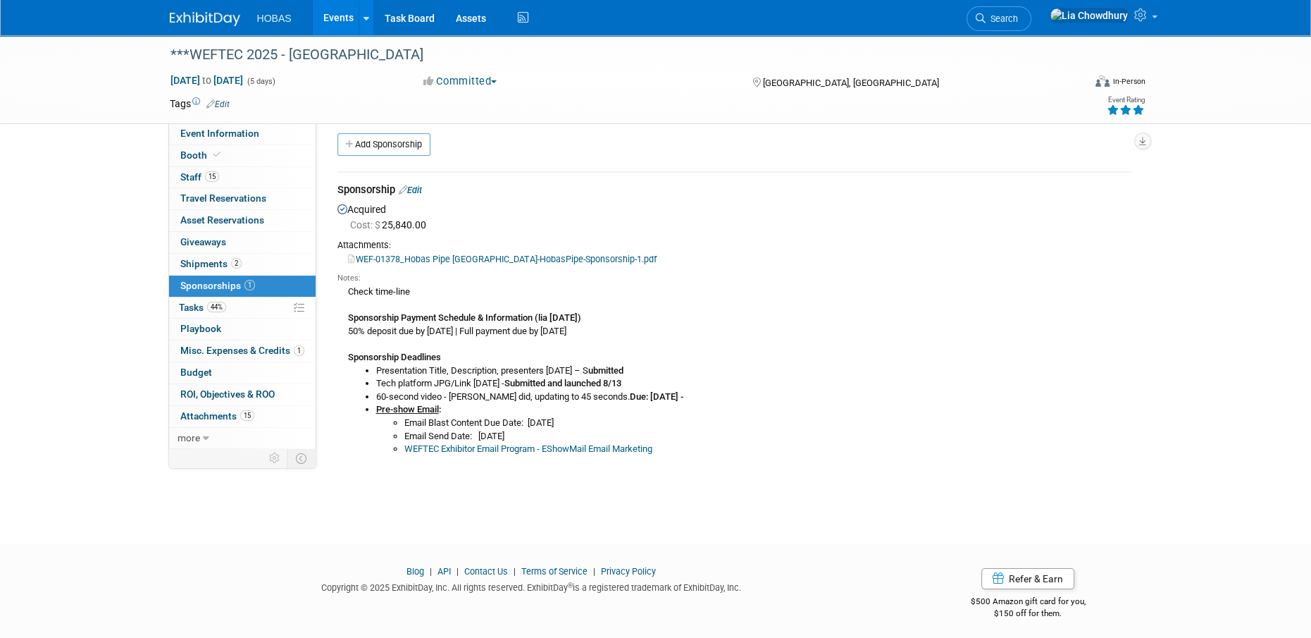
scroll to position [14, 0]
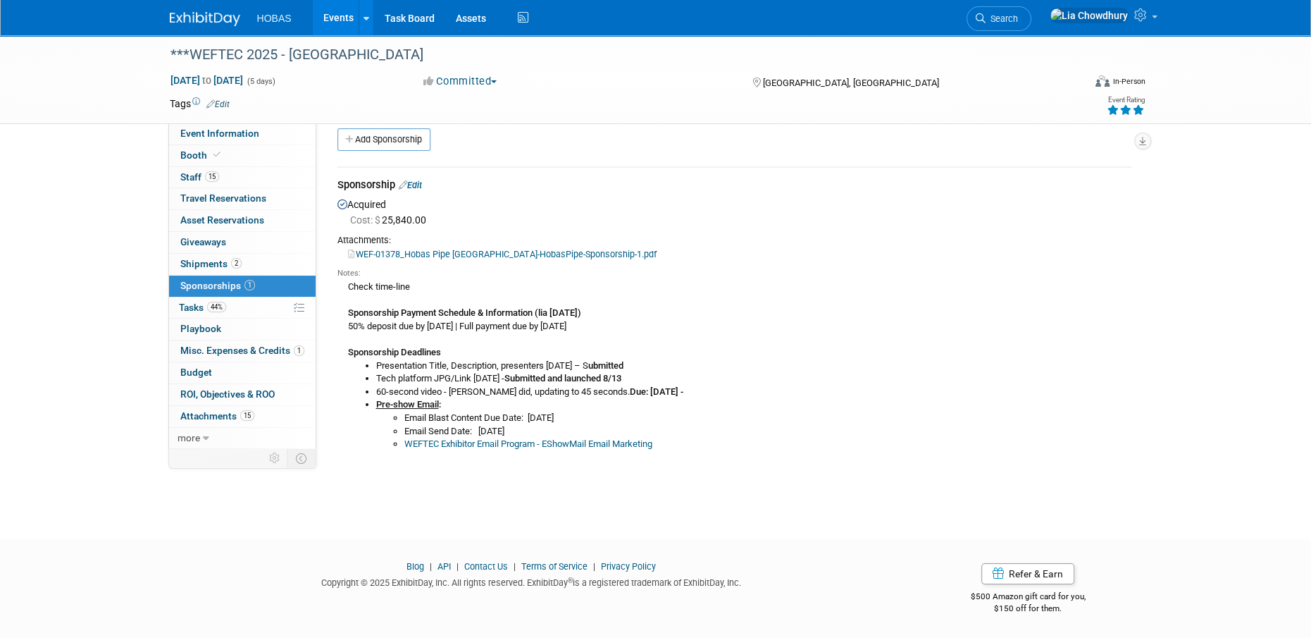
click at [581, 425] on li "Email Send Date: [DATE]" at bounding box center [767, 431] width 727 height 13
click at [752, 443] on li "WEFTEC Exhibitor Email Program - EShowMail Email Marketing" at bounding box center [767, 444] width 727 height 13
drag, startPoint x: 420, startPoint y: 390, endPoint x: 537, endPoint y: 397, distance: 117.1
click at [537, 397] on li "60-second video - [PERSON_NAME] did, updating to 45 seconds. Due: [DATE] -" at bounding box center [753, 391] width 755 height 13
click at [512, 390] on li "60-second video - [PERSON_NAME] did, updating to 45 seconds. Due: [DATE] -" at bounding box center [753, 391] width 755 height 13
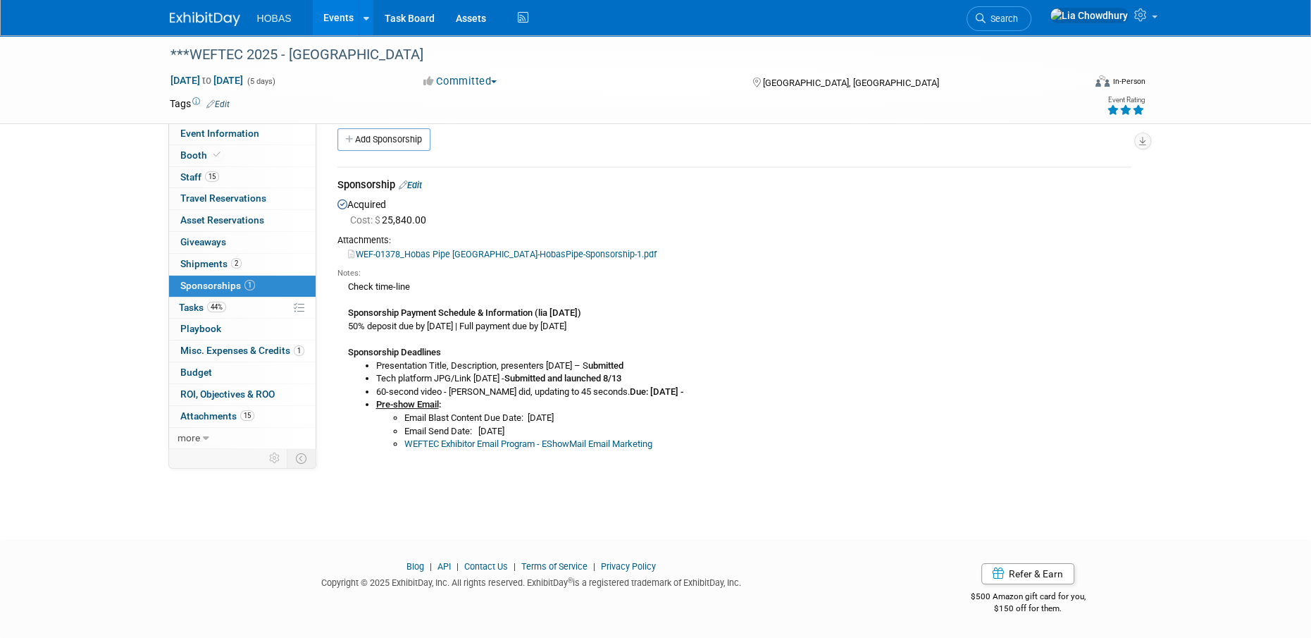
click at [502, 390] on li "60-second video - [PERSON_NAME] did, updating to 45 seconds. Due: [DATE] -" at bounding box center [753, 391] width 755 height 13
click at [529, 390] on li "60-second video - [PERSON_NAME] did, updating to 45 seconds. Due: [DATE] -" at bounding box center [753, 391] width 755 height 13
click at [646, 464] on td "Sponsorship Edit Acquired Cost: $ 25,840.00 Notes: ubmitted :" at bounding box center [735, 319] width 794 height 305
